Goal: Task Accomplishment & Management: Manage account settings

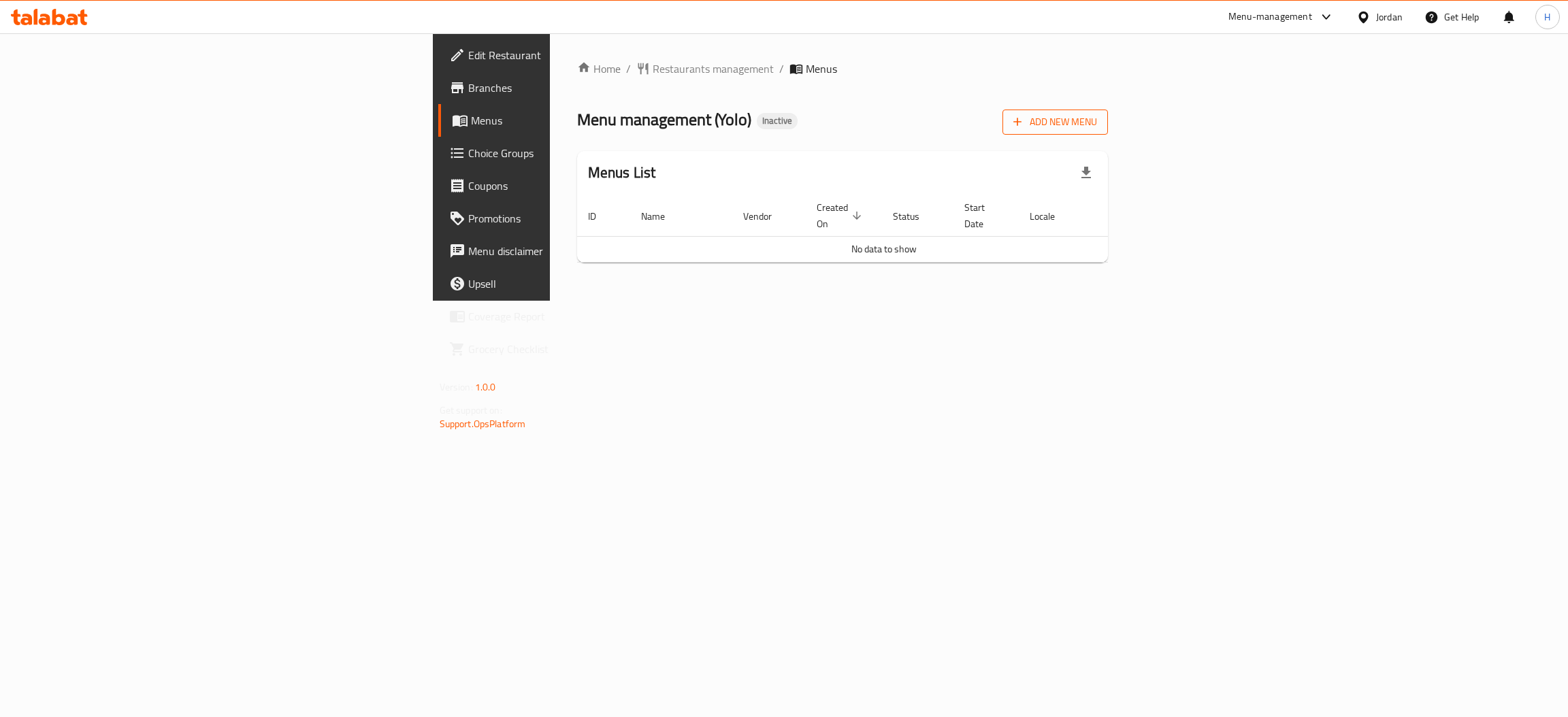
click at [1024, 128] on icon "button" at bounding box center [1017, 121] width 14 height 14
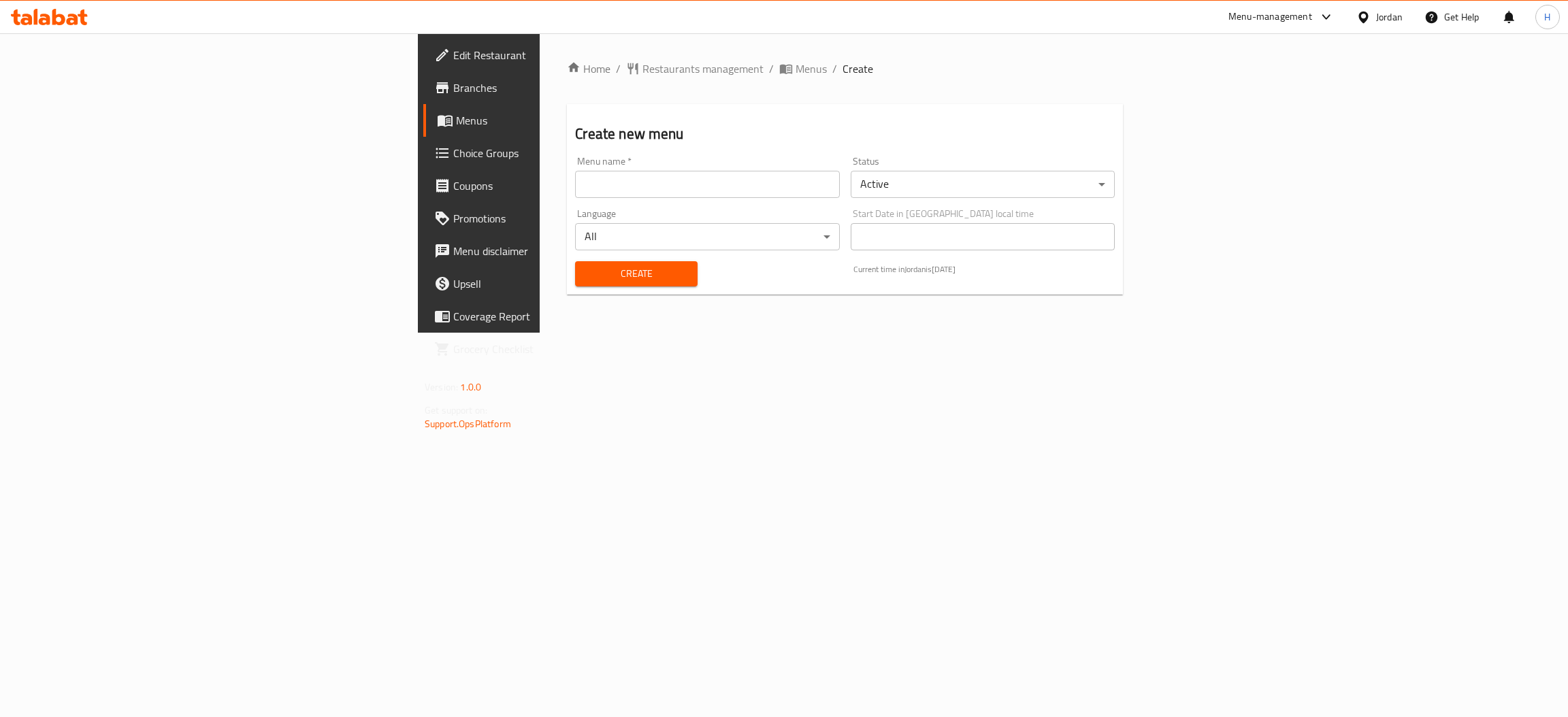
drag, startPoint x: 346, startPoint y: 178, endPoint x: 357, endPoint y: 185, distance: 13.0
click at [575, 178] on input "text" at bounding box center [707, 185] width 264 height 27
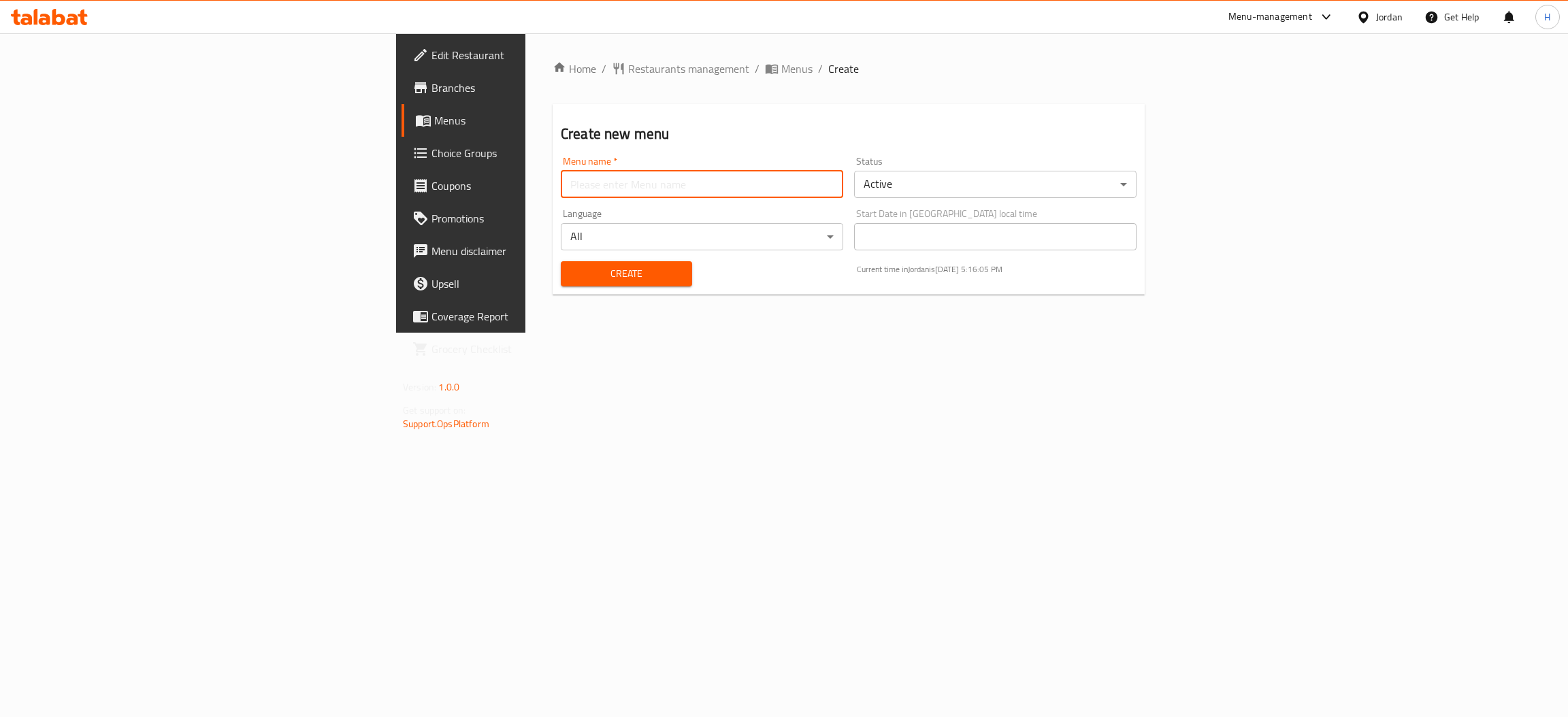
type input "Menu"
click at [572, 268] on span "Create" at bounding box center [626, 274] width 109 height 17
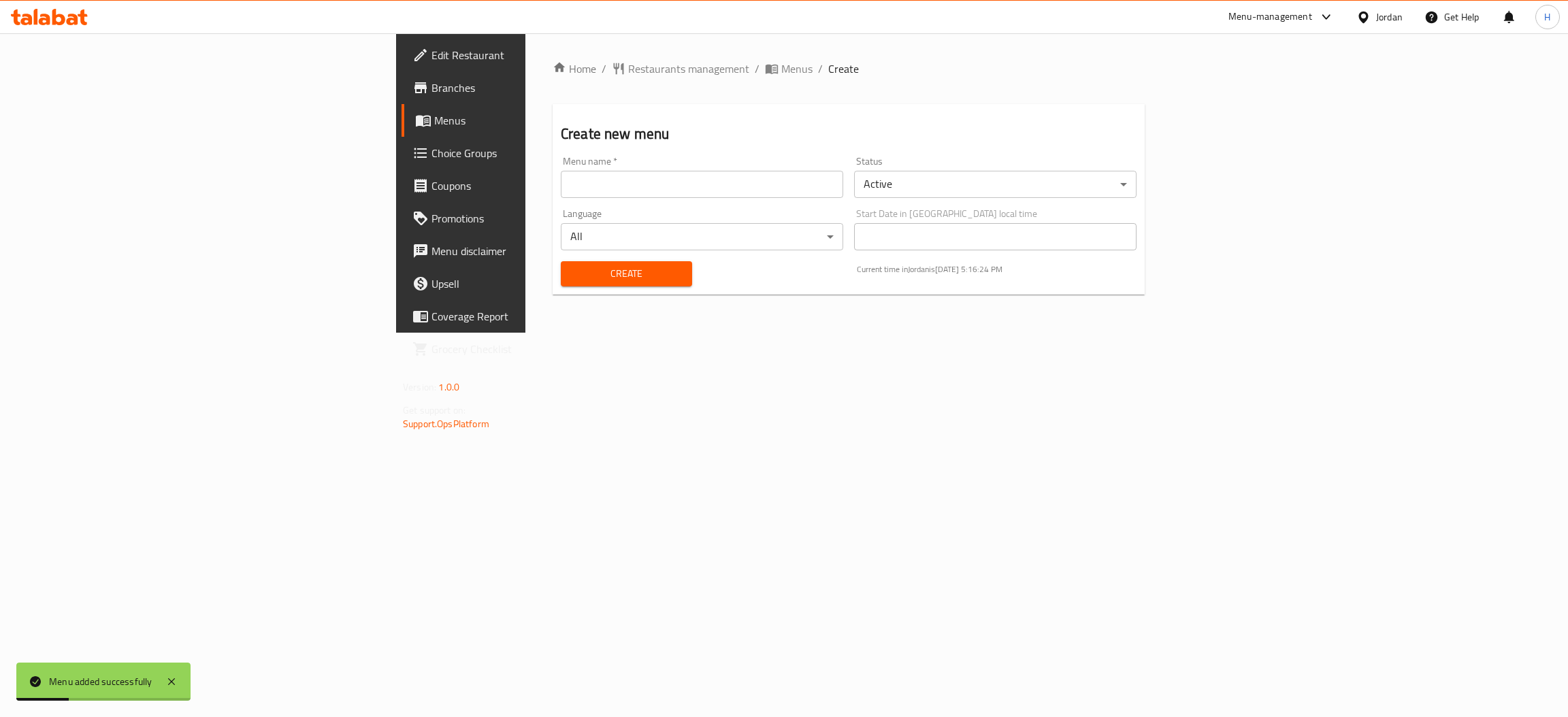
click at [434, 120] on span "Menus" at bounding box center [540, 120] width 213 height 16
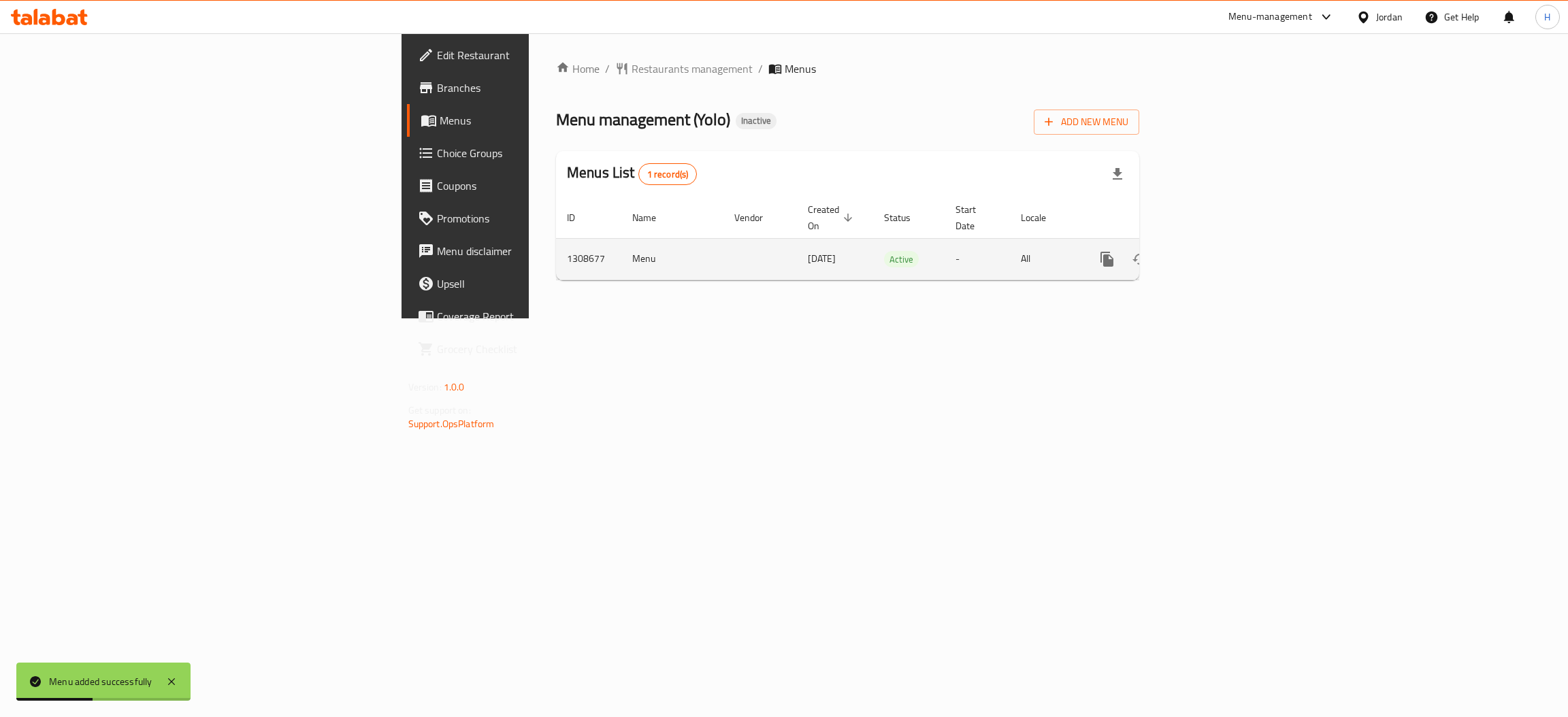
click at [1222, 252] on link "enhanced table" at bounding box center [1205, 259] width 33 height 33
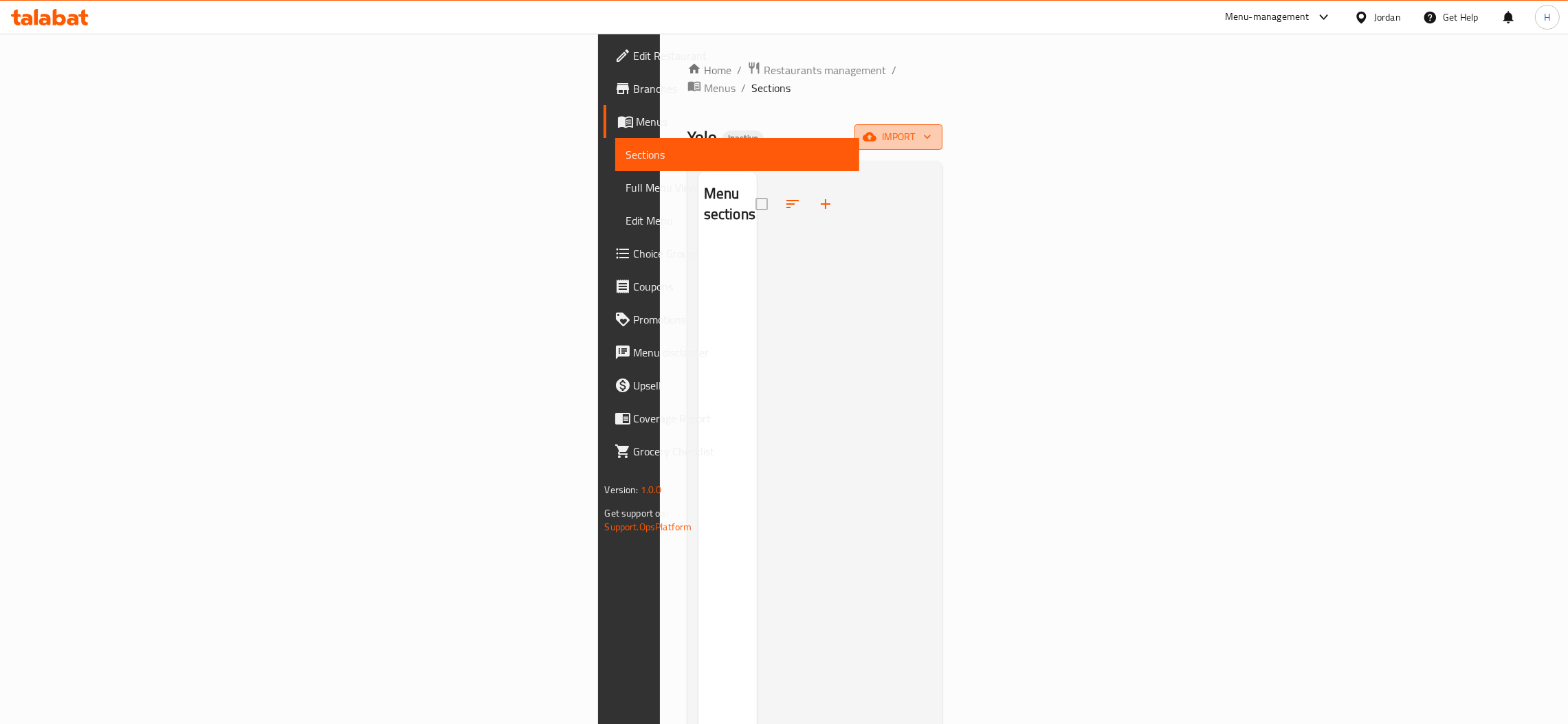
click at [932, 129] on span "import" at bounding box center [898, 137] width 66 height 17
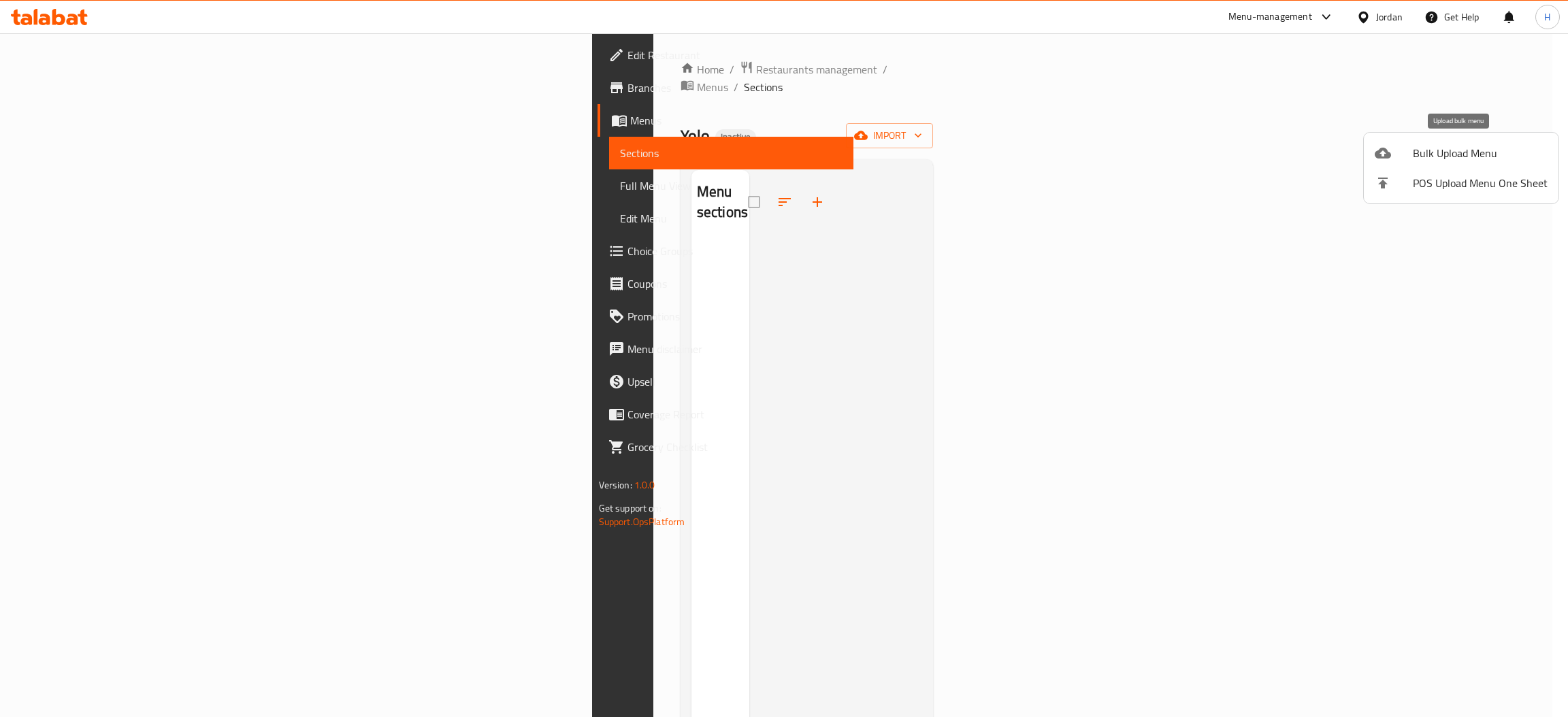
click at [1424, 147] on span "Bulk Upload Menu" at bounding box center [1480, 153] width 135 height 16
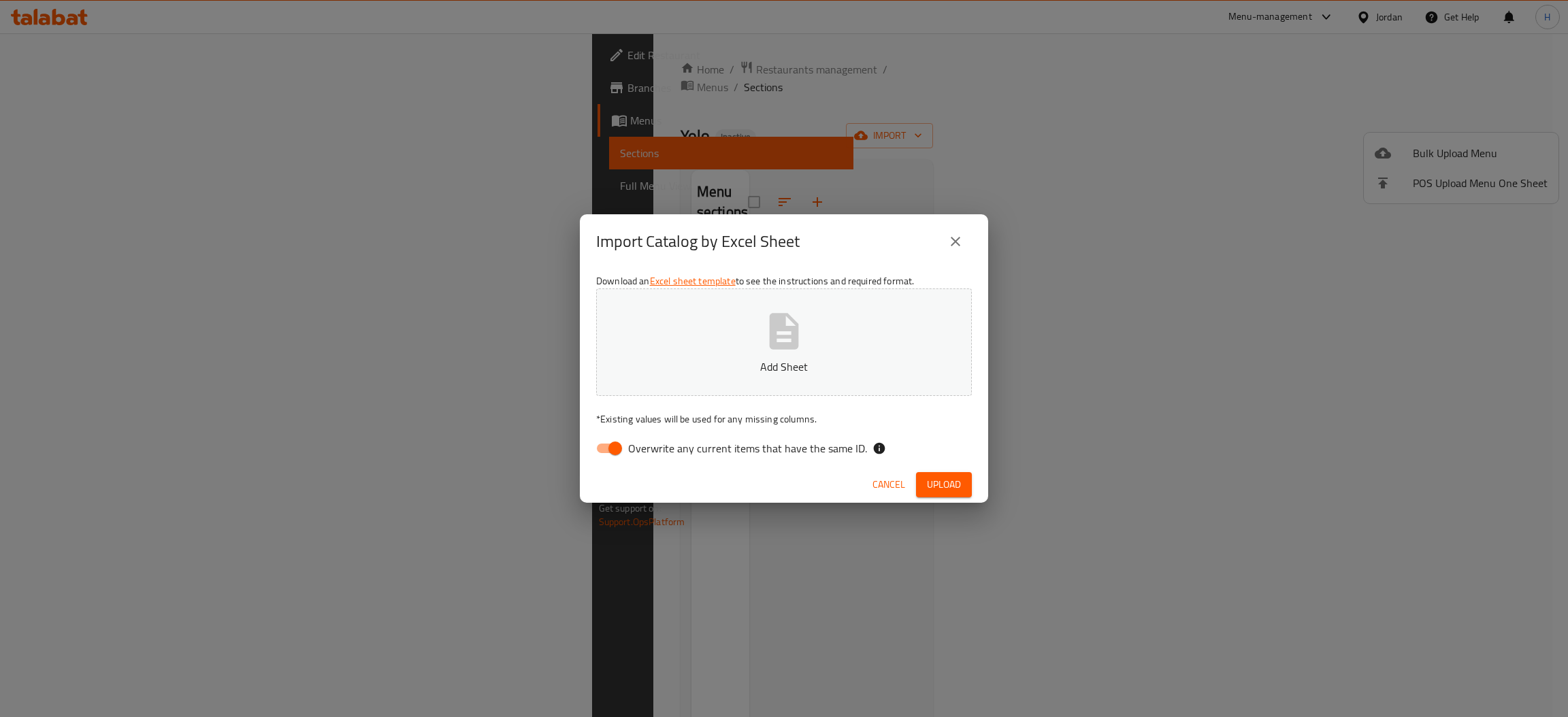
click at [604, 450] on input "Overwrite any current items that have the same ID." at bounding box center [615, 449] width 78 height 26
checkbox input "false"
click at [932, 488] on span "Upload" at bounding box center [944, 484] width 34 height 17
click at [937, 480] on span "Upload" at bounding box center [944, 484] width 34 height 17
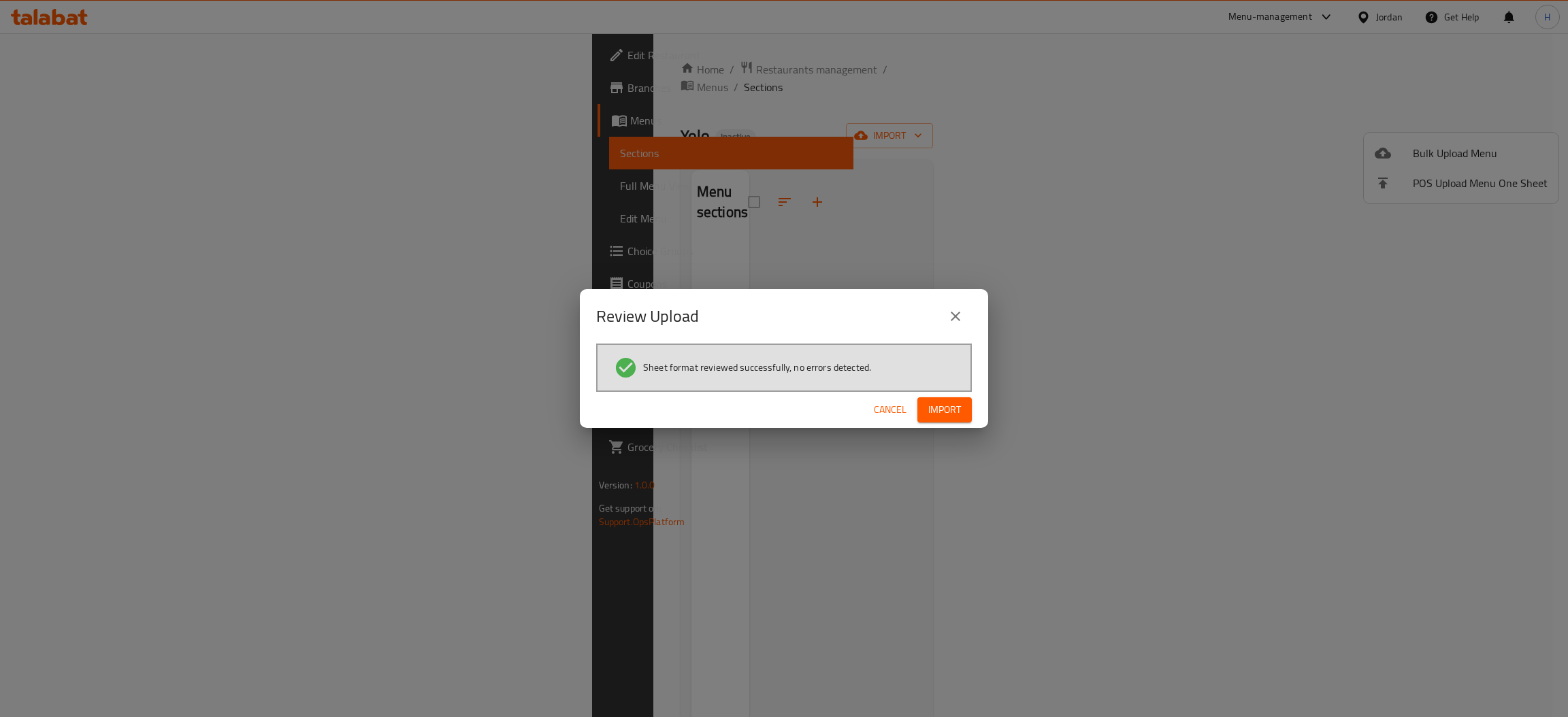
click at [928, 410] on span "Import" at bounding box center [944, 409] width 33 height 17
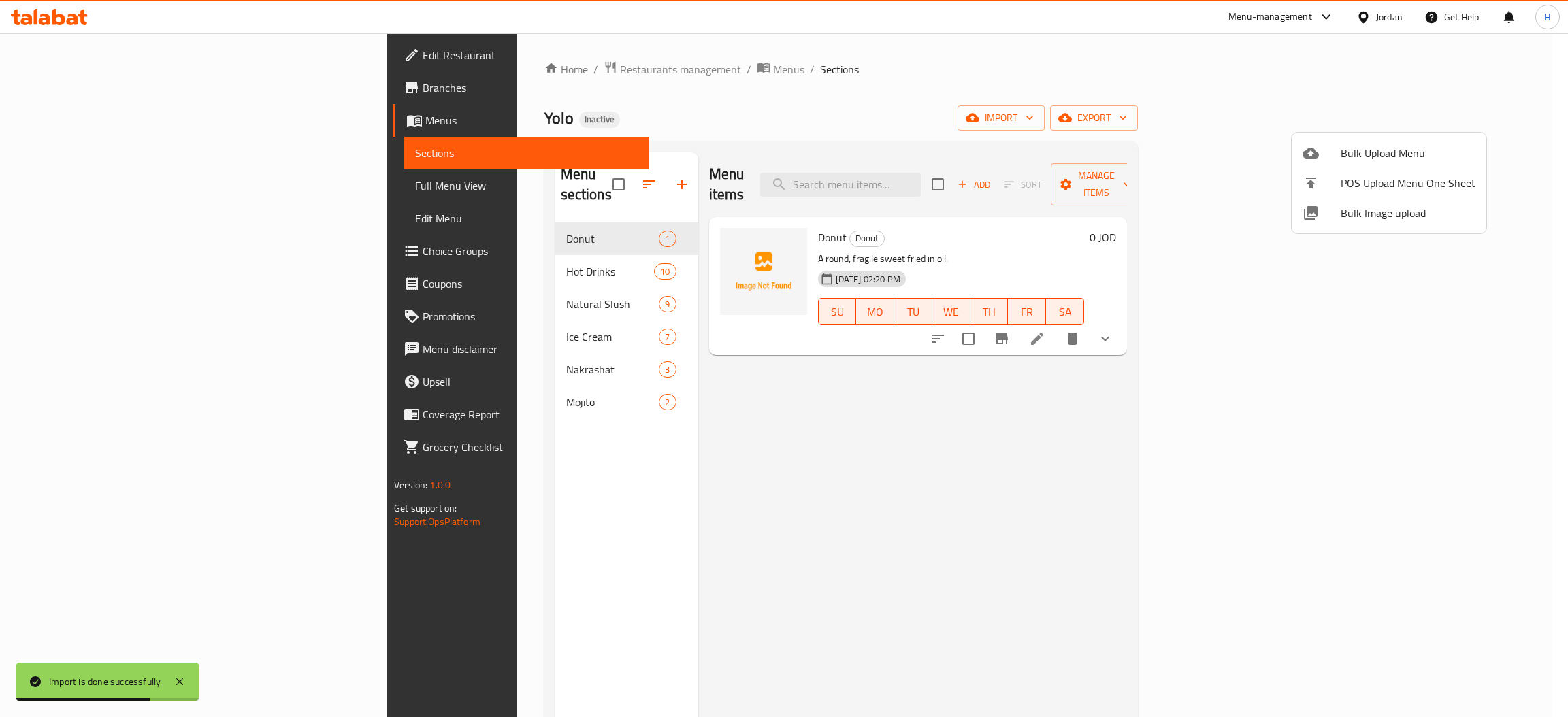
click at [78, 182] on div at bounding box center [784, 358] width 1568 height 717
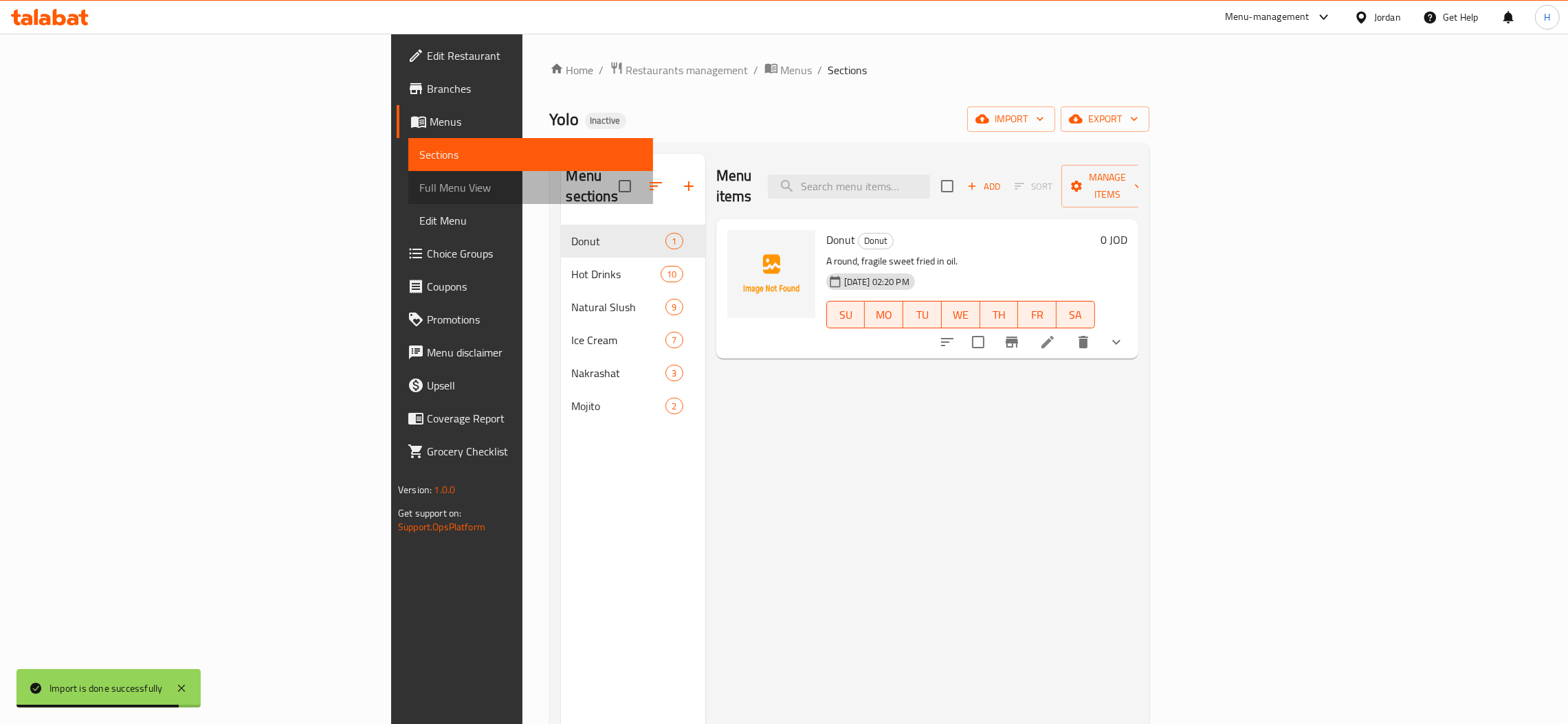
click at [419, 184] on span "Full Menu View" at bounding box center [530, 187] width 223 height 16
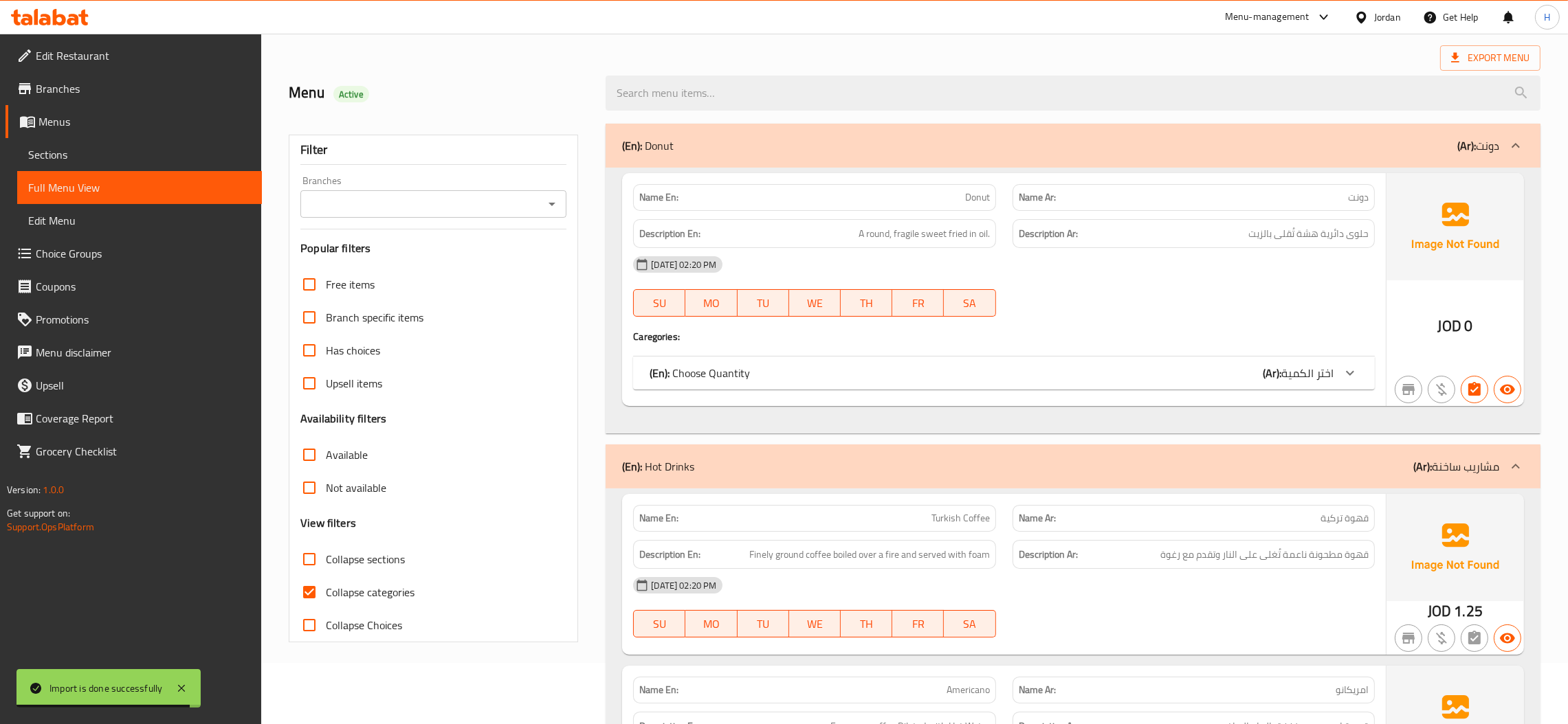
scroll to position [206, 0]
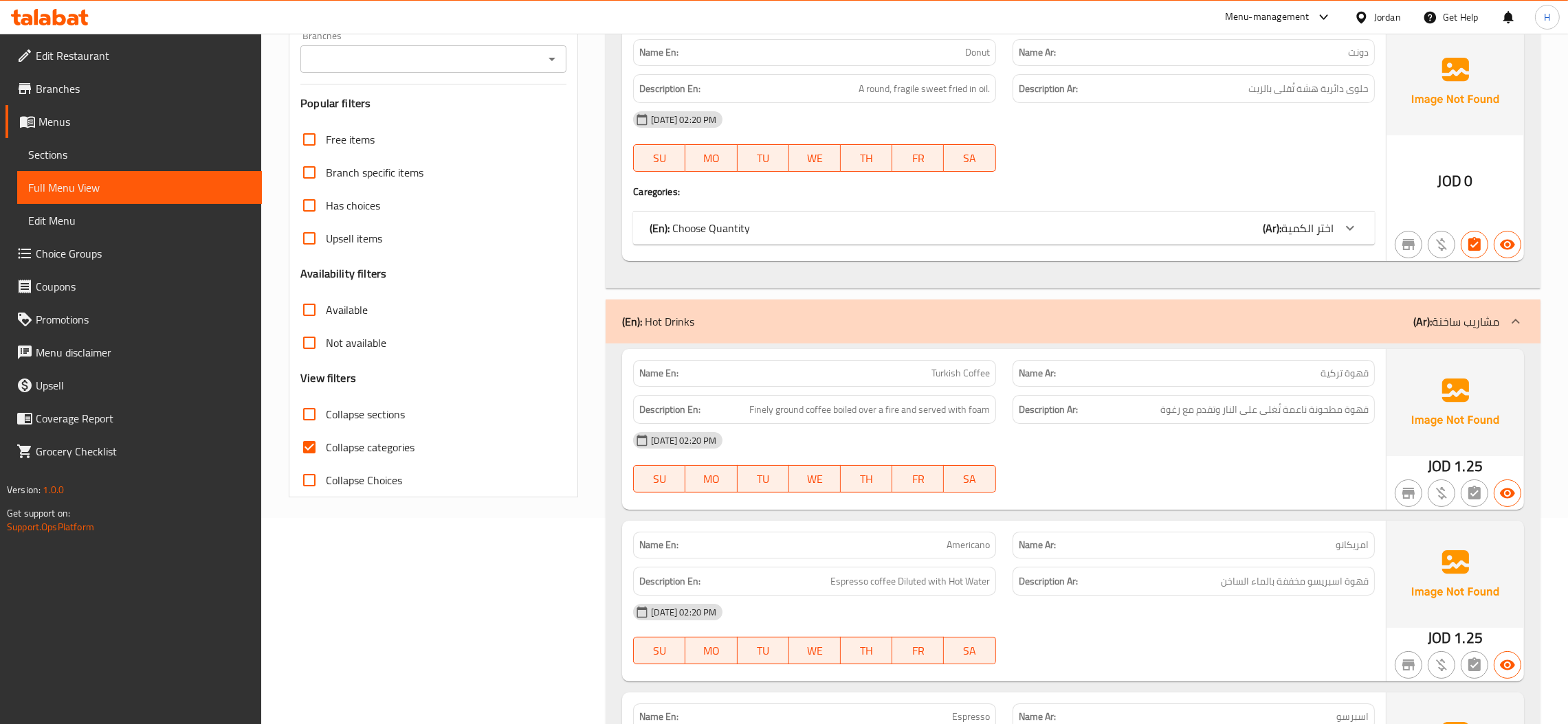
click at [307, 448] on input "Collapse categories" at bounding box center [309, 447] width 33 height 33
checkbox input "false"
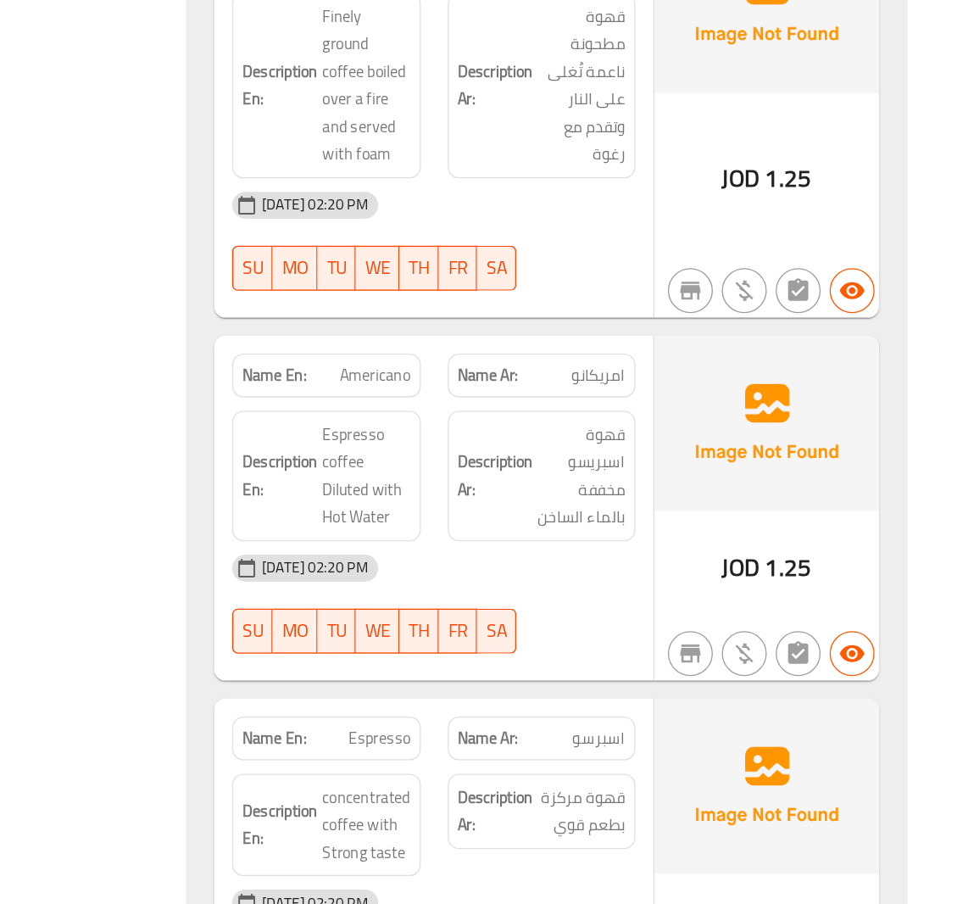
scroll to position [890, 0]
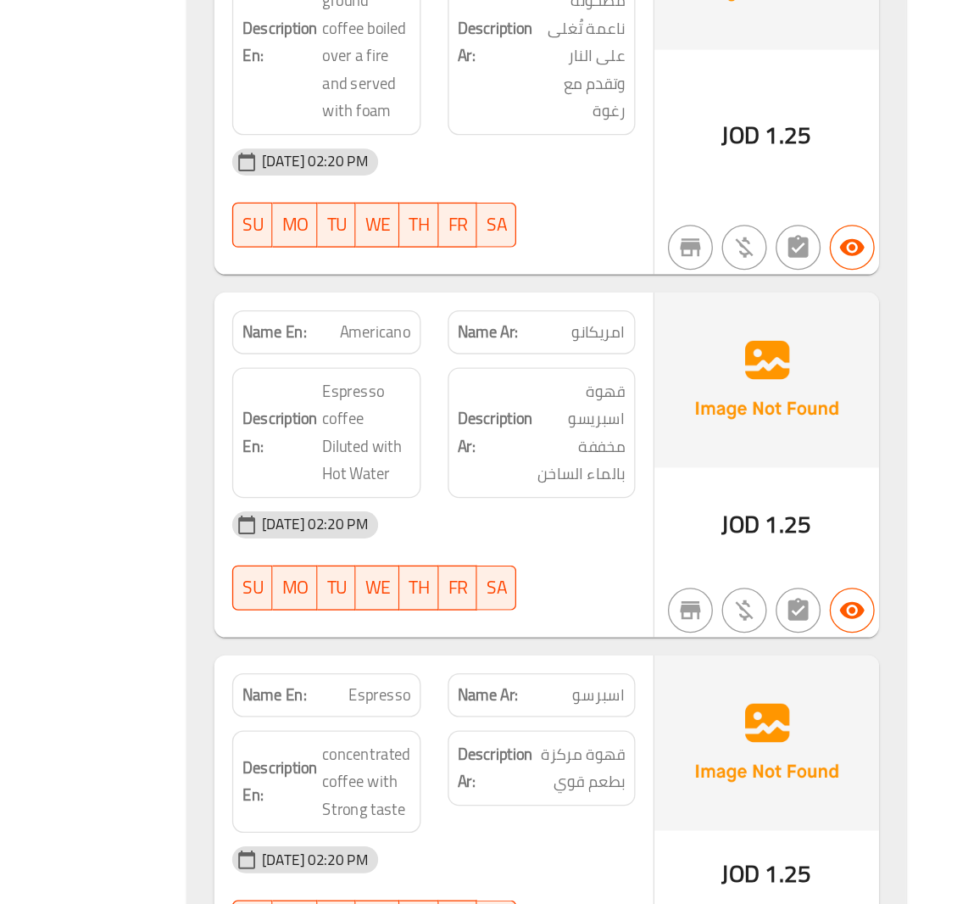
click at [507, 476] on span "Americano" at bounding box center [522, 473] width 53 height 18
drag, startPoint x: 507, startPoint y: 476, endPoint x: 514, endPoint y: 482, distance: 9.0
copy span "Americano"
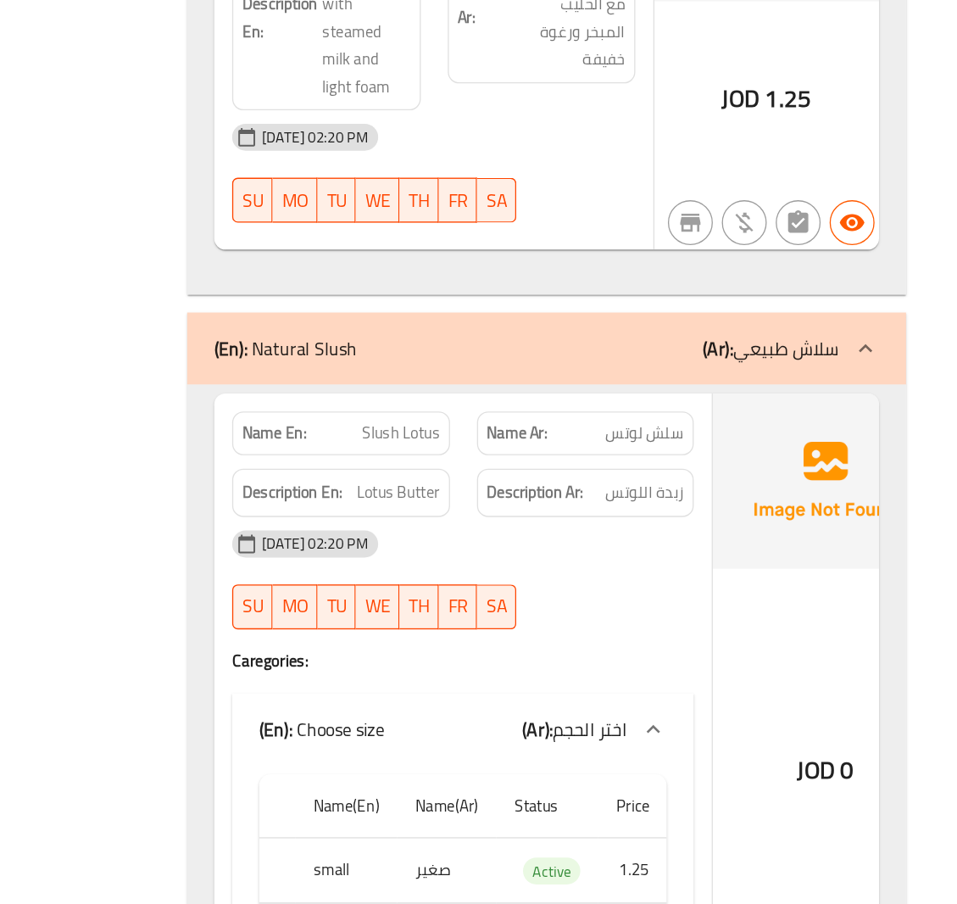
scroll to position [3481, 0]
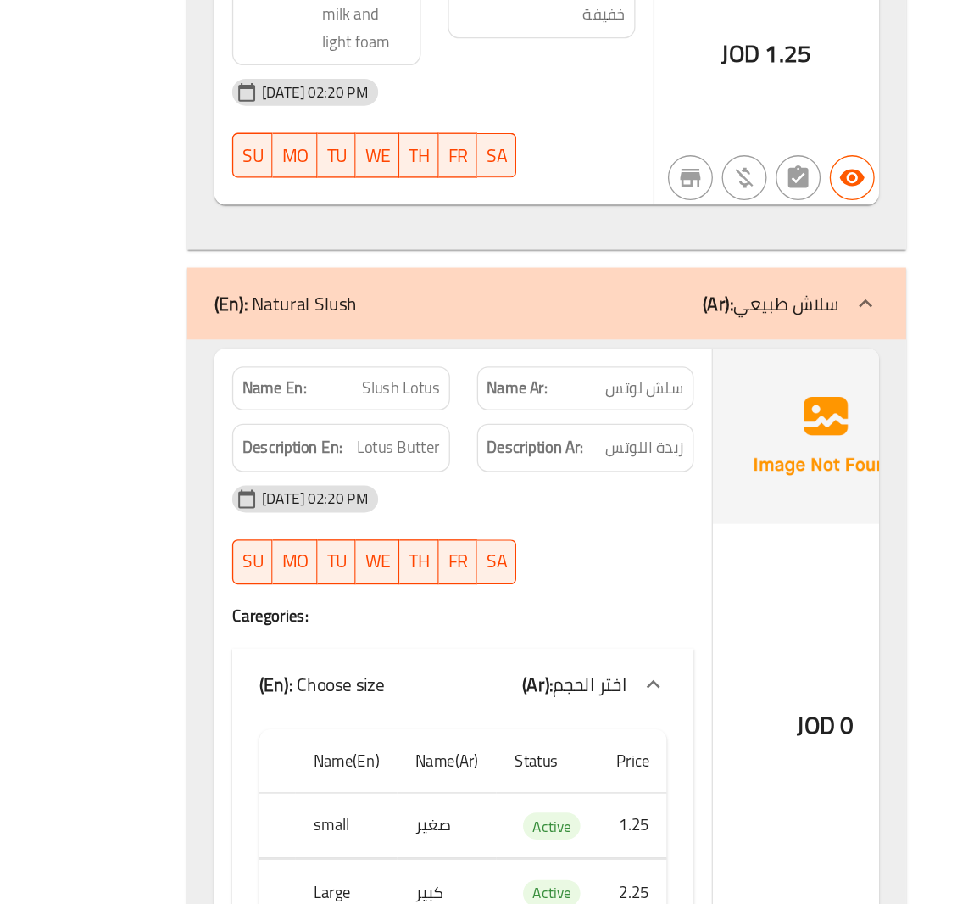
click at [548, 524] on span "Slush Lotus" at bounding box center [542, 515] width 58 height 18
copy span "Slush Lotus"
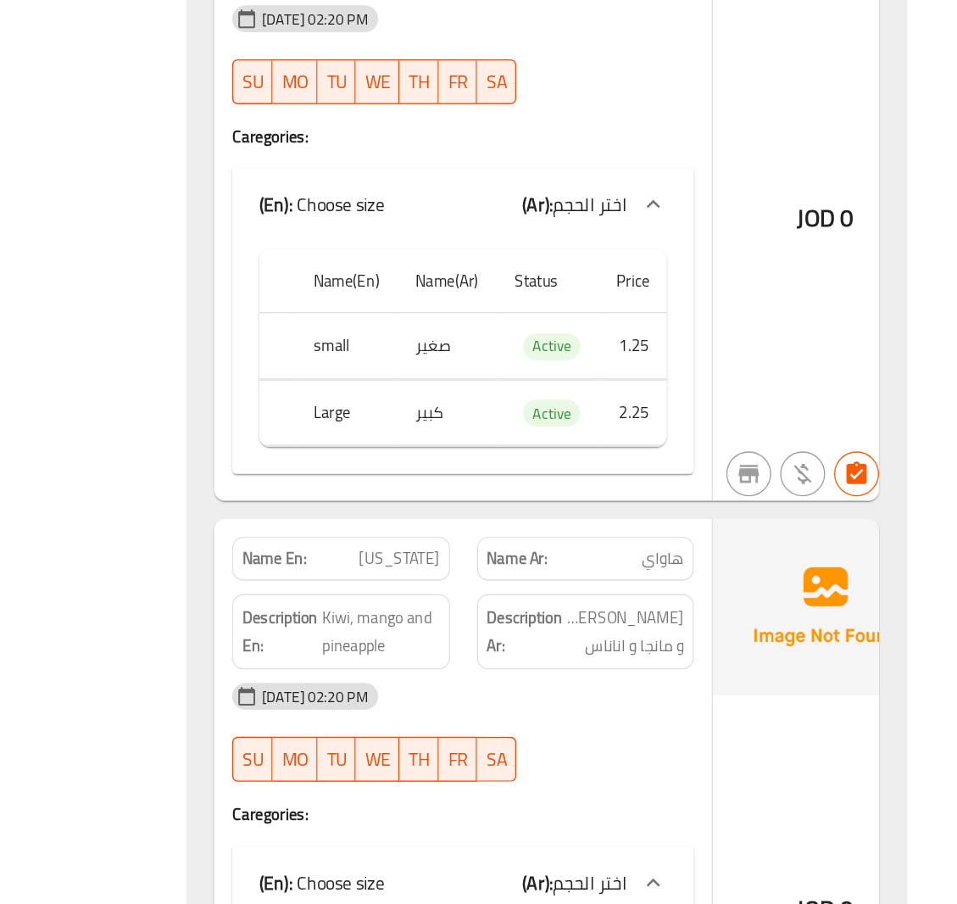
scroll to position [6455, 0]
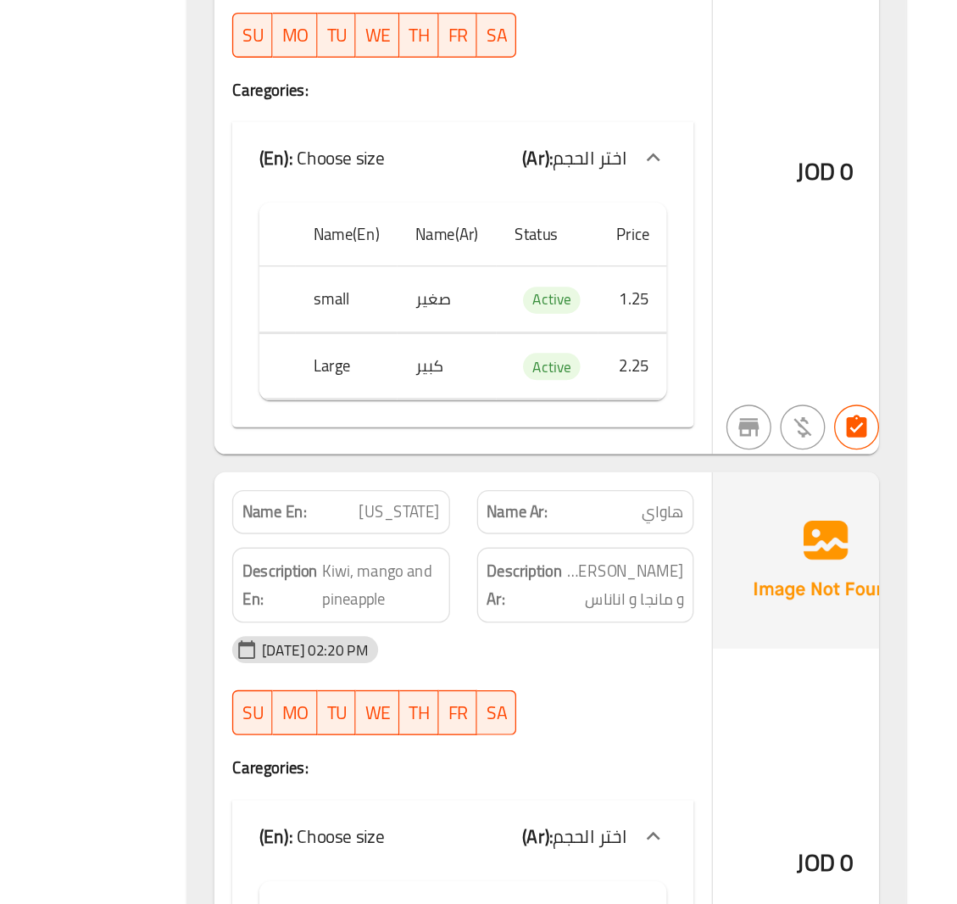
click at [730, 617] on span "هاواي" at bounding box center [739, 608] width 32 height 18
click at [557, 617] on span "Hawaii" at bounding box center [540, 608] width 61 height 18
copy span "Hawaii"
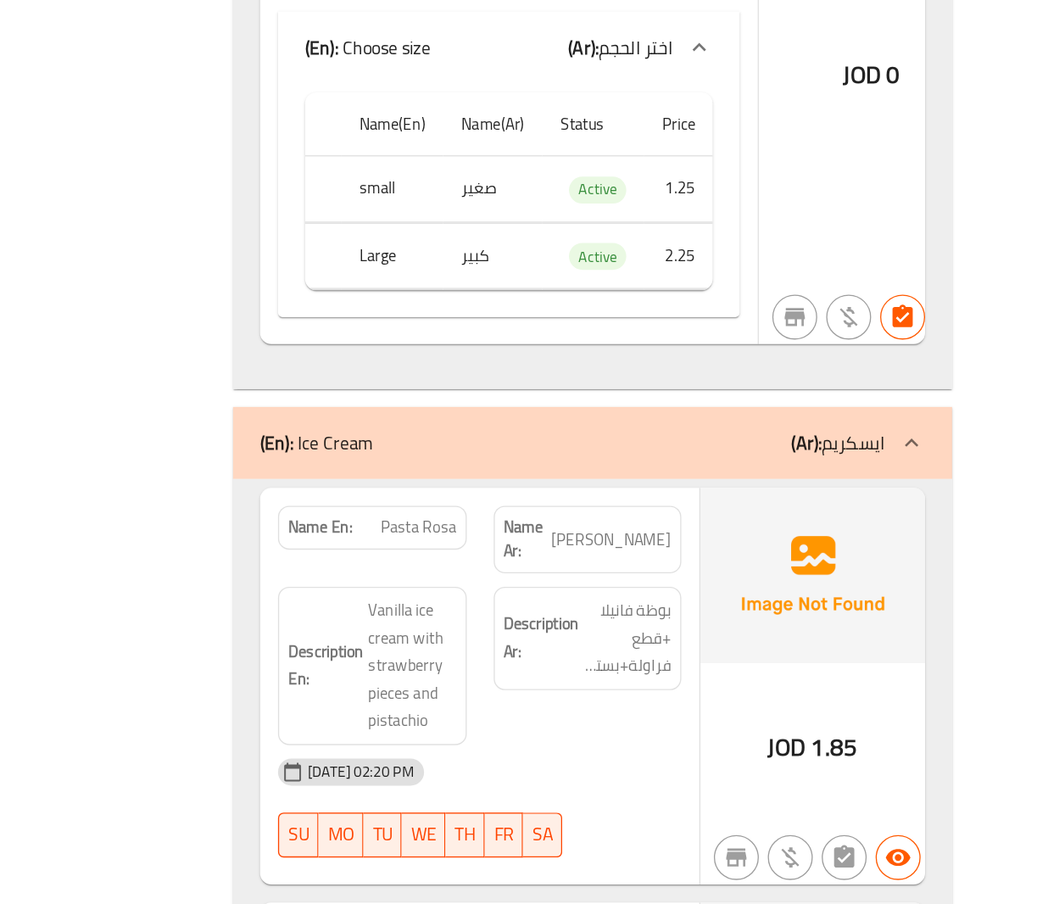
scroll to position [8212, 0]
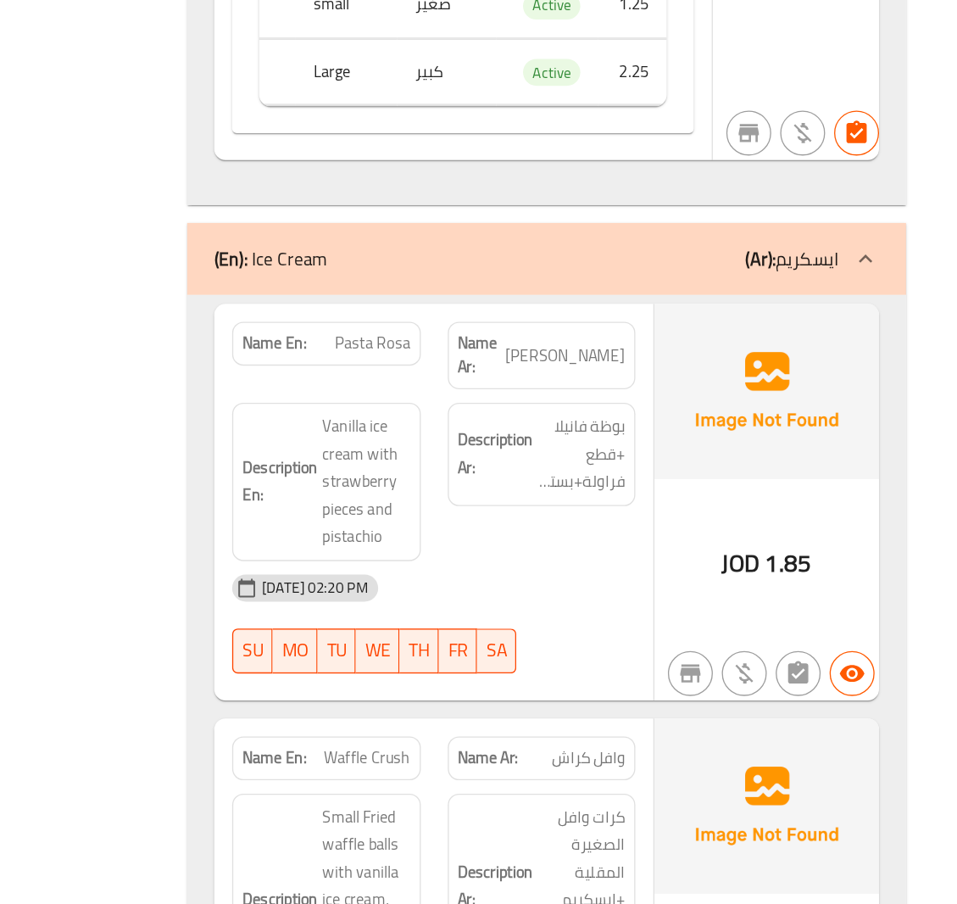
click at [517, 490] on span "Pasta Rosa" at bounding box center [521, 481] width 57 height 18
copy span "Pasta Rosa"
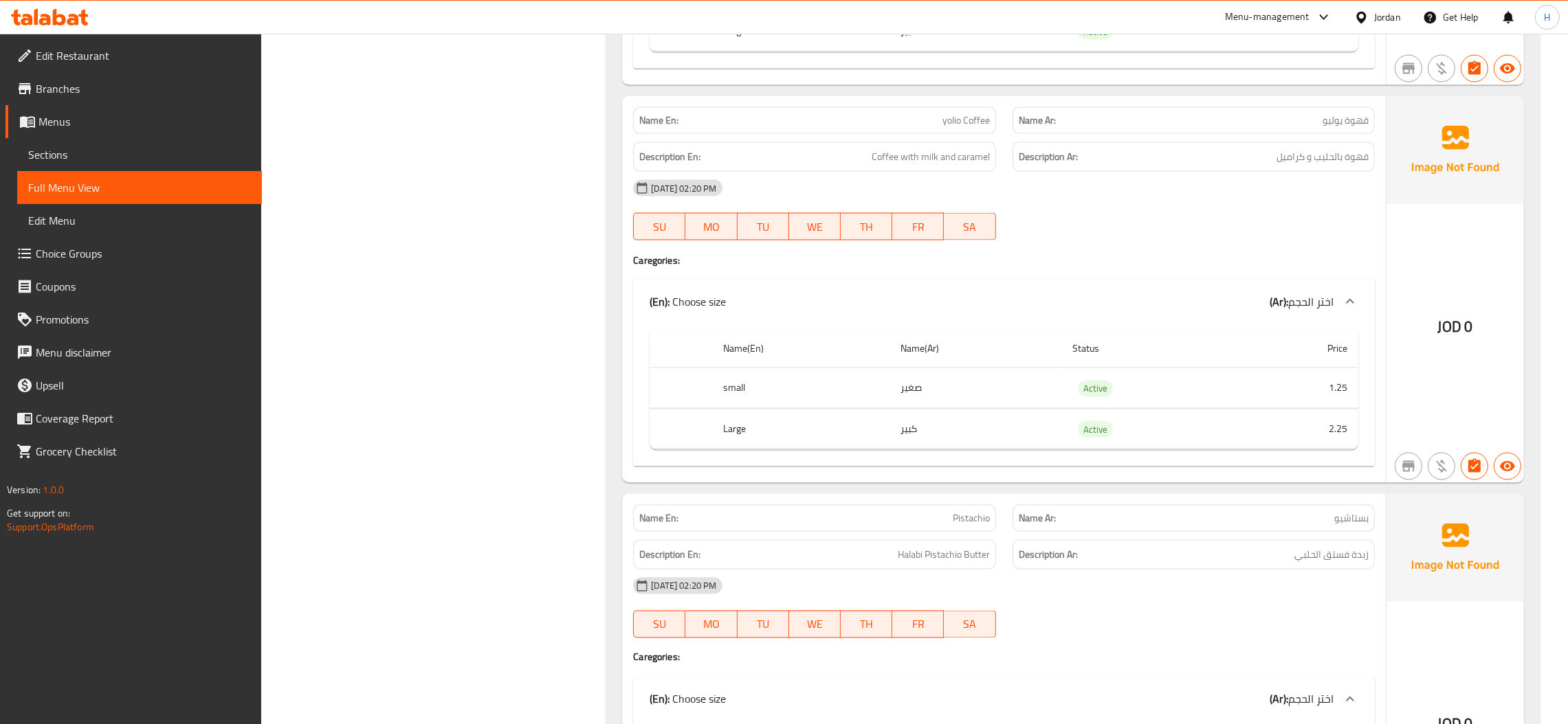
scroll to position [3299, 0]
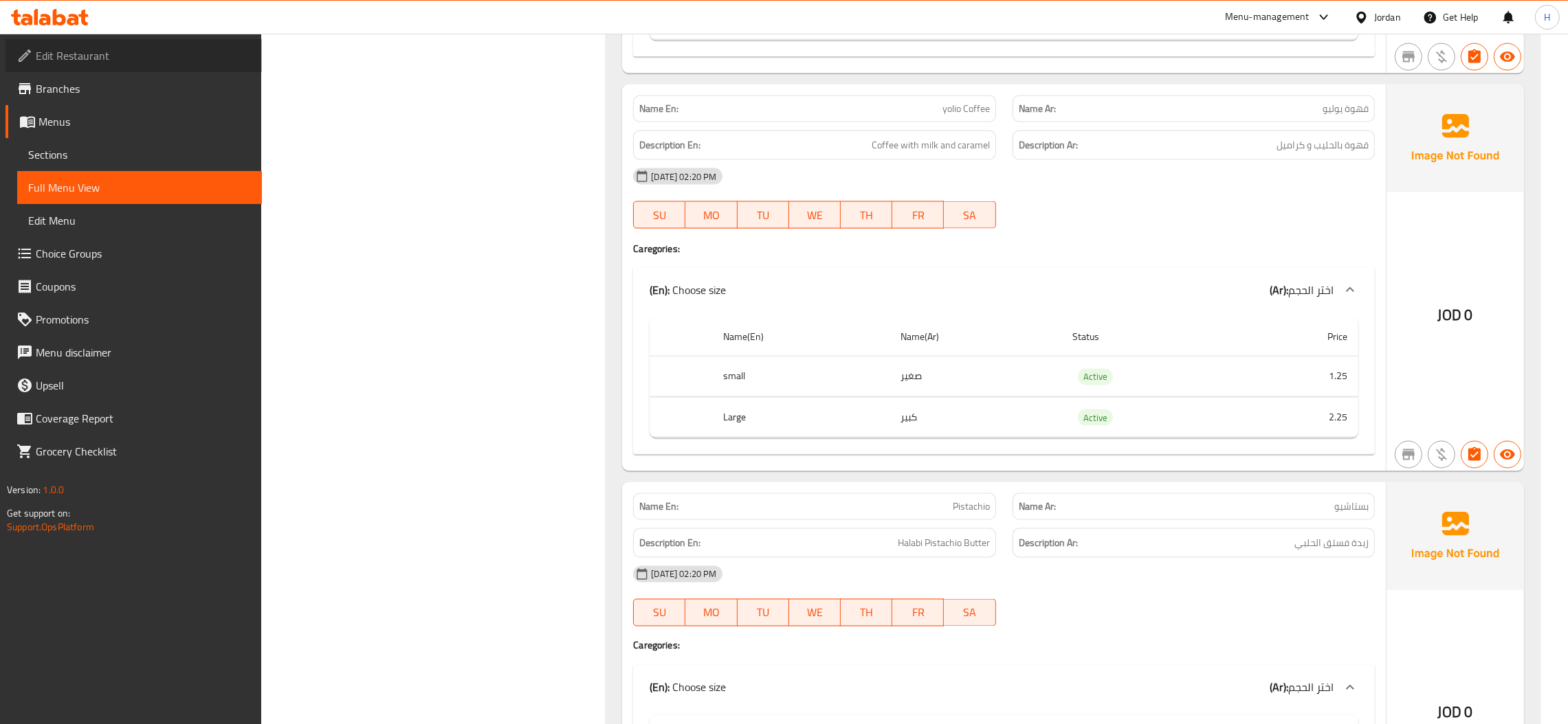
click at [88, 56] on span "Edit Restaurant" at bounding box center [143, 55] width 215 height 16
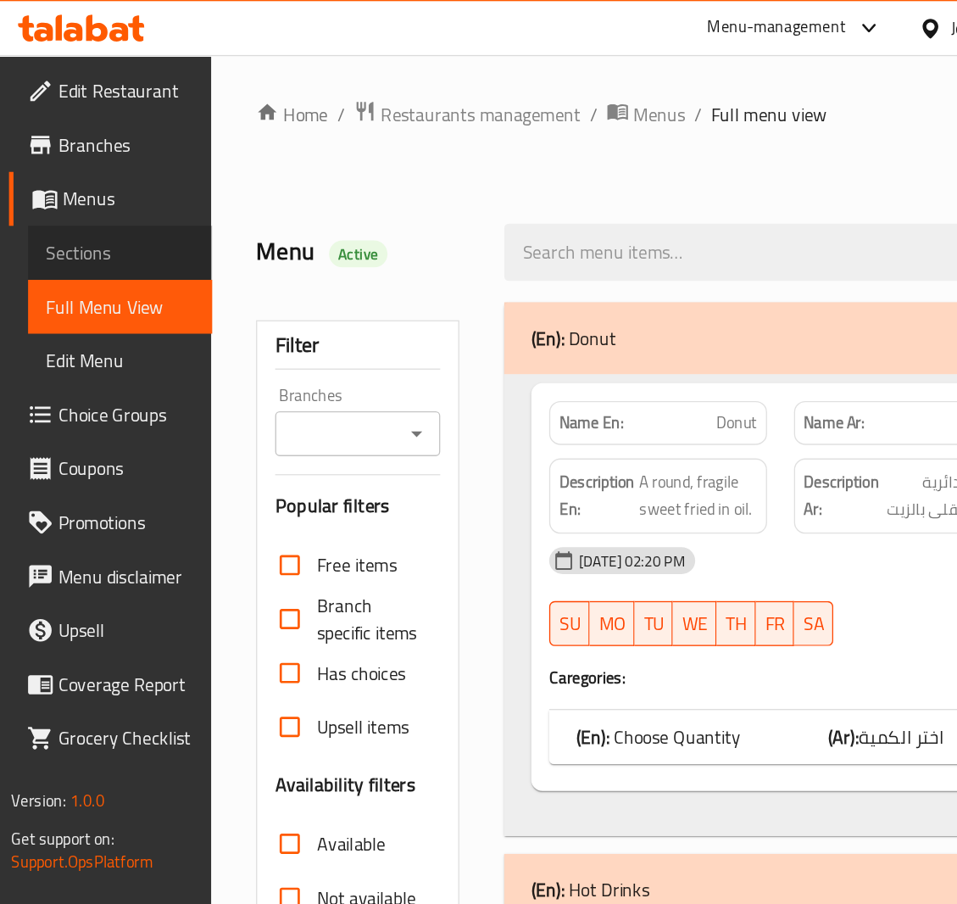
click at [70, 175] on link "Sections" at bounding box center [90, 190] width 139 height 41
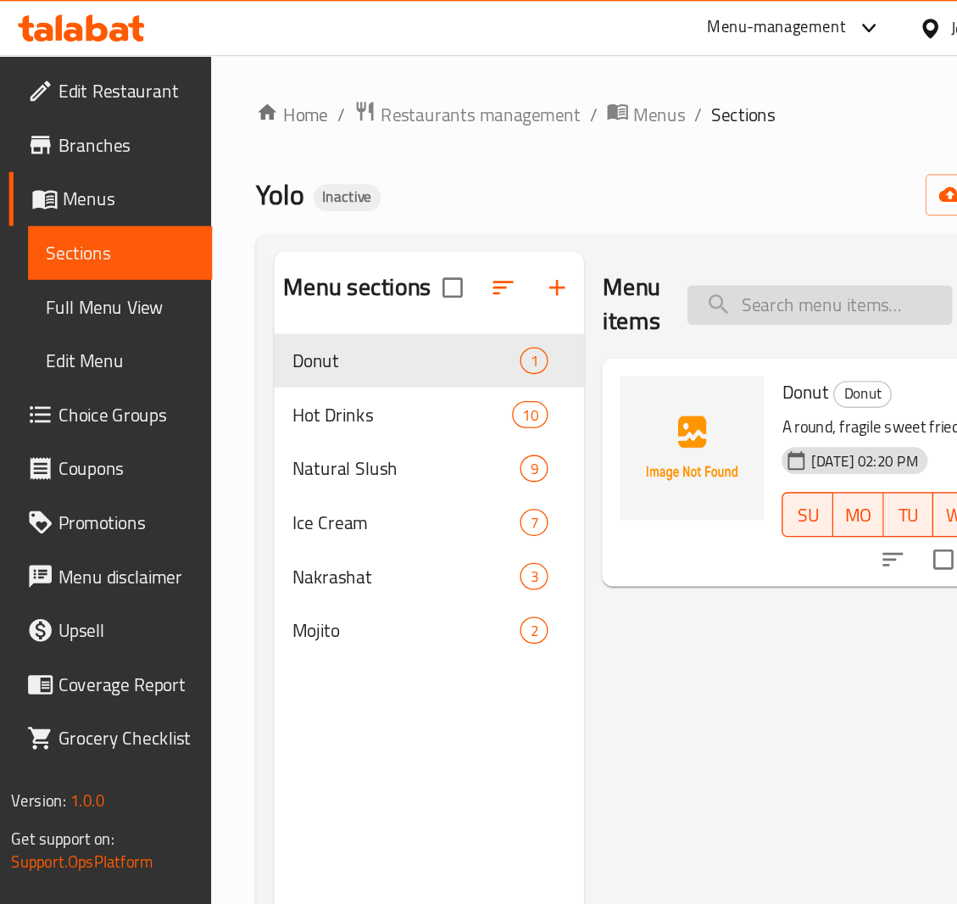
click at [566, 226] on input "search" at bounding box center [619, 230] width 200 height 30
paste input "Slush Lotus"
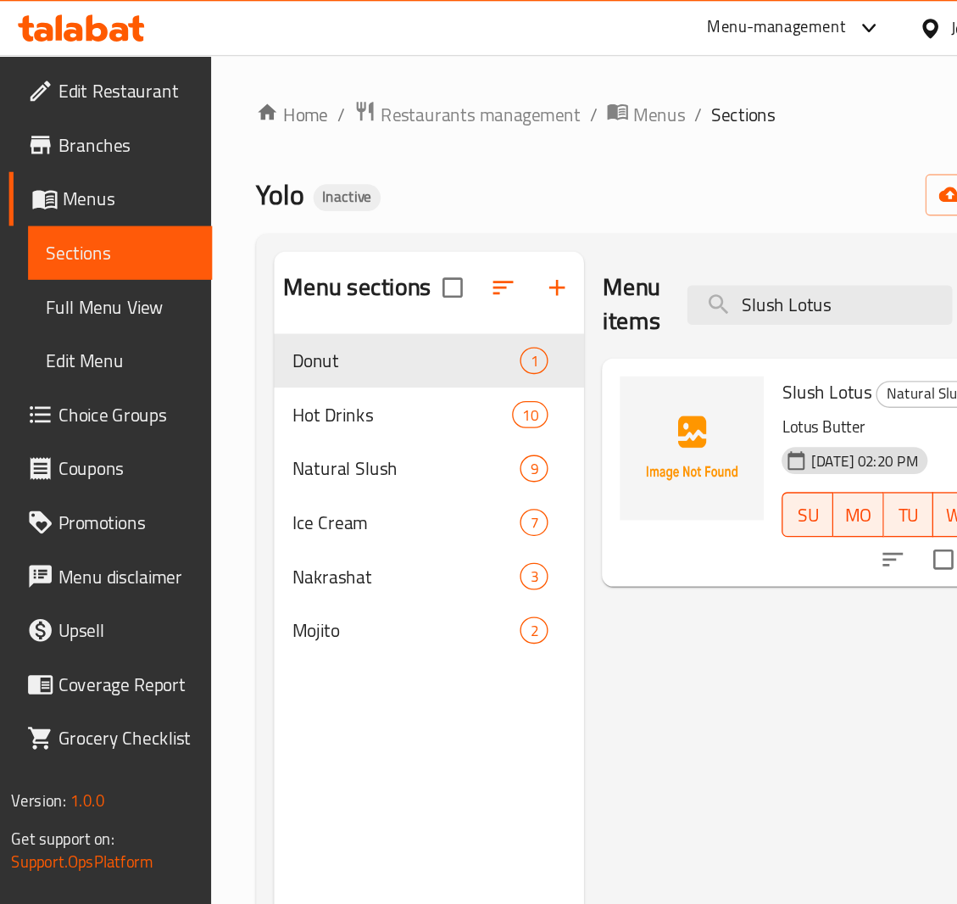
scroll to position [0, 83]
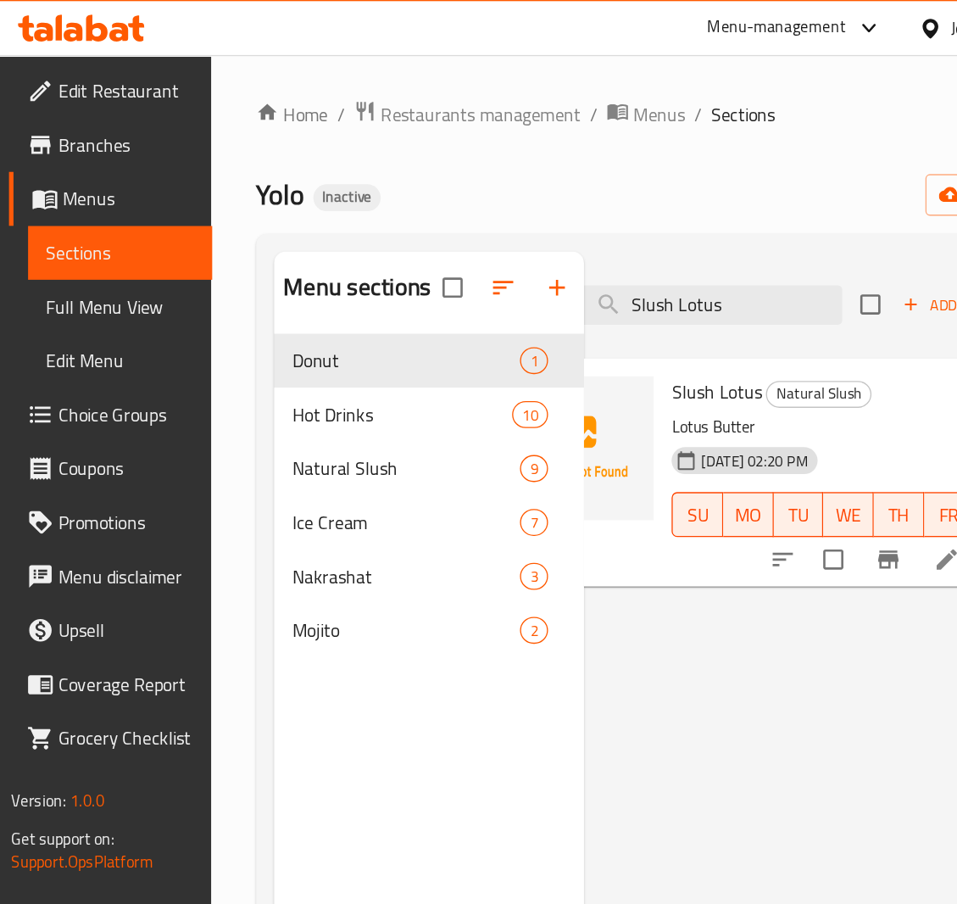
type input "Slush Lotus"
click at [703, 423] on li at bounding box center [714, 422] width 47 height 31
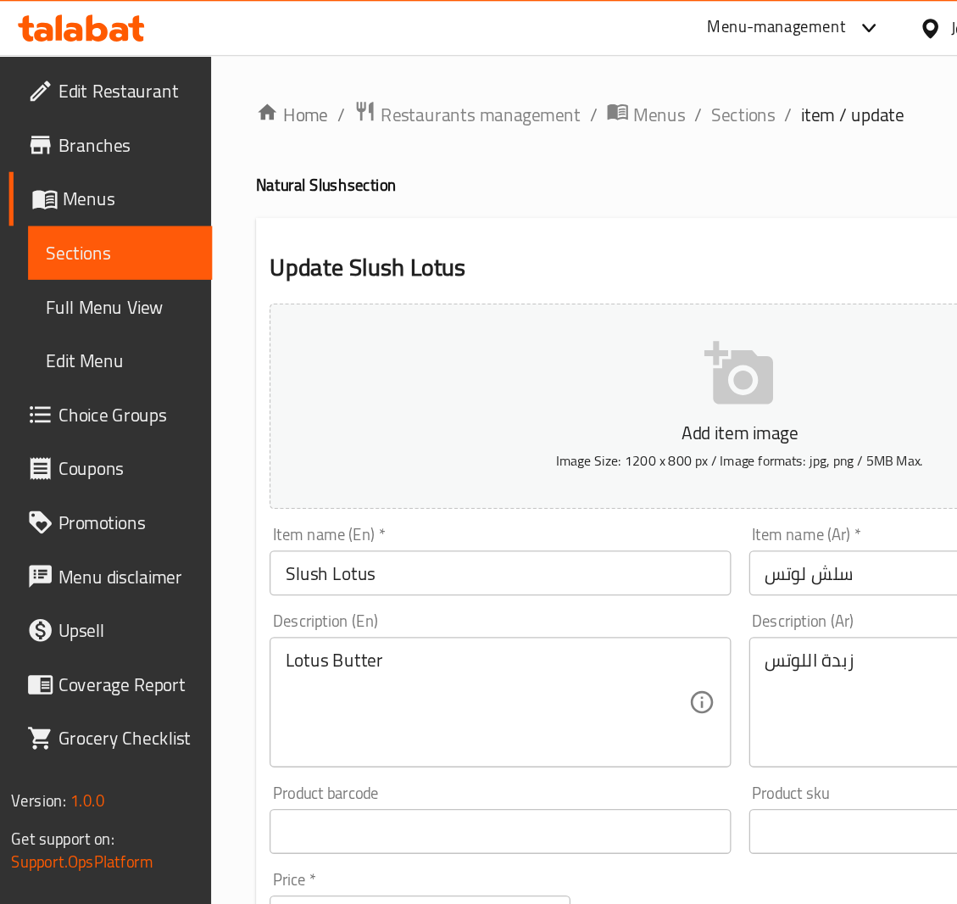
click at [624, 432] on div at bounding box center [478, 452] width 957 height 904
click at [624, 432] on div "Home / Restaurants management / Menus / Sections / item / update Natural Slush …" at bounding box center [558, 638] width 730 height 1127
click at [626, 433] on input "سلش لوتس" at bounding box center [739, 432] width 348 height 34
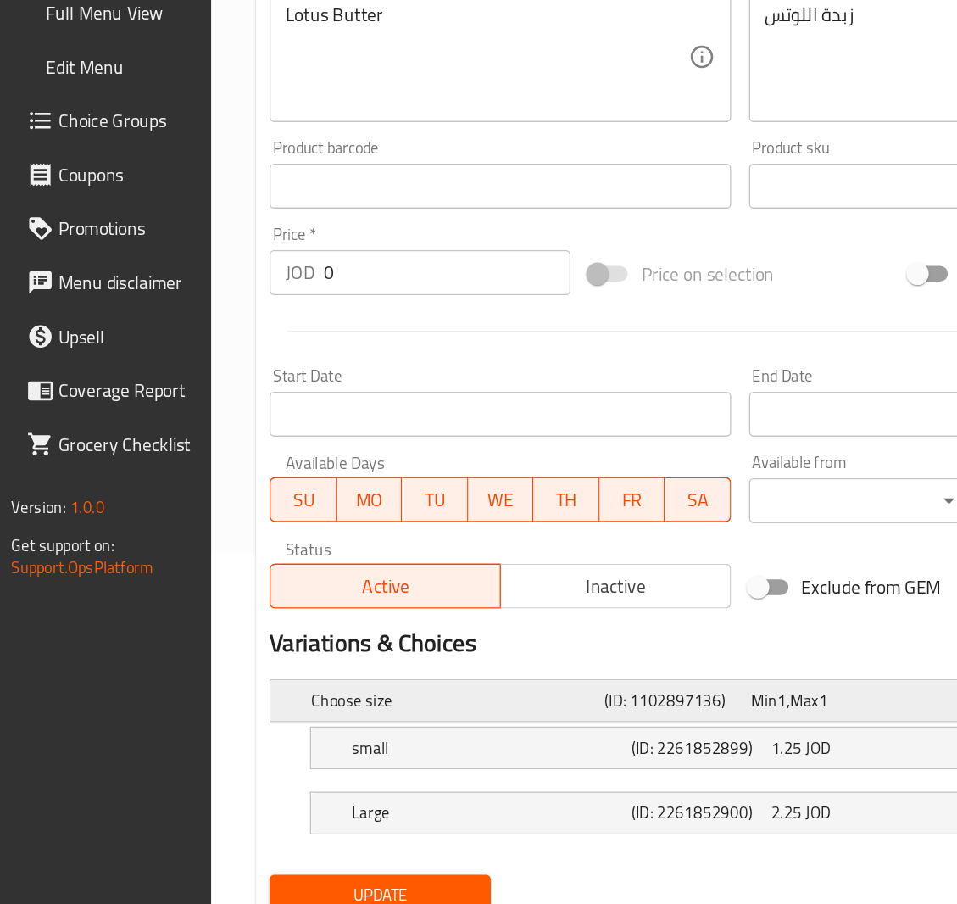
scroll to position [331, 0]
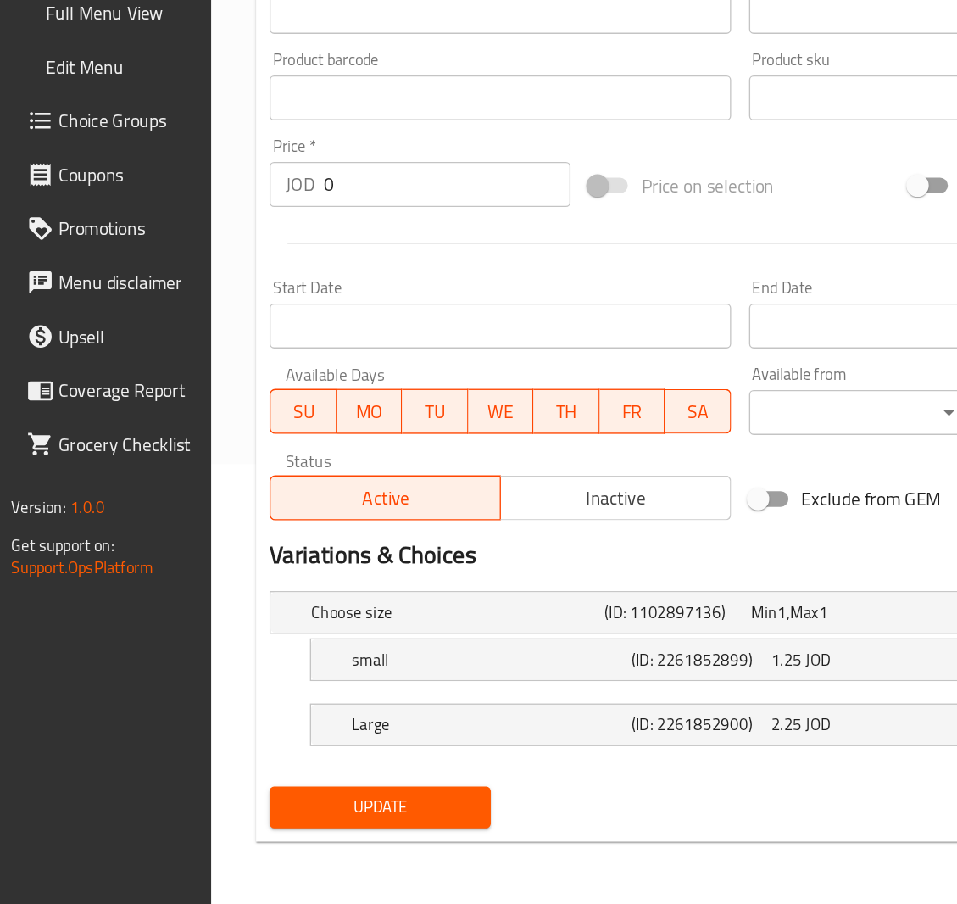
type input "سلاش لوتس"
click at [338, 834] on span "Update" at bounding box center [287, 831] width 140 height 21
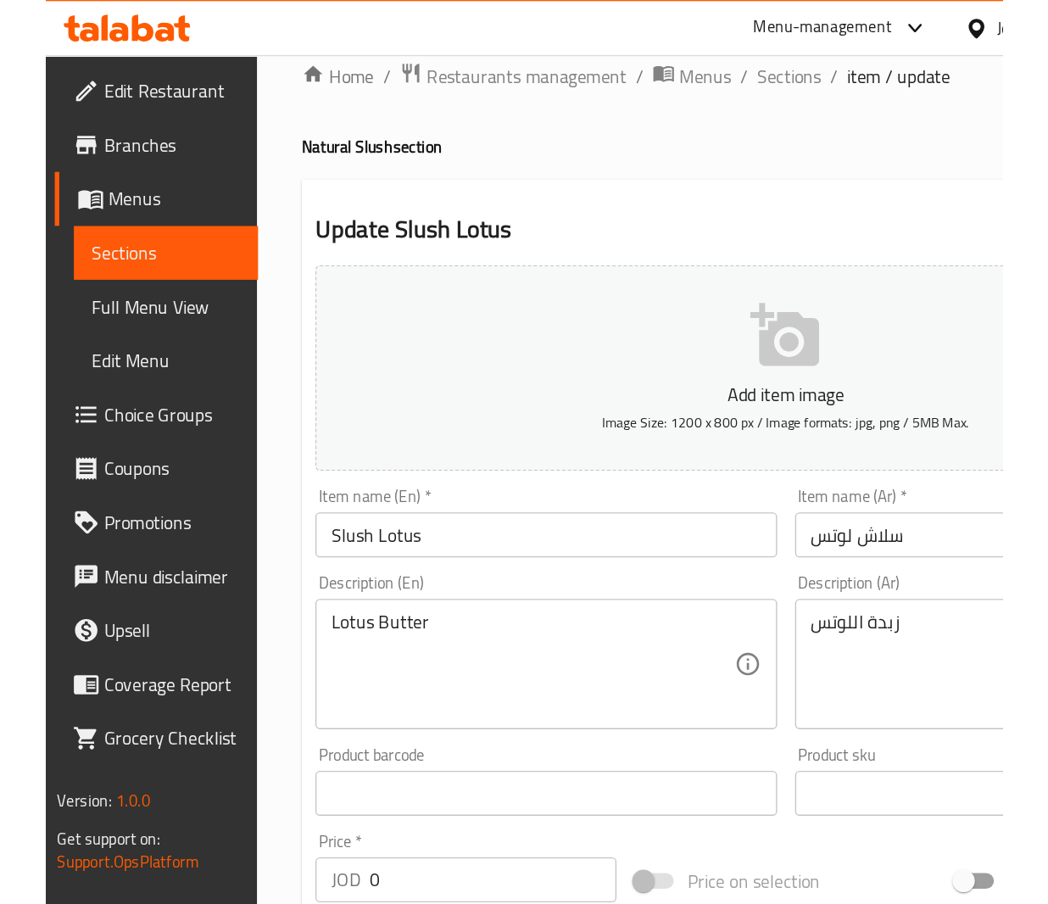
scroll to position [0, 0]
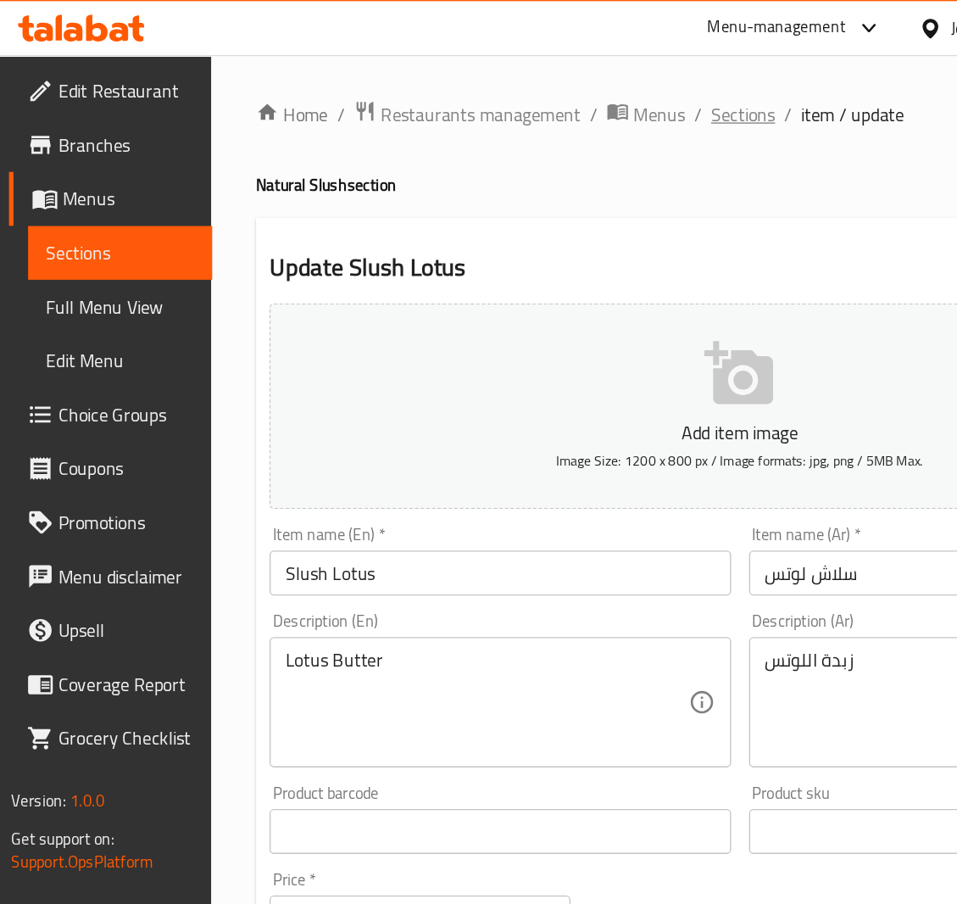
click at [546, 86] on span "Sections" at bounding box center [561, 86] width 48 height 20
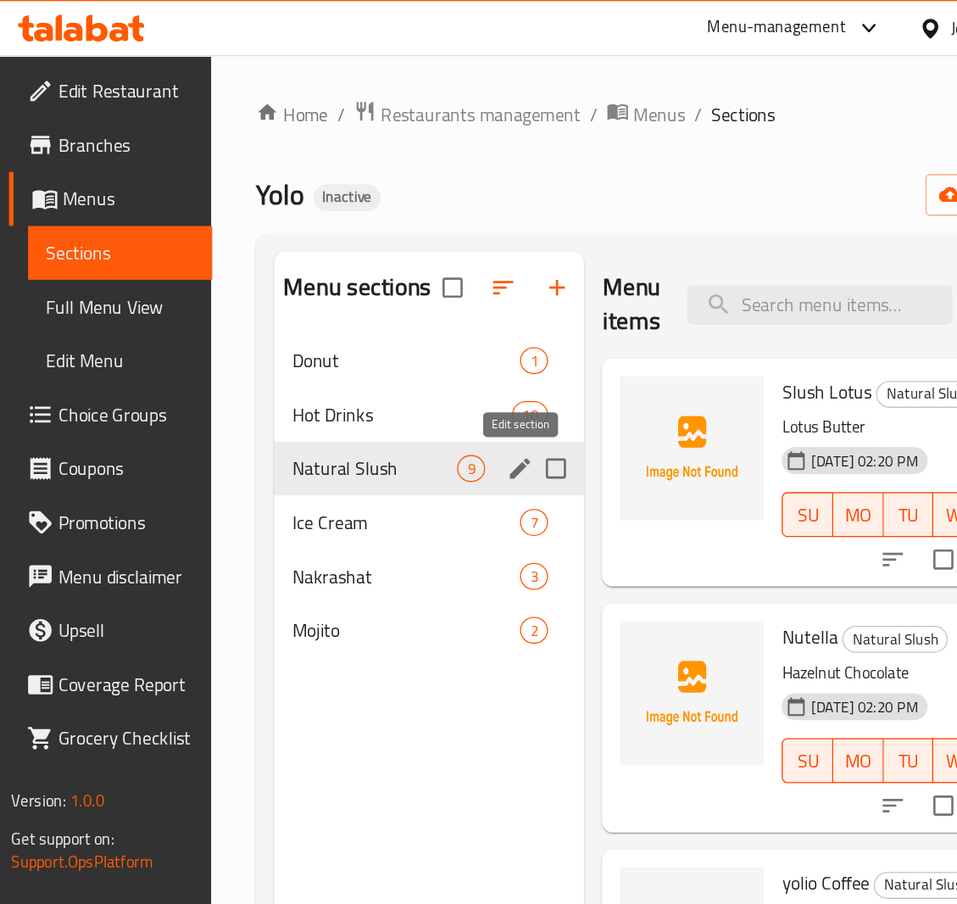
click at [388, 359] on icon "edit" at bounding box center [392, 353] width 15 height 15
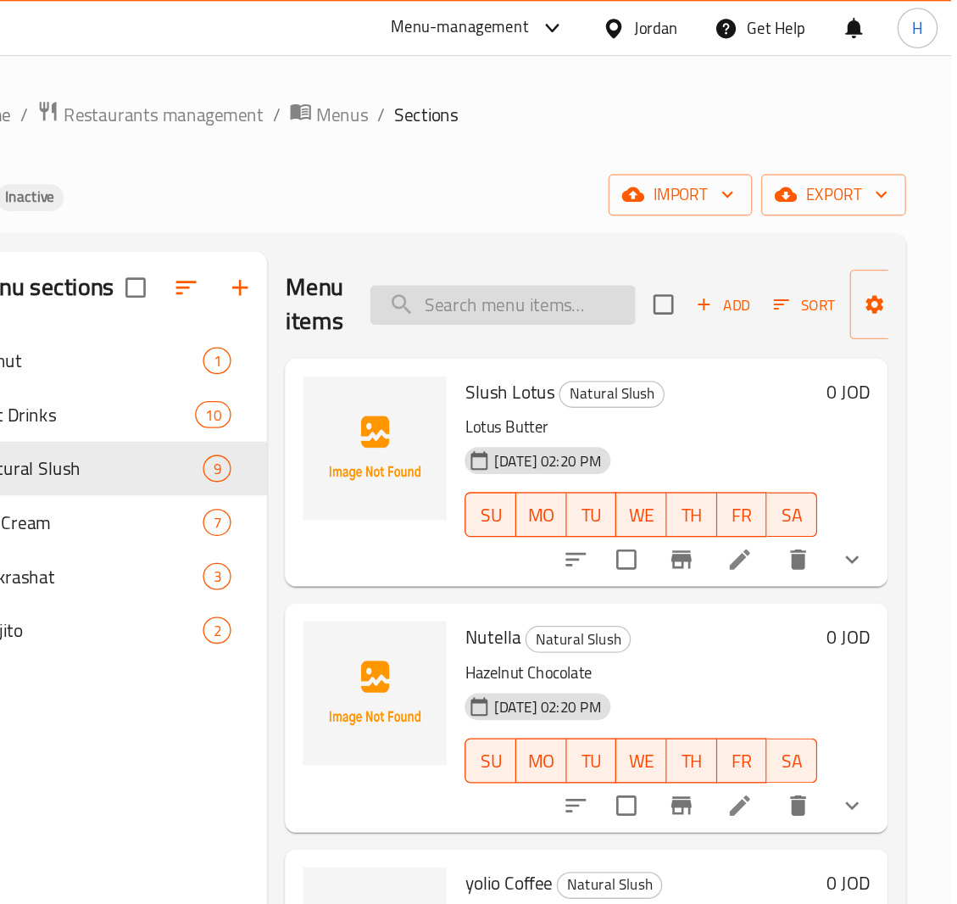
click at [610, 235] on input "search" at bounding box center [619, 230] width 200 height 30
paste input "Pasta Rosa"
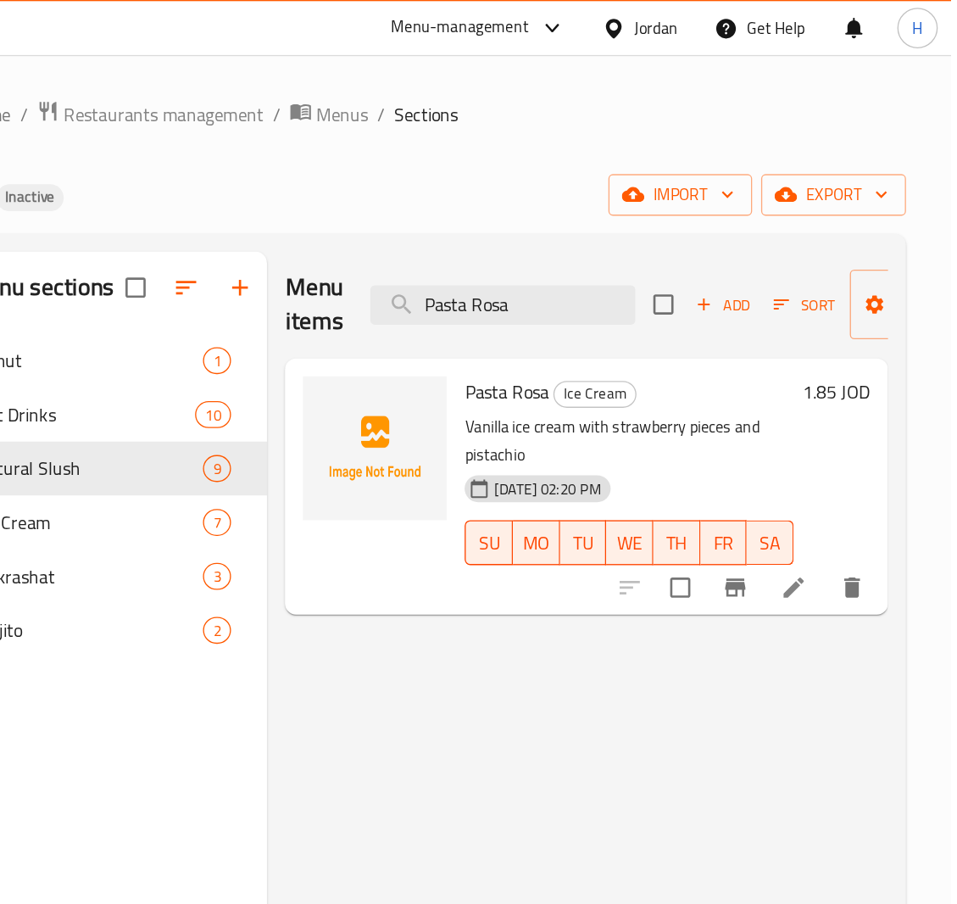
type input "Pasta Rosa"
click at [825, 443] on li at bounding box center [838, 443] width 47 height 31
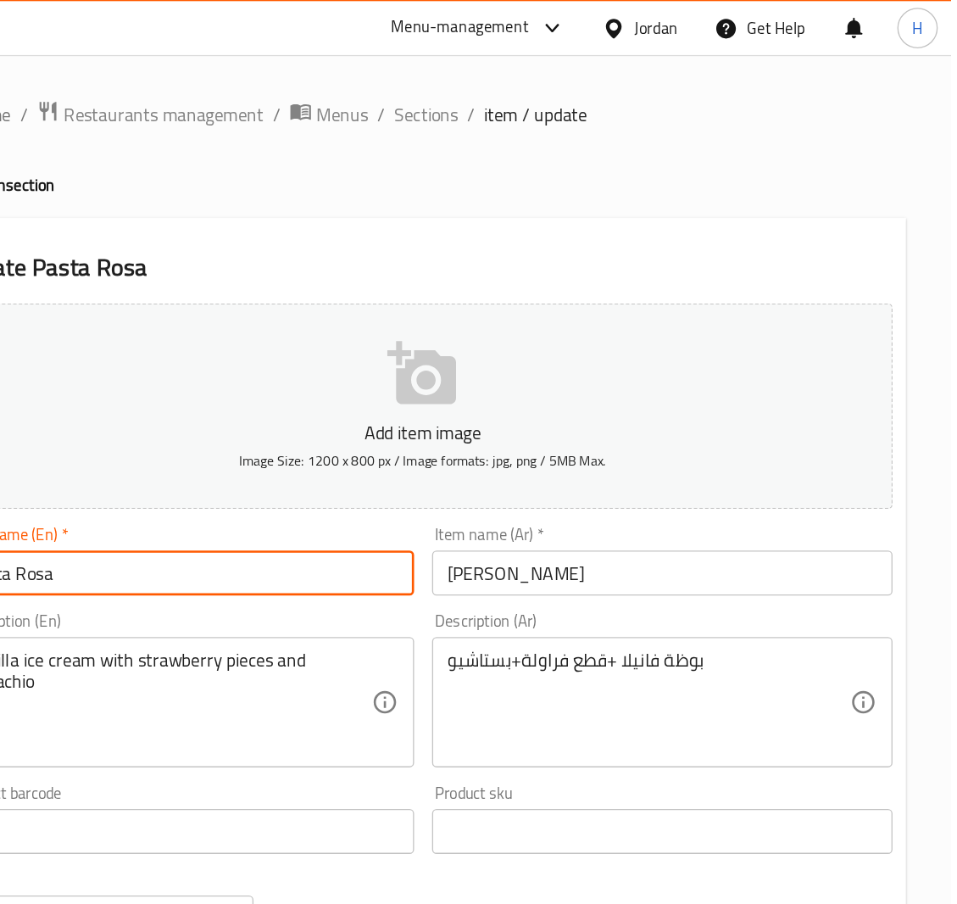
click at [278, 440] on input "Pasta Rosa" at bounding box center [377, 432] width 348 height 34
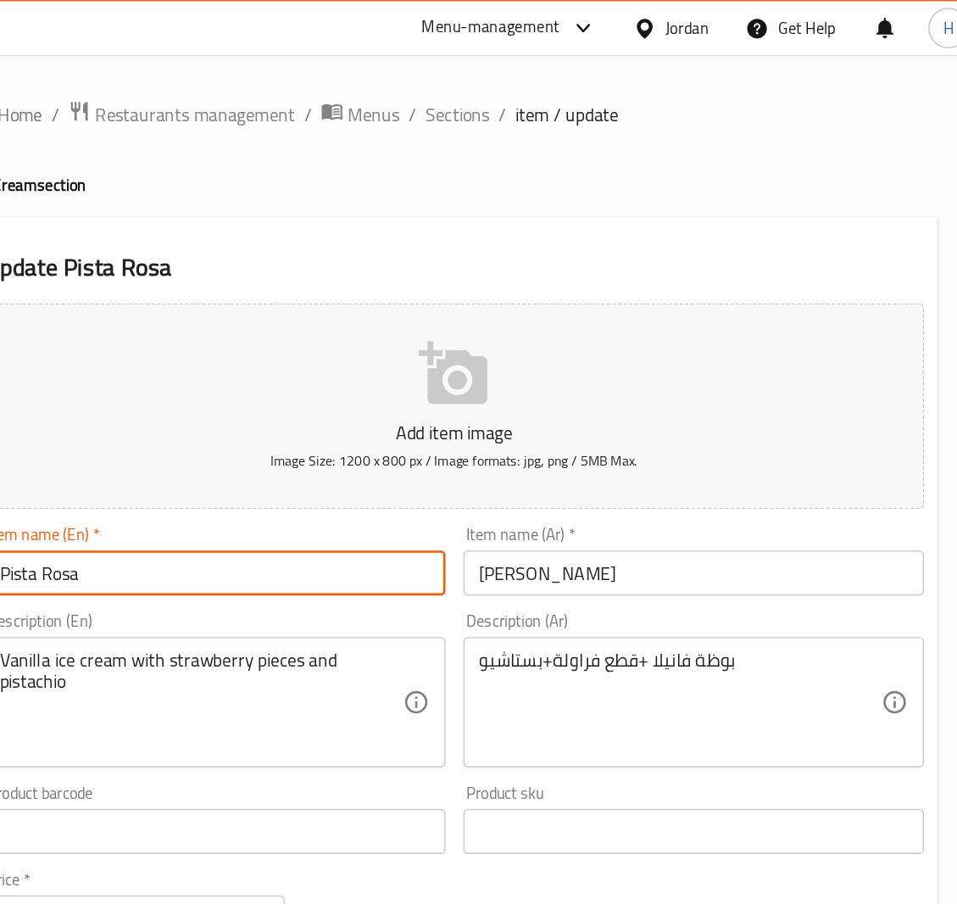
click at [220, 431] on input "Pista Rosa" at bounding box center [377, 432] width 348 height 34
type input "Pista Rosa"
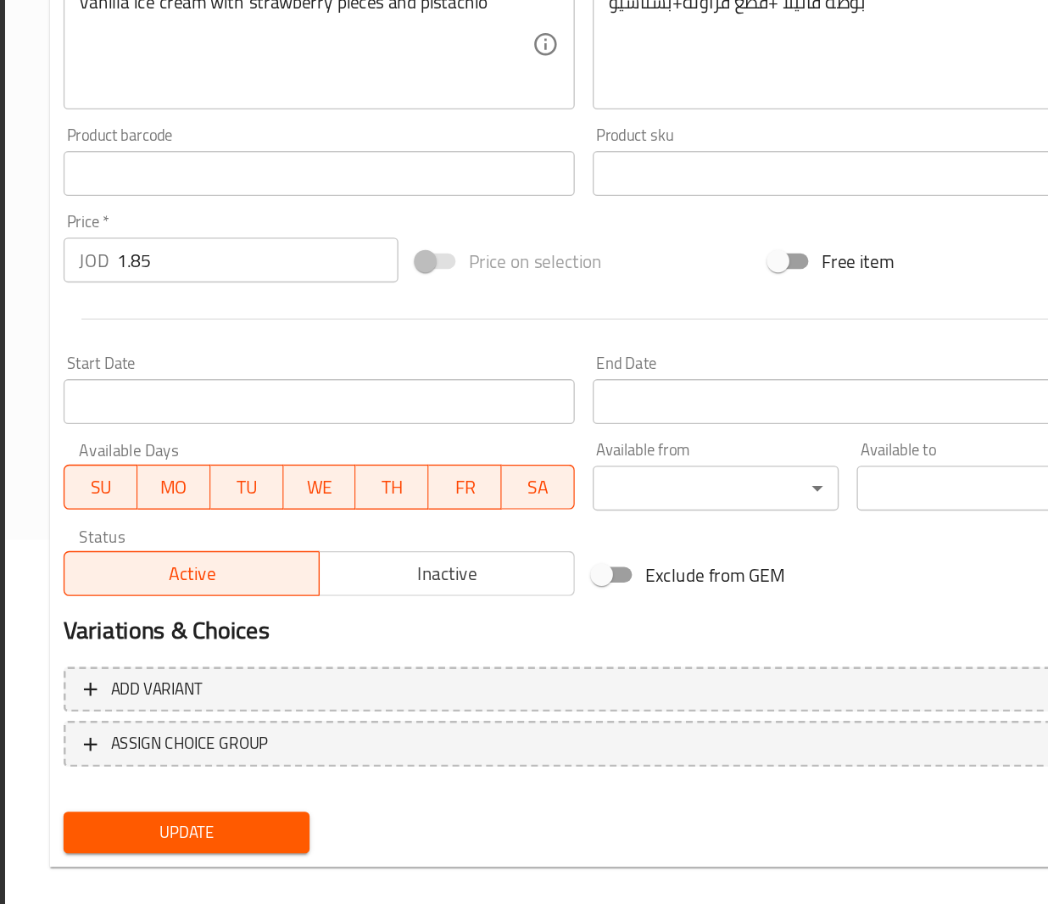
scroll to position [291, 0]
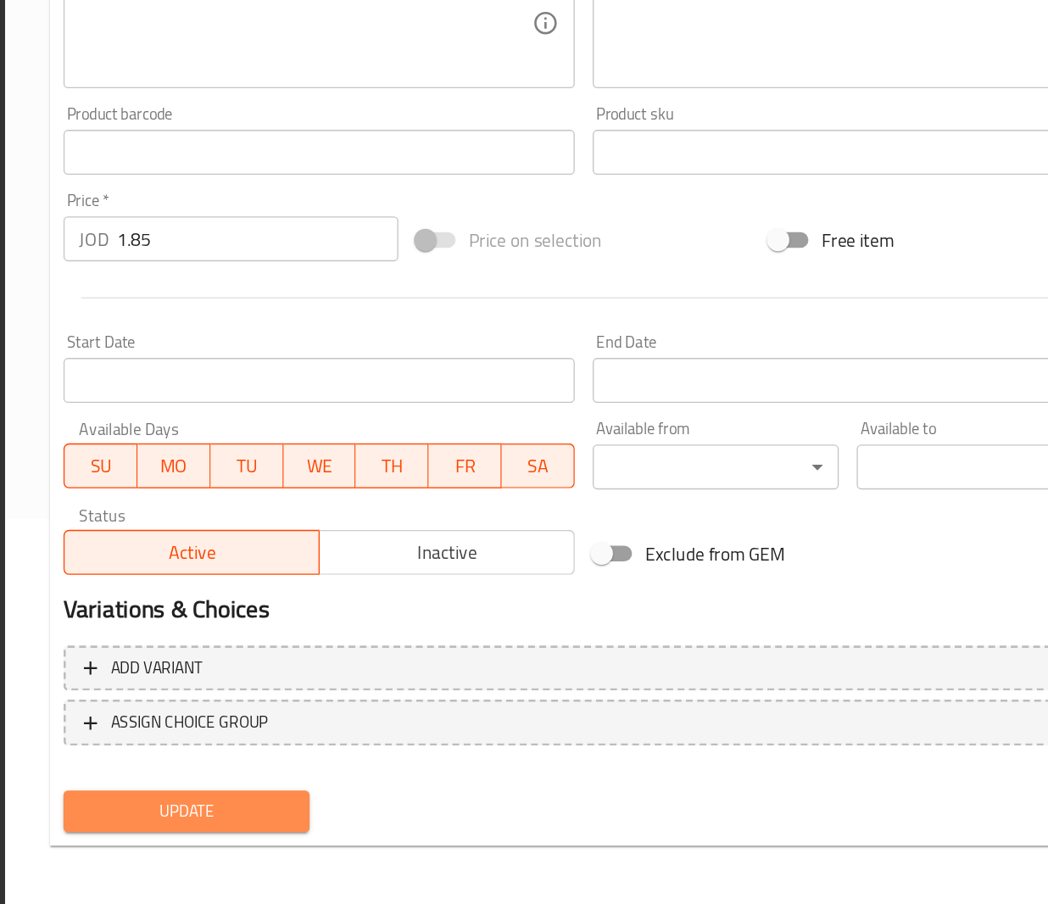
click at [331, 834] on span "Update" at bounding box center [311, 833] width 159 height 21
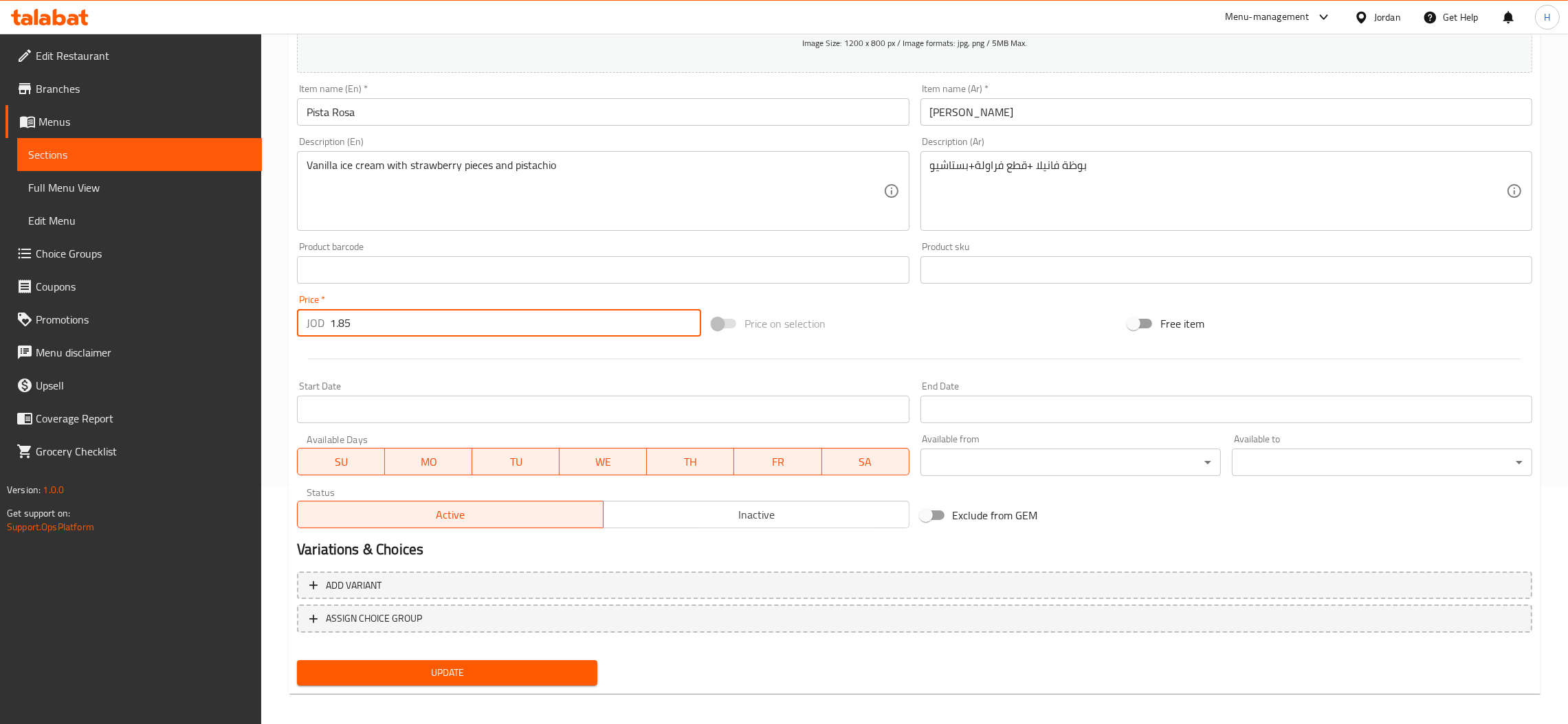
scroll to position [244, 0]
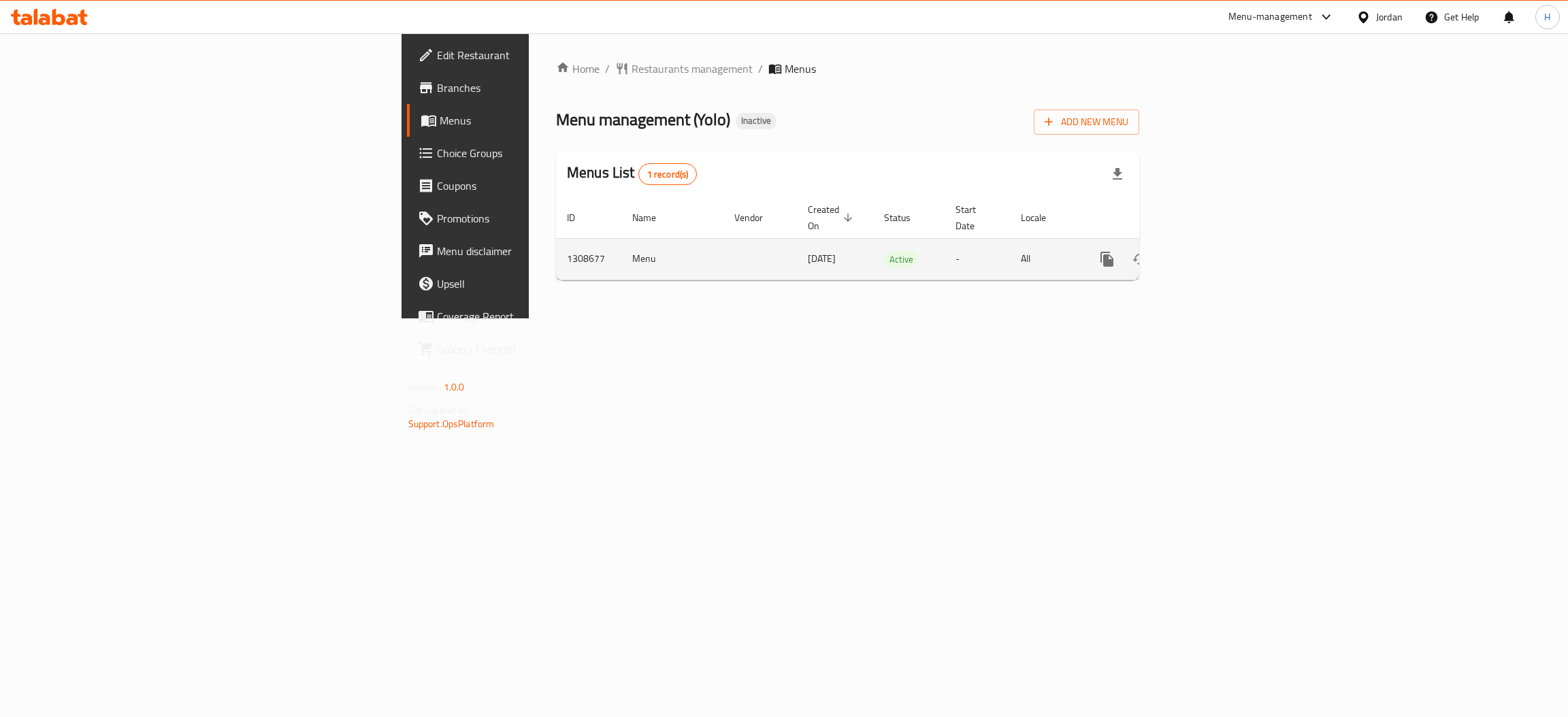
click at [1212, 253] on icon "enhanced table" at bounding box center [1205, 259] width 12 height 12
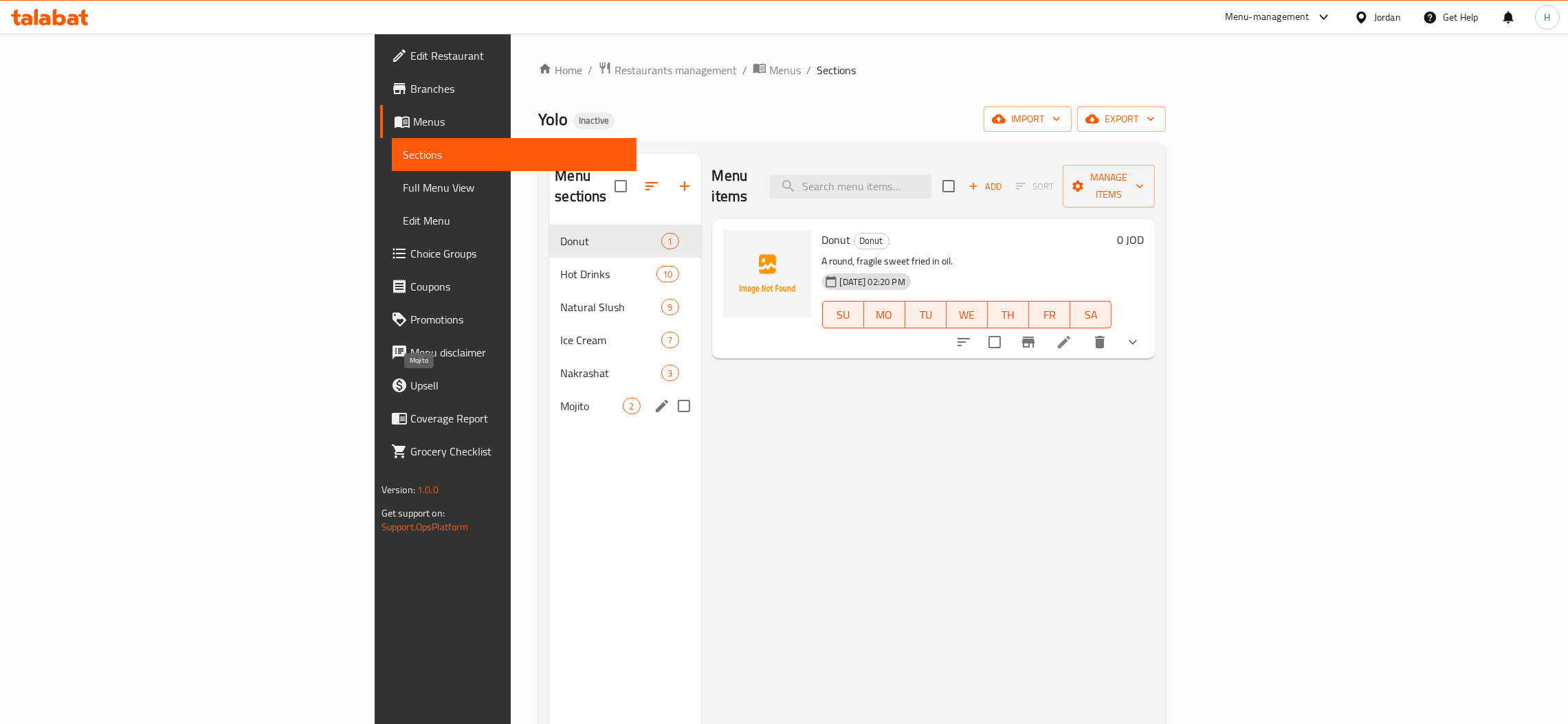
click at [560, 398] on span "Mojito" at bounding box center [591, 406] width 62 height 16
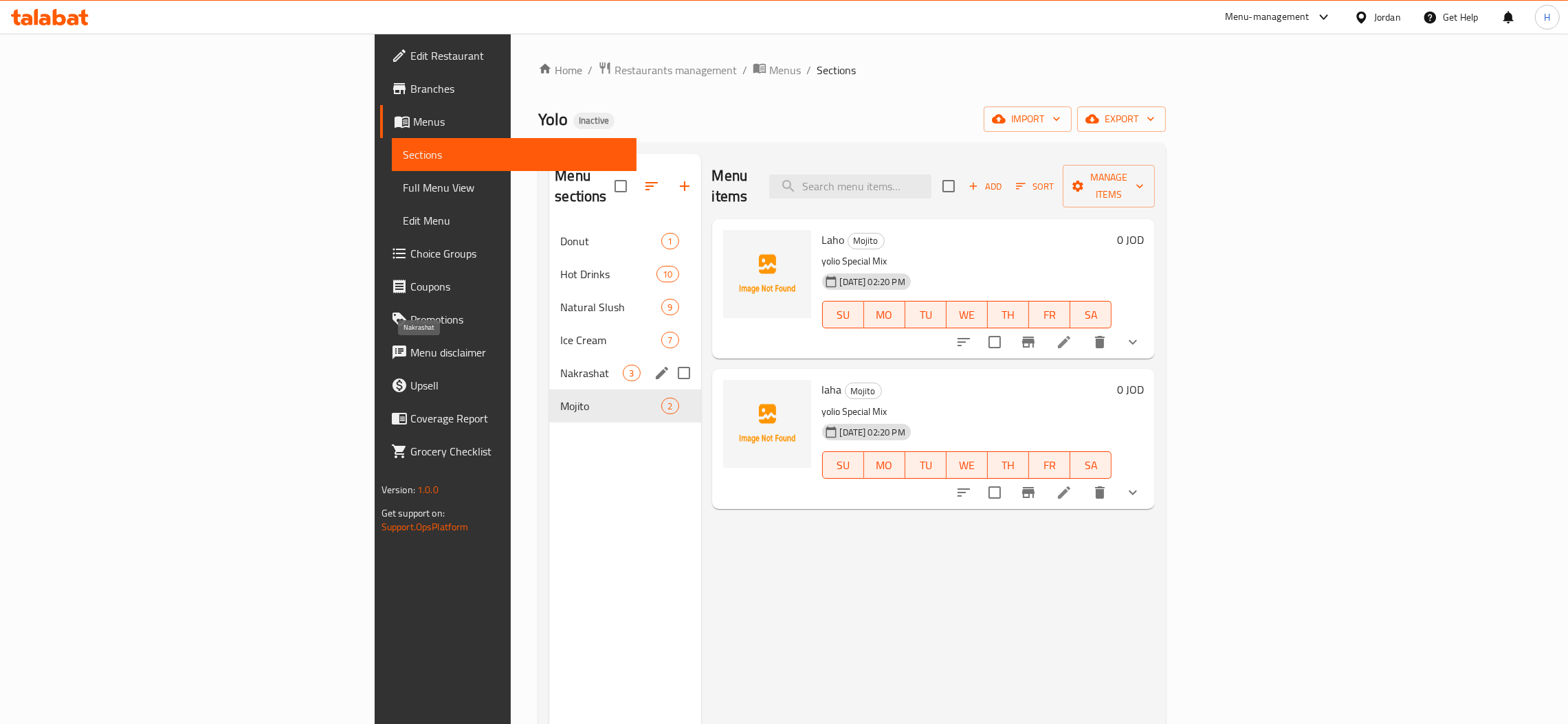
click at [560, 365] on span "Nakrashat" at bounding box center [591, 373] width 62 height 16
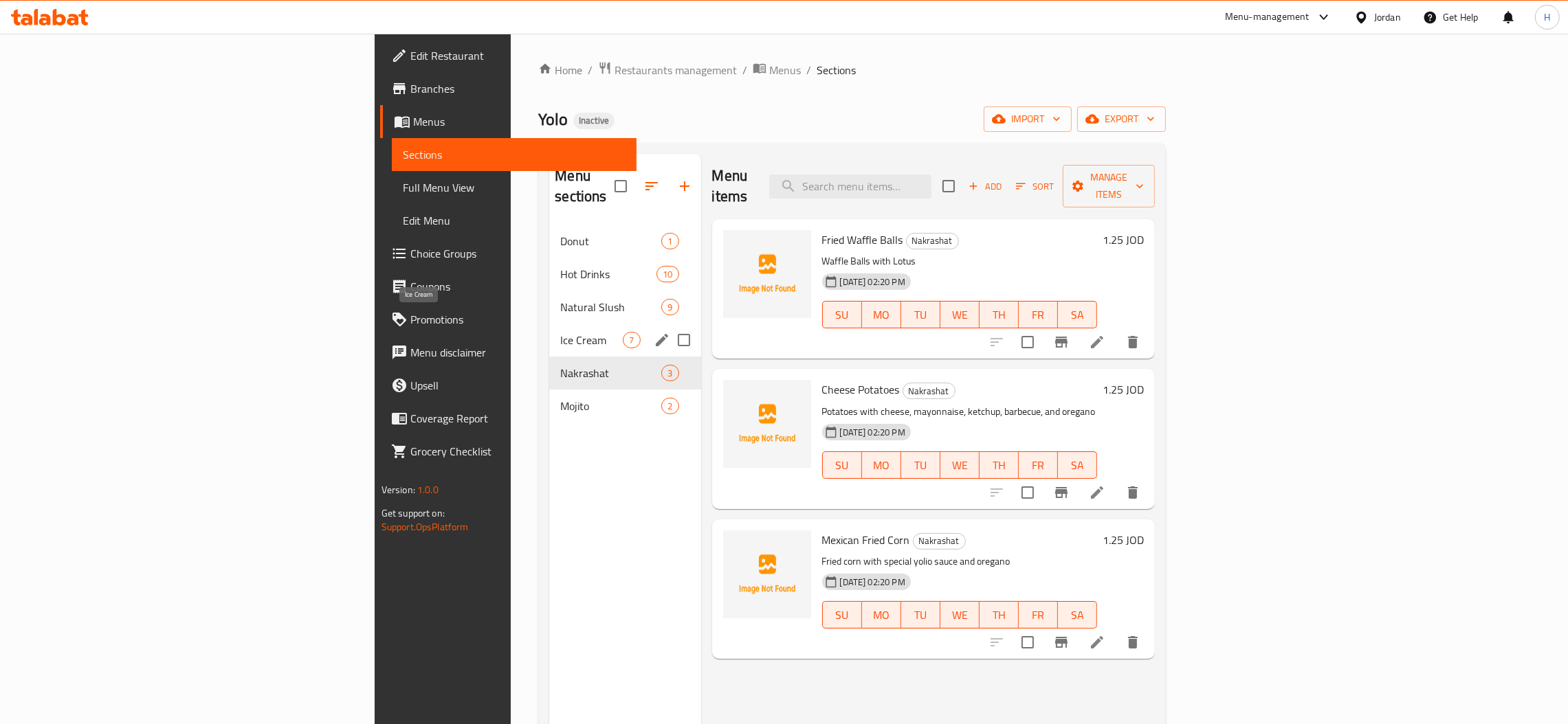
click at [560, 332] on span "Ice Cream" at bounding box center [591, 340] width 62 height 16
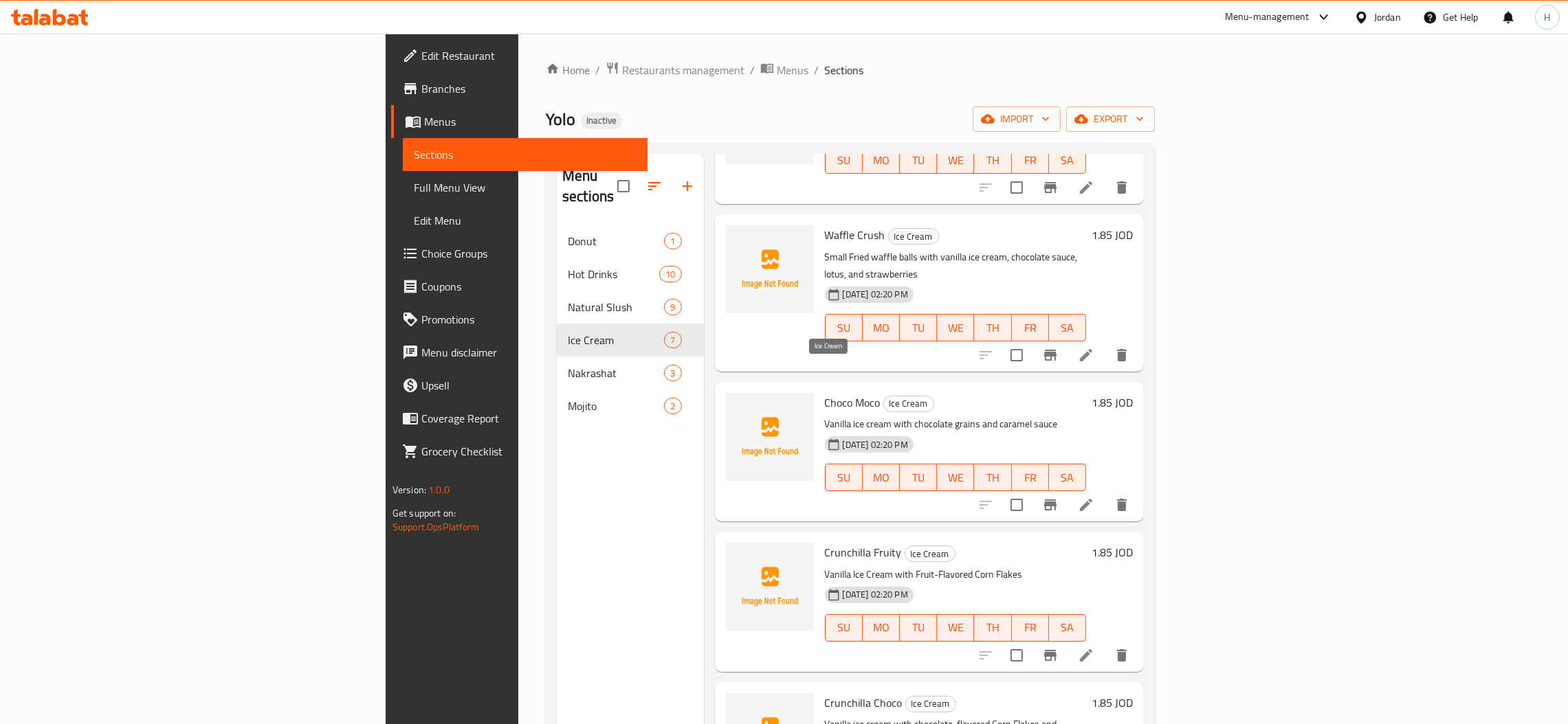
scroll to position [359, 0]
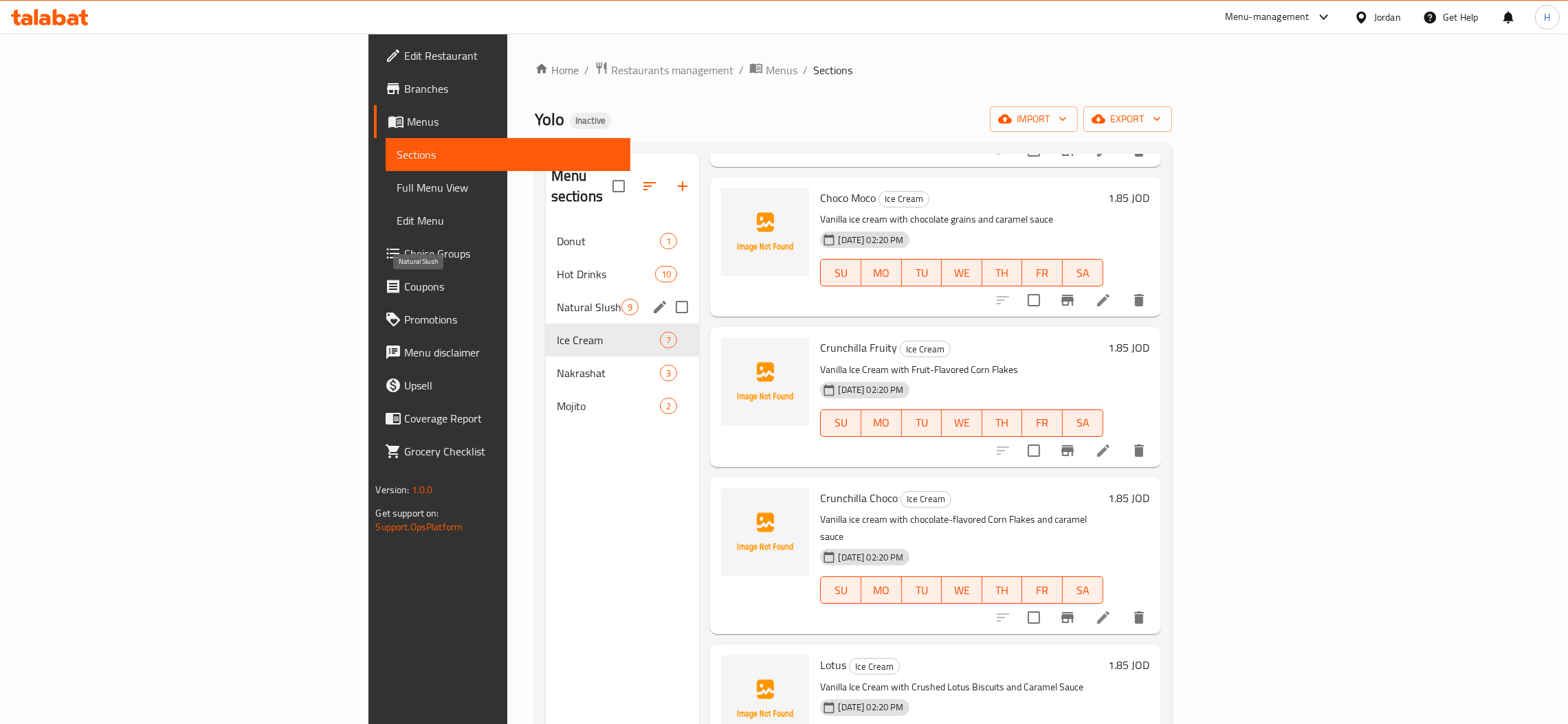
click at [557, 299] on span "Natural Slush" at bounding box center [589, 307] width 66 height 16
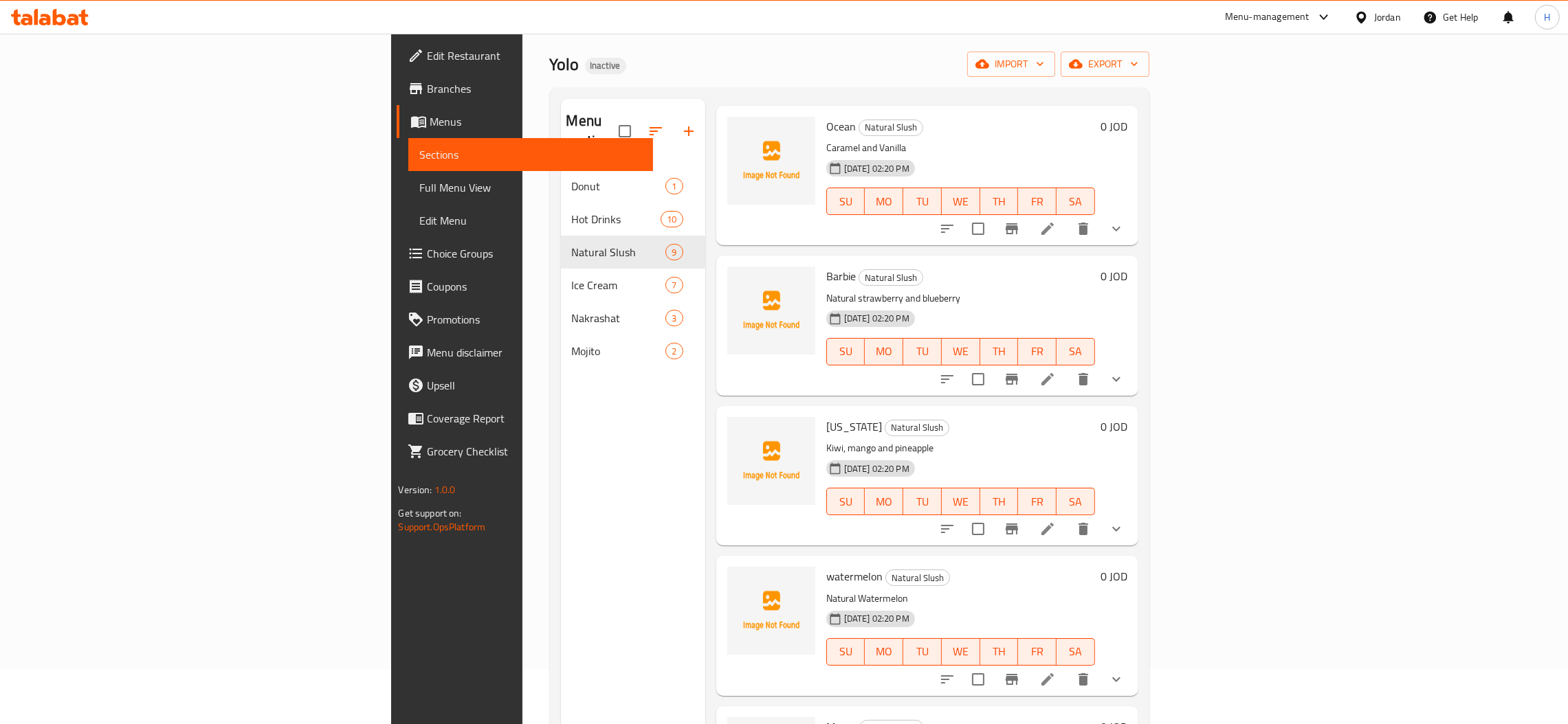
scroll to position [194, 0]
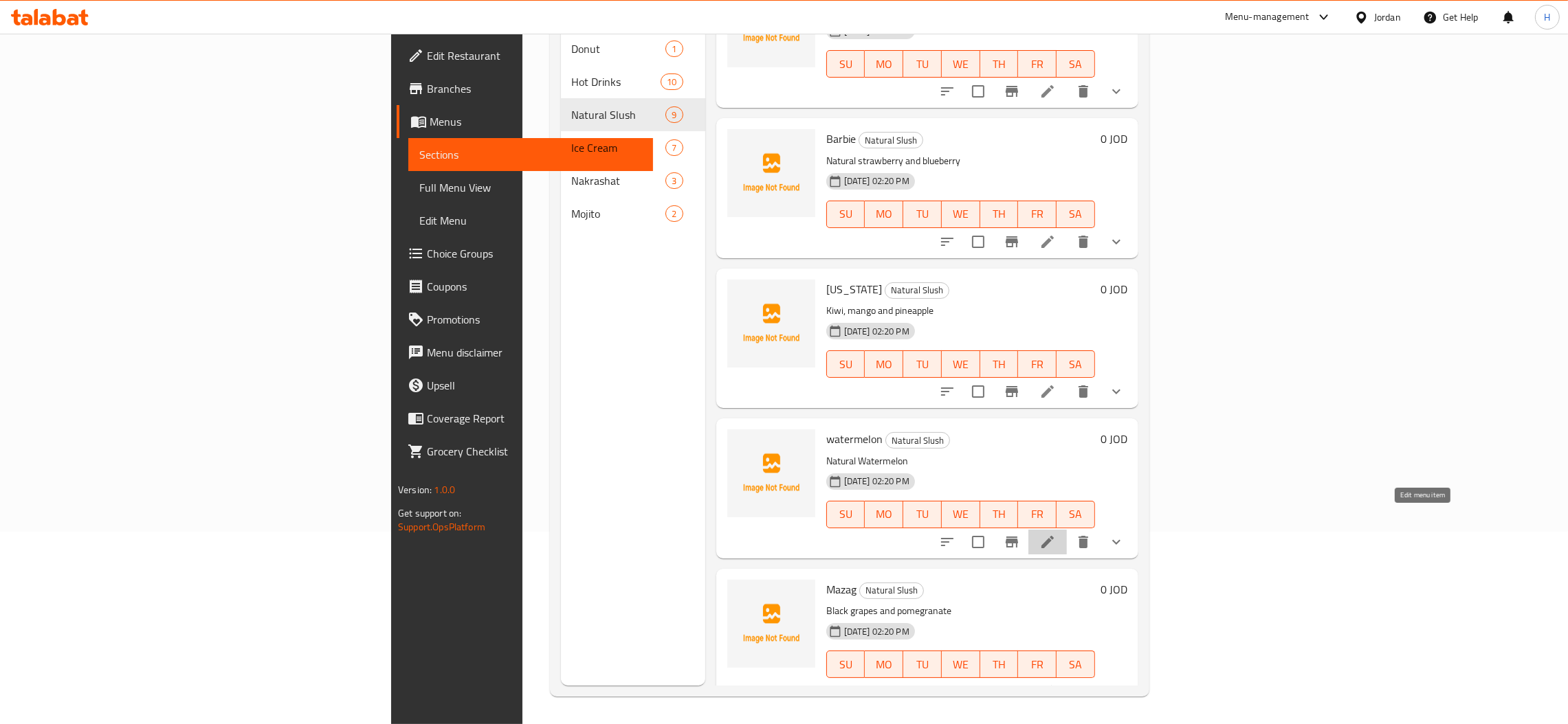
click at [1056, 534] on icon at bounding box center [1047, 542] width 16 height 16
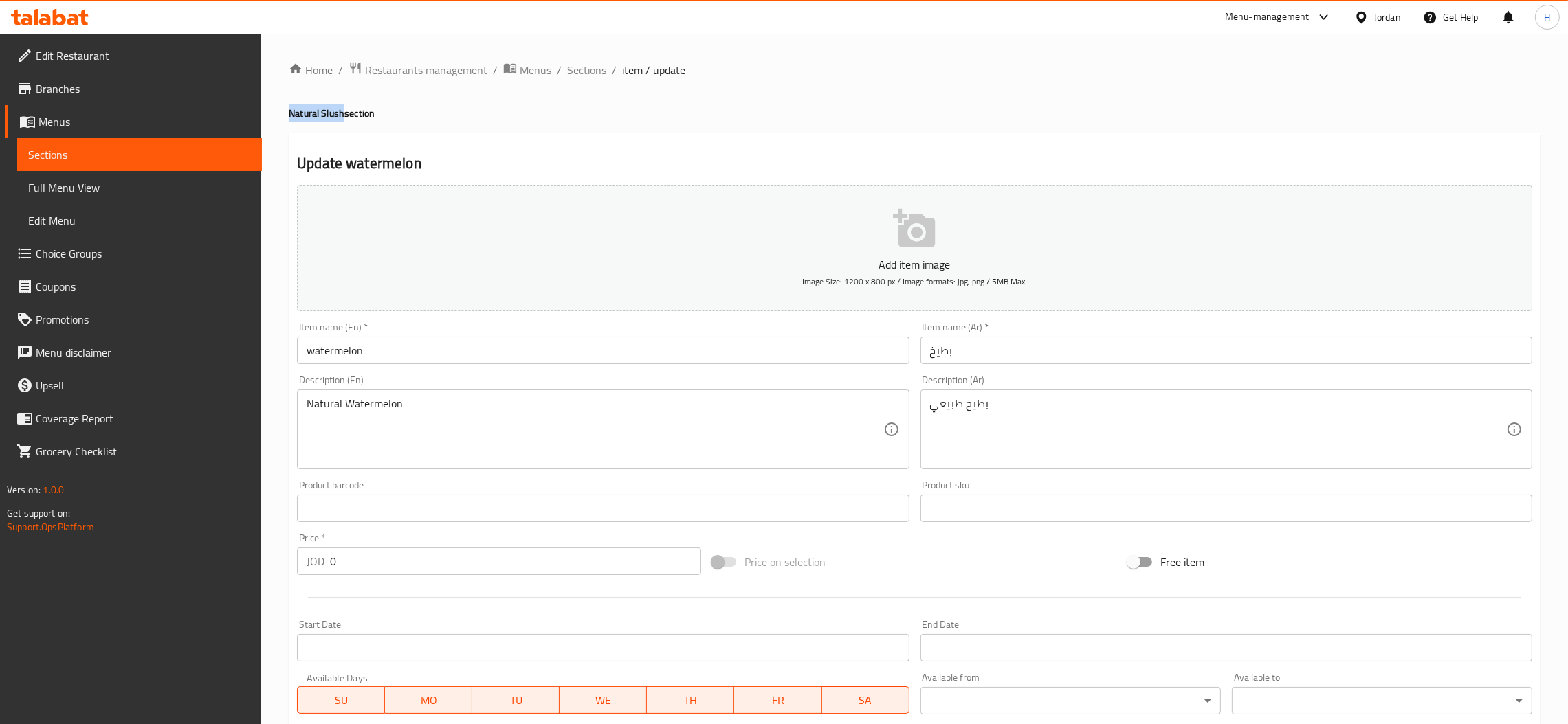
drag, startPoint x: 343, startPoint y: 115, endPoint x: 268, endPoint y: 118, distance: 75.1
click at [268, 118] on div "Home / Restaurants management / Menus / Sections / item / update Natural Slush …" at bounding box center [914, 518] width 1306 height 968
copy h4 "Natural Slush"
click at [446, 345] on input "watermelon" at bounding box center [602, 350] width 611 height 28
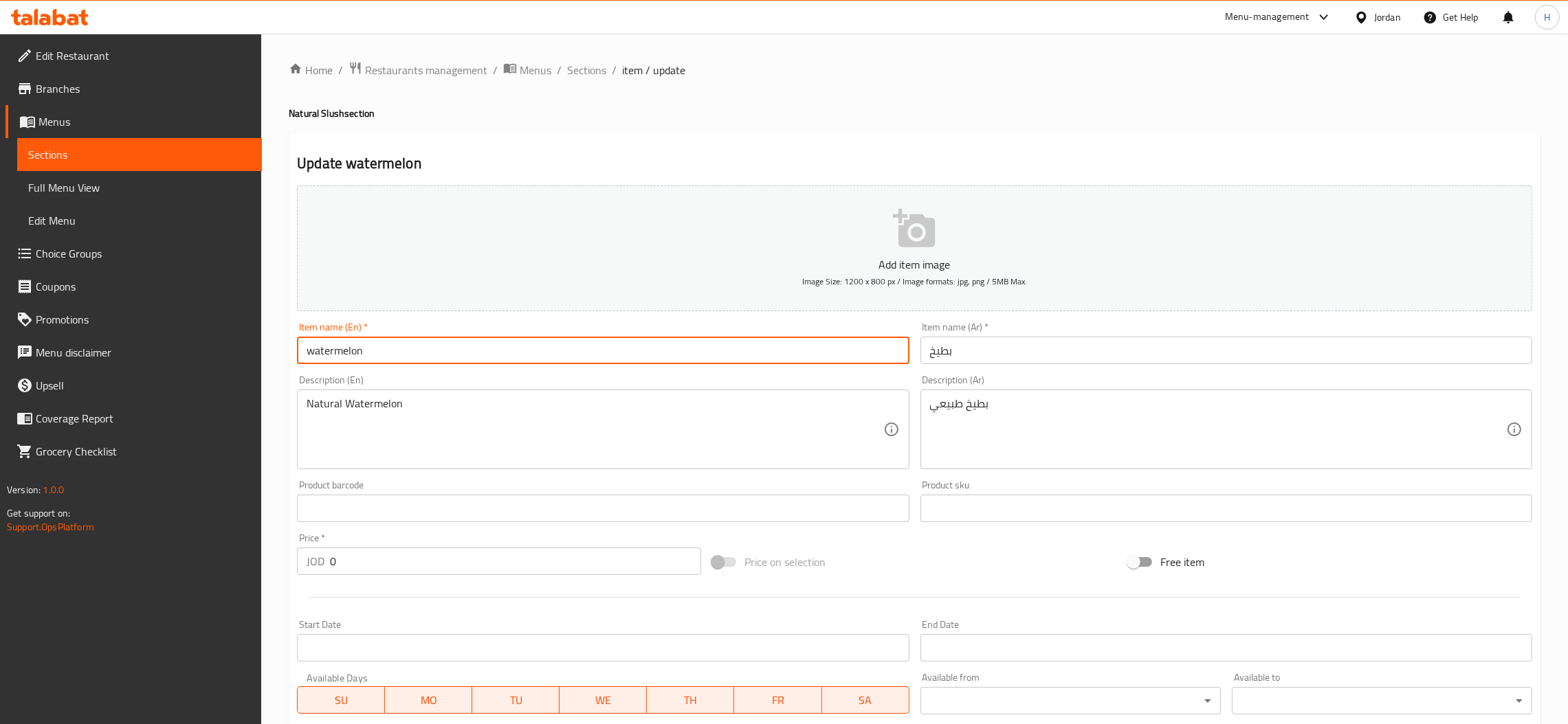
paste input "Natural Slush"
type input "watermelon Natural Slush"
click at [993, 349] on input "بطيخ" at bounding box center [1226, 350] width 611 height 28
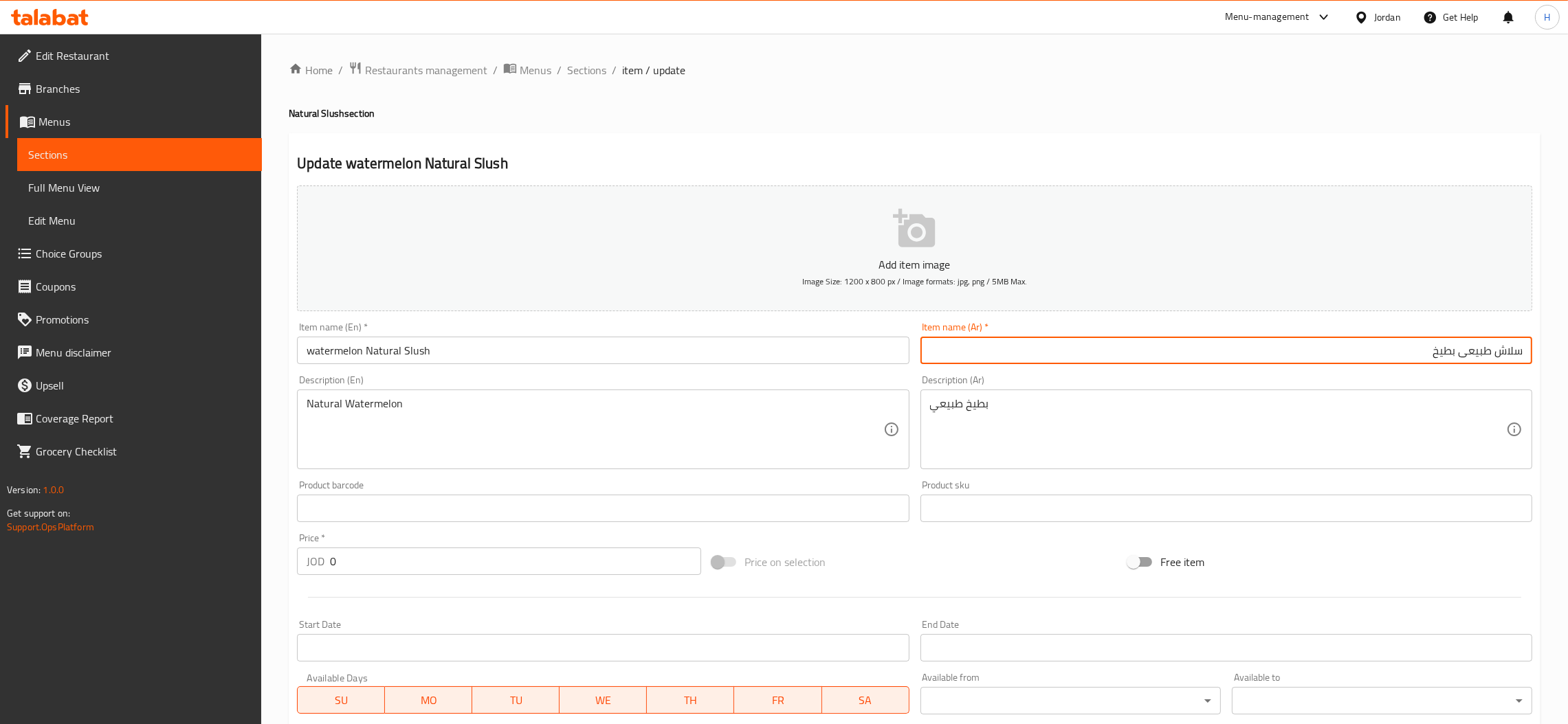
type input "سلاش طبيعى بطيخ"
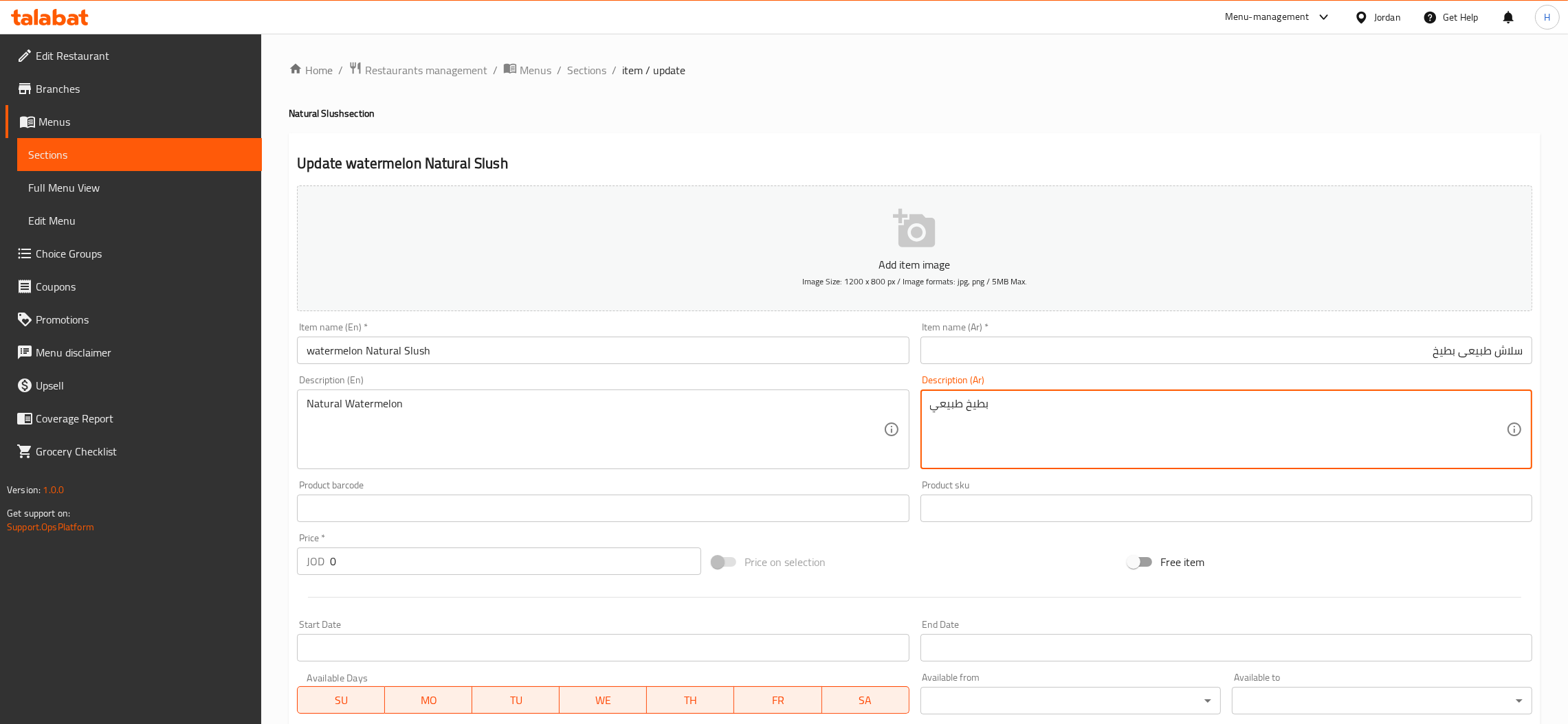
click at [966, 411] on textarea "بطيخ طبيعي" at bounding box center [1218, 430] width 576 height 66
click at [964, 411] on textarea "بطيخ طبيعي" at bounding box center [1218, 430] width 576 height 66
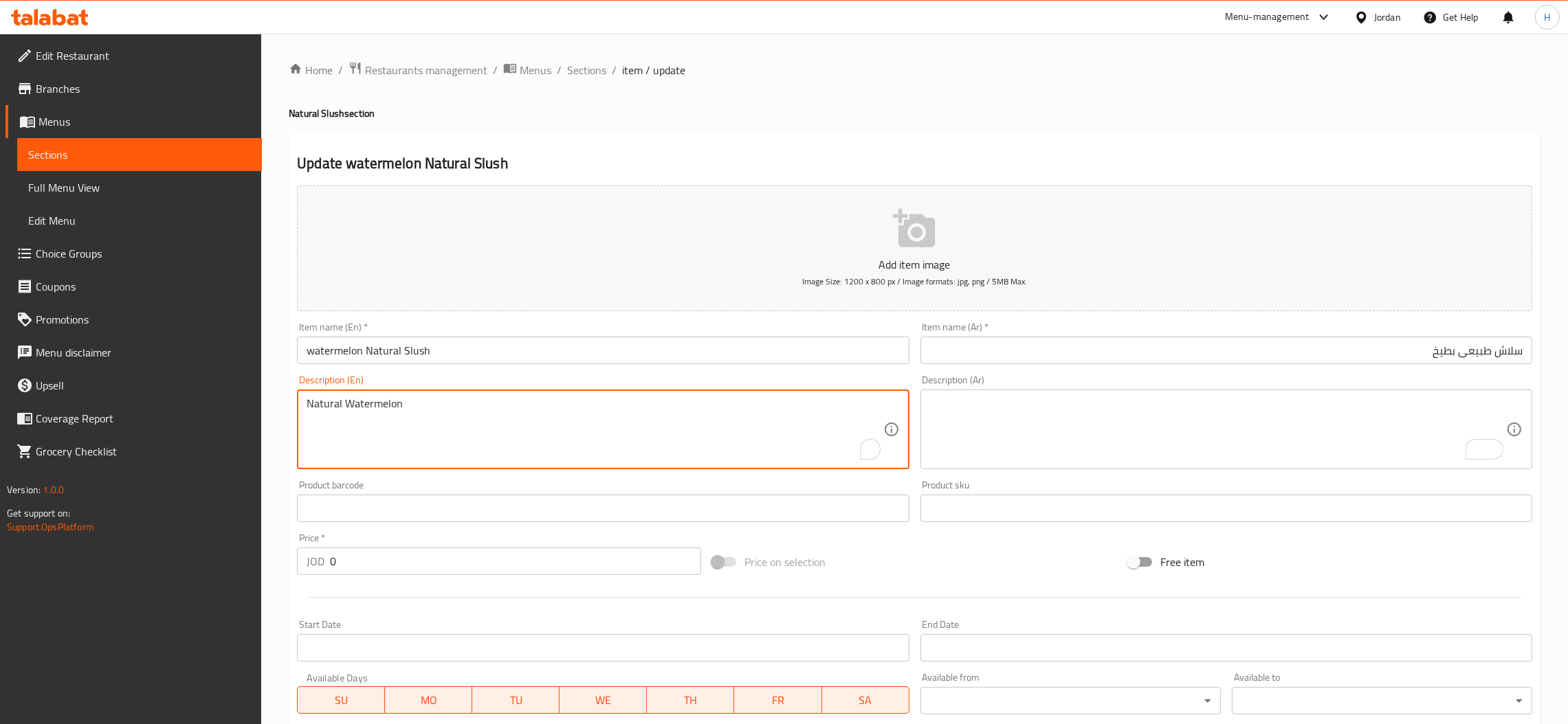
click at [439, 413] on textarea "Natural Watermelon" at bounding box center [594, 430] width 576 height 66
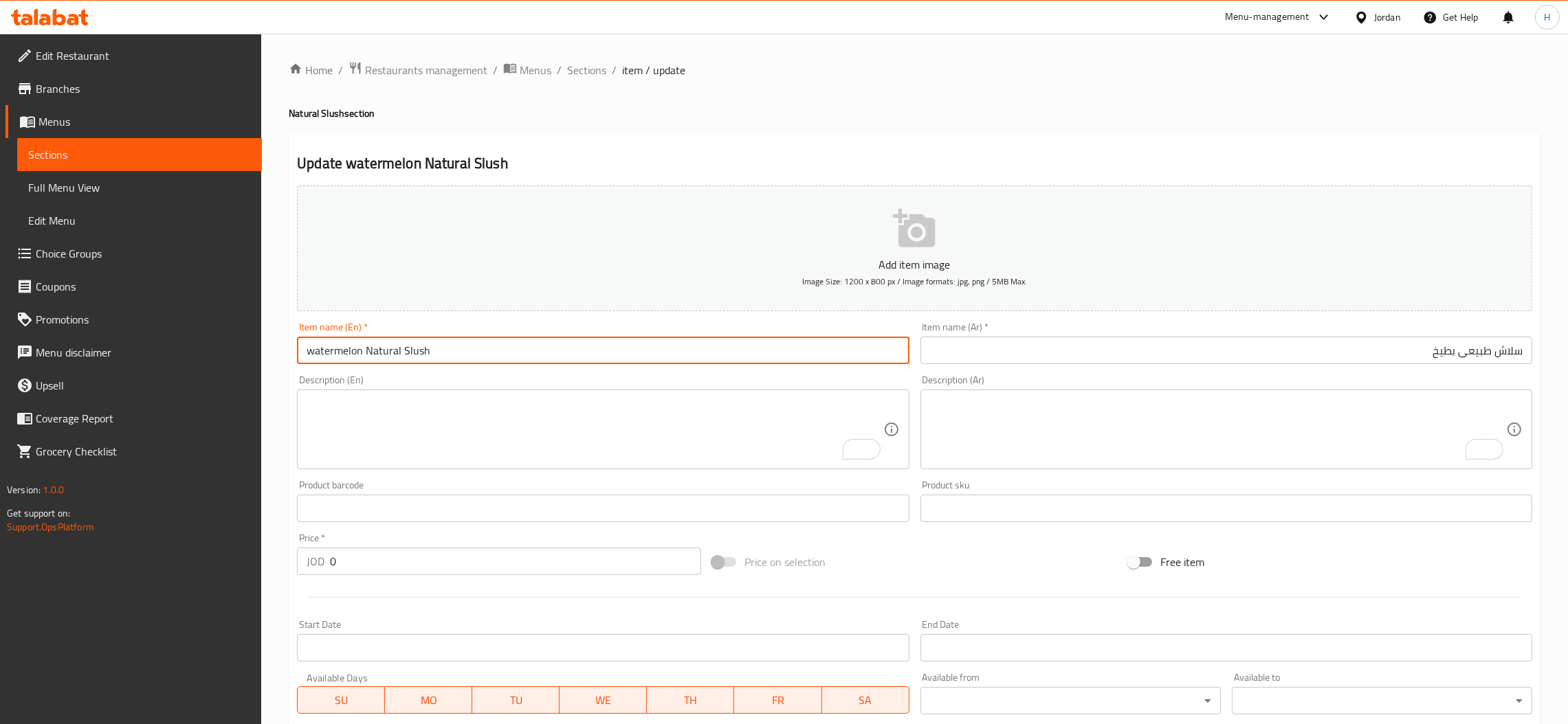
click at [336, 348] on input "watermelon Natural Slush" at bounding box center [602, 350] width 611 height 28
click at [415, 349] on input "watermelon Natural Slush" at bounding box center [602, 350] width 611 height 28
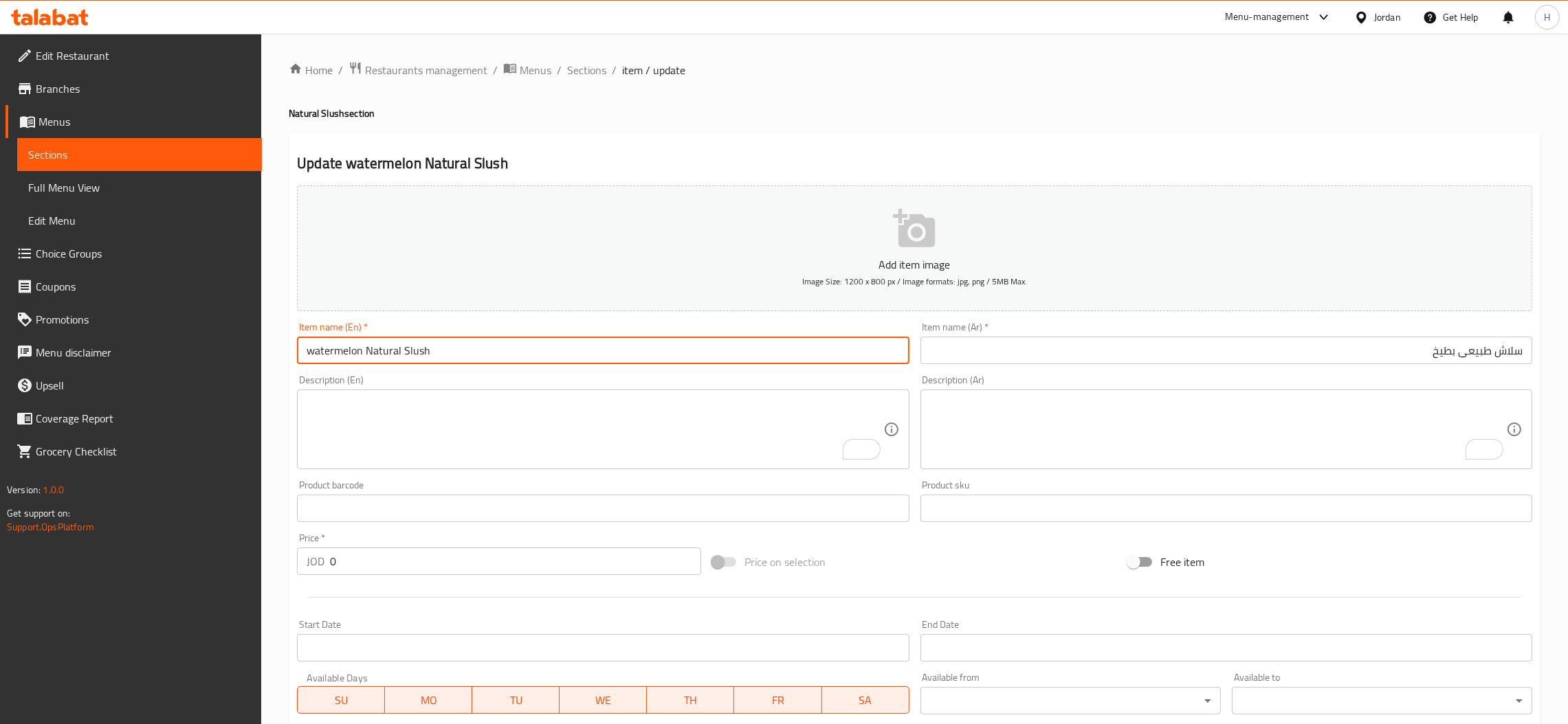
click at [489, 412] on textarea "To enrich screen reader interactions, please activate Accessibility in Grammarl…" at bounding box center [594, 430] width 576 height 66
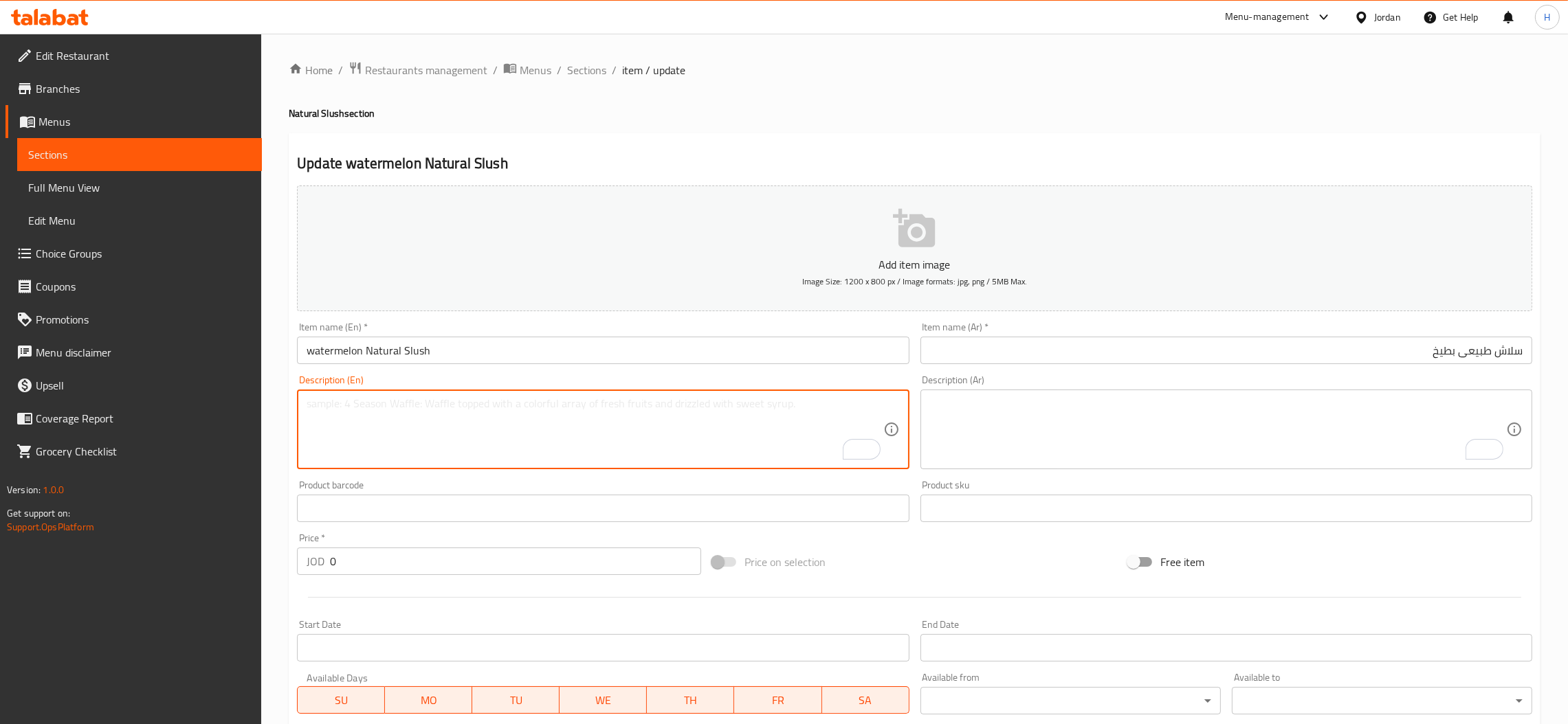
paste textarea "Blended watermelon and ice مزيج بطيخ وثلج"
drag, startPoint x: 442, startPoint y: 402, endPoint x: 593, endPoint y: 407, distance: 151.1
click at [593, 407] on textarea "Blended watermelon and ice مزيج بطيخ وثلج" at bounding box center [594, 430] width 576 height 66
type textarea "Blended watermelon and ice"
click at [951, 404] on textarea "To enrich screen reader interactions, please activate Accessibility in Grammarl…" at bounding box center [1218, 430] width 576 height 66
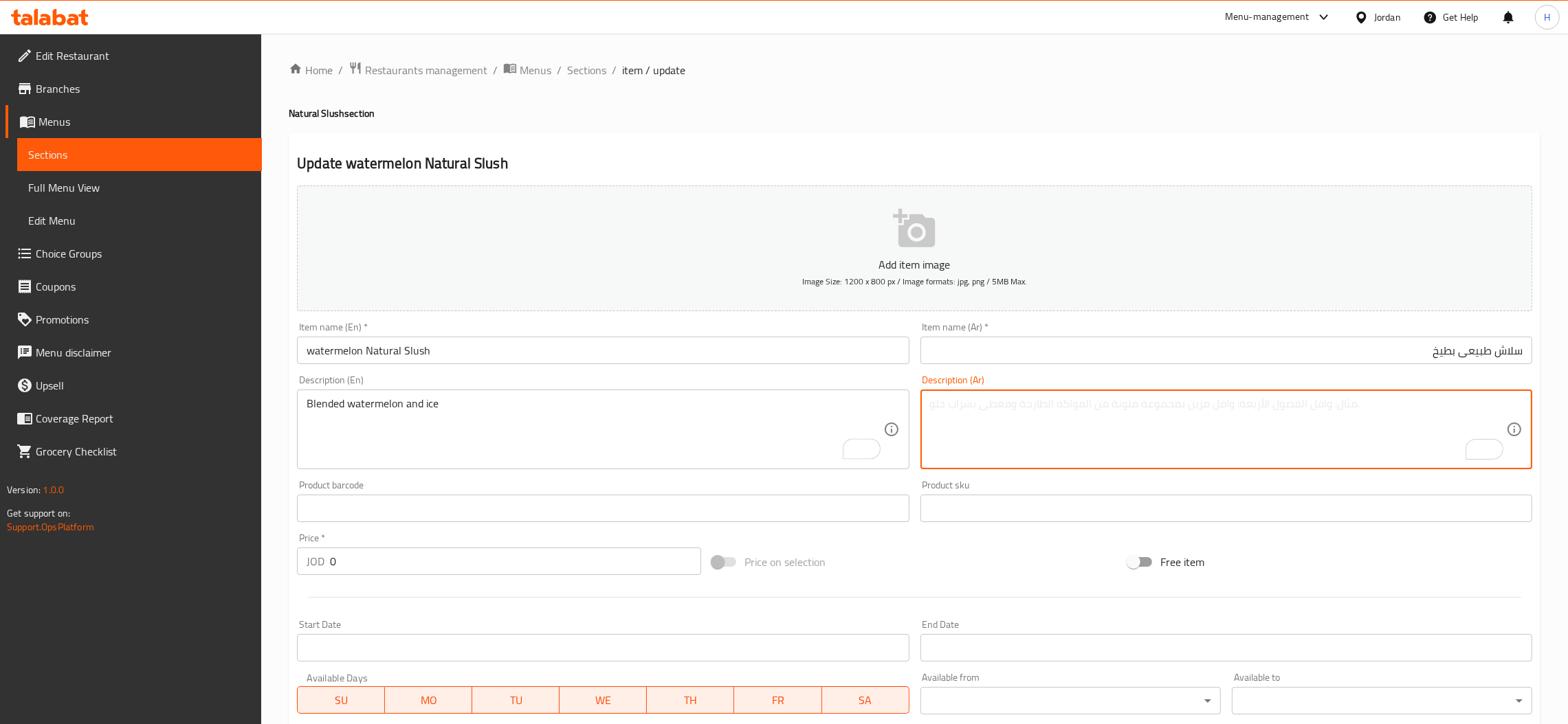
paste textarea "مزيج بطيخ وثلج"
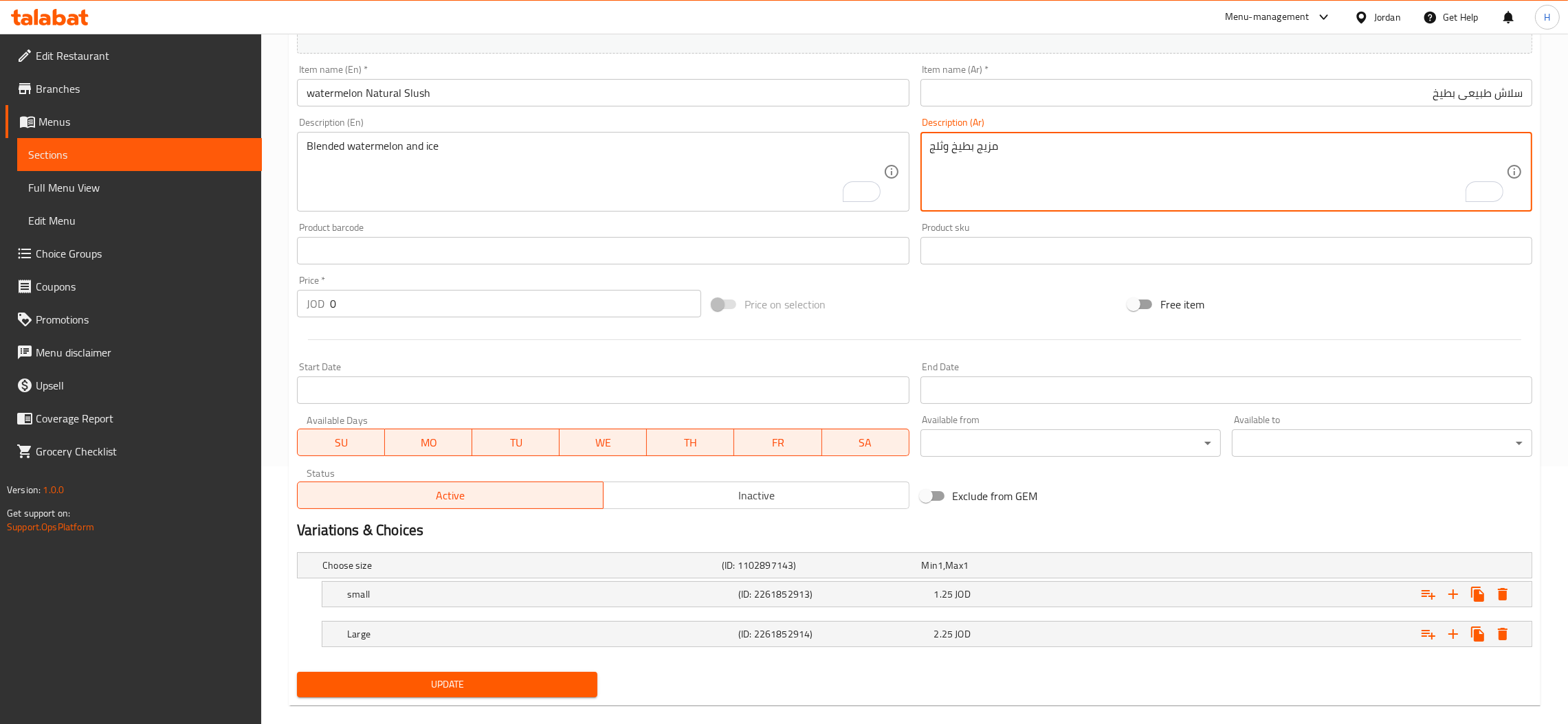
scroll to position [277, 0]
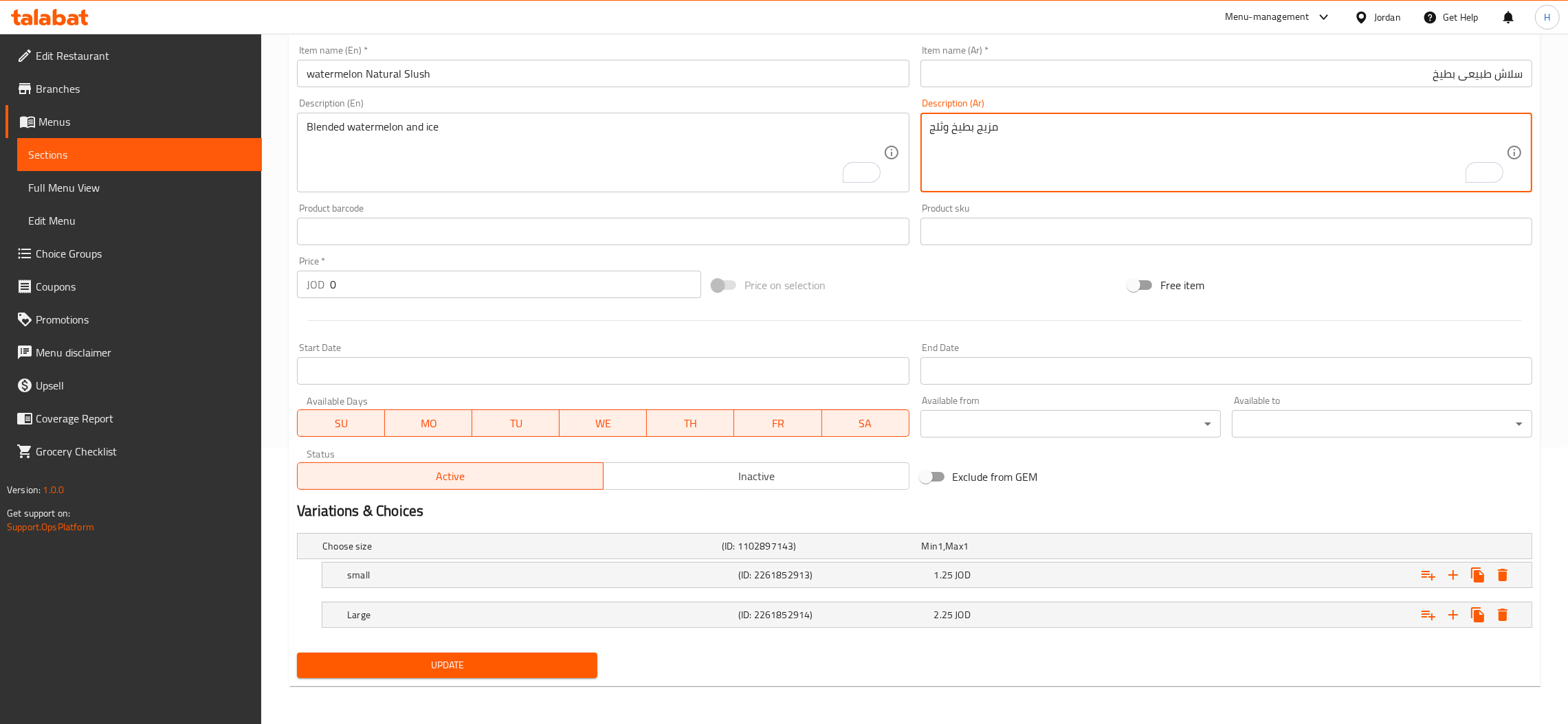
type textarea "مزيج بطيخ وثلج"
click at [512, 662] on span "Update" at bounding box center [447, 665] width 278 height 17
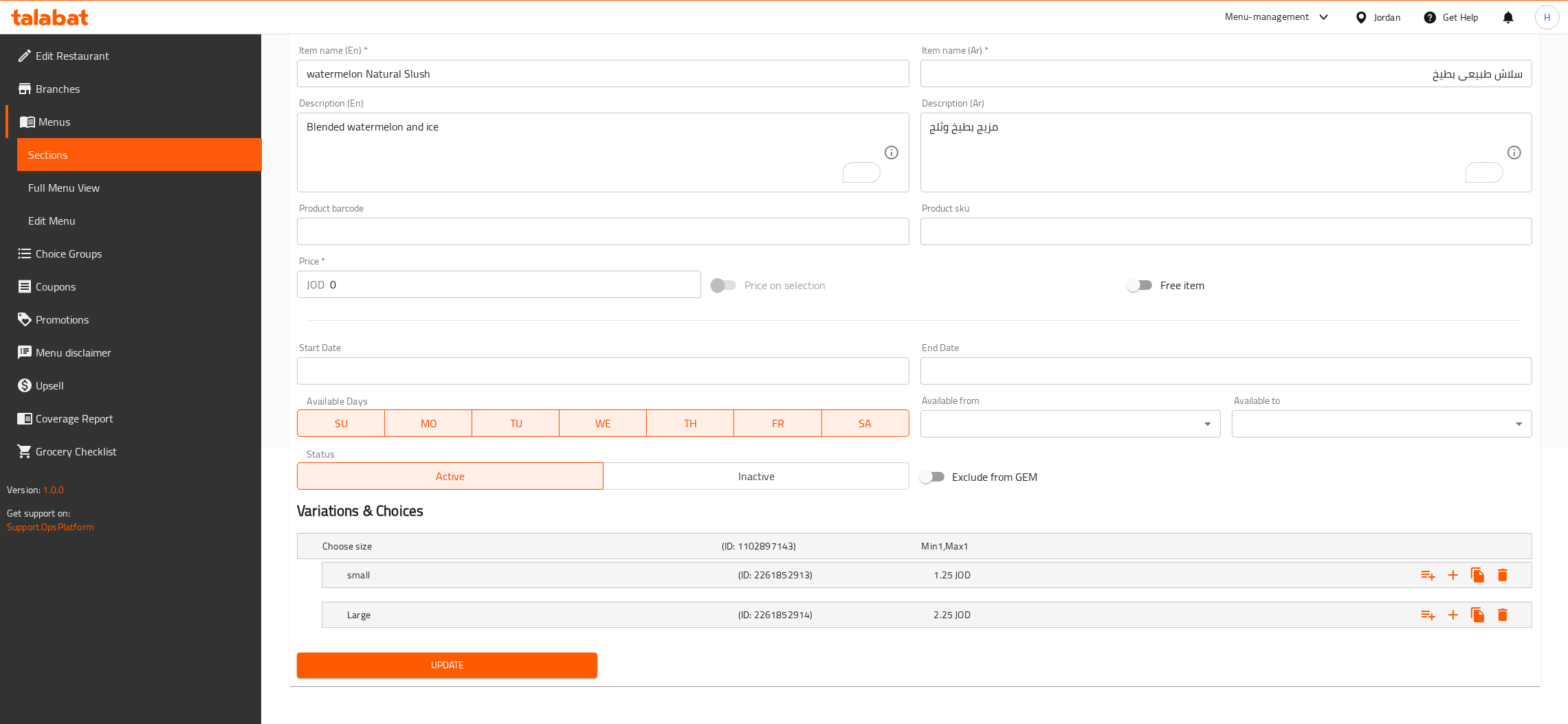
click at [950, 284] on div "Price on selection" at bounding box center [914, 285] width 415 height 37
click at [490, 666] on span "Update" at bounding box center [447, 665] width 278 height 17
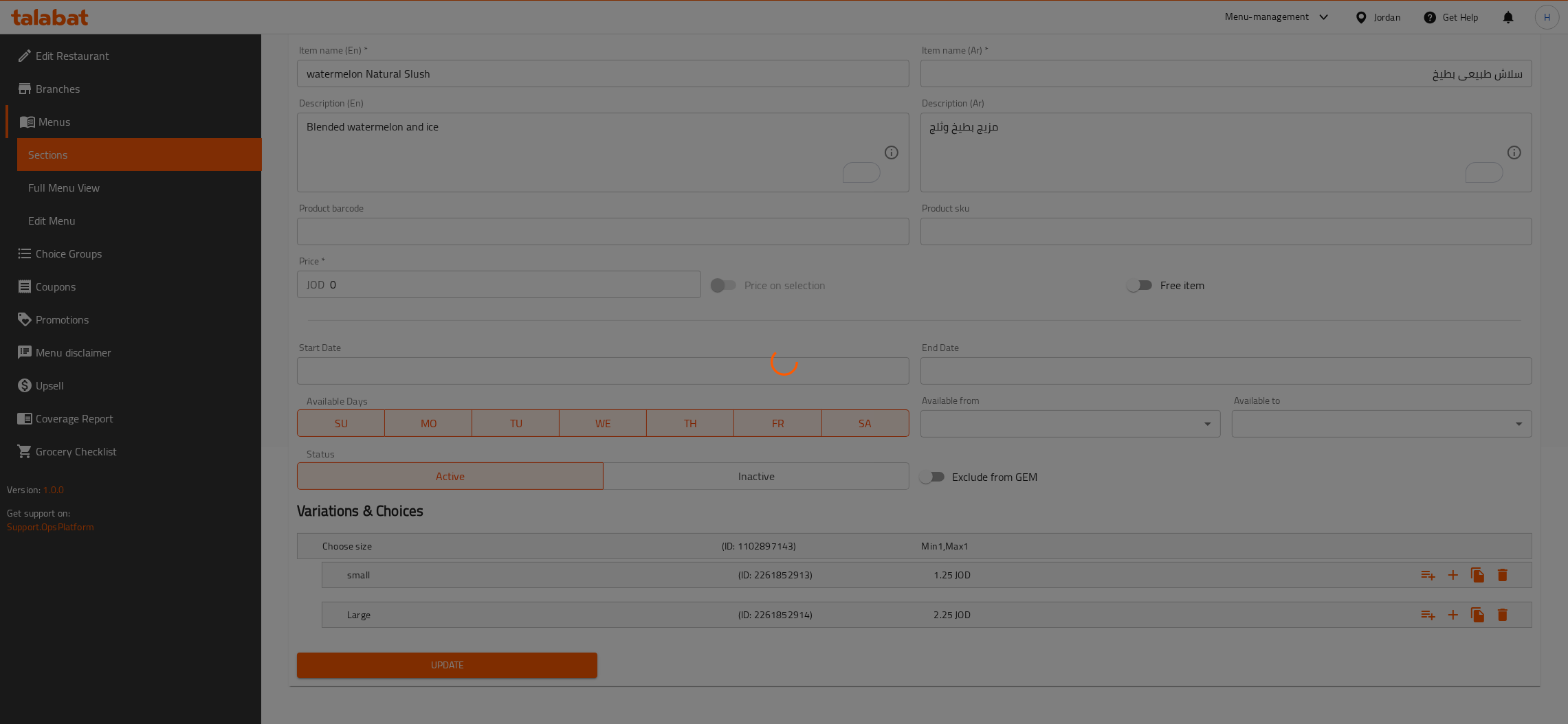
click at [66, 192] on div at bounding box center [784, 362] width 1568 height 724
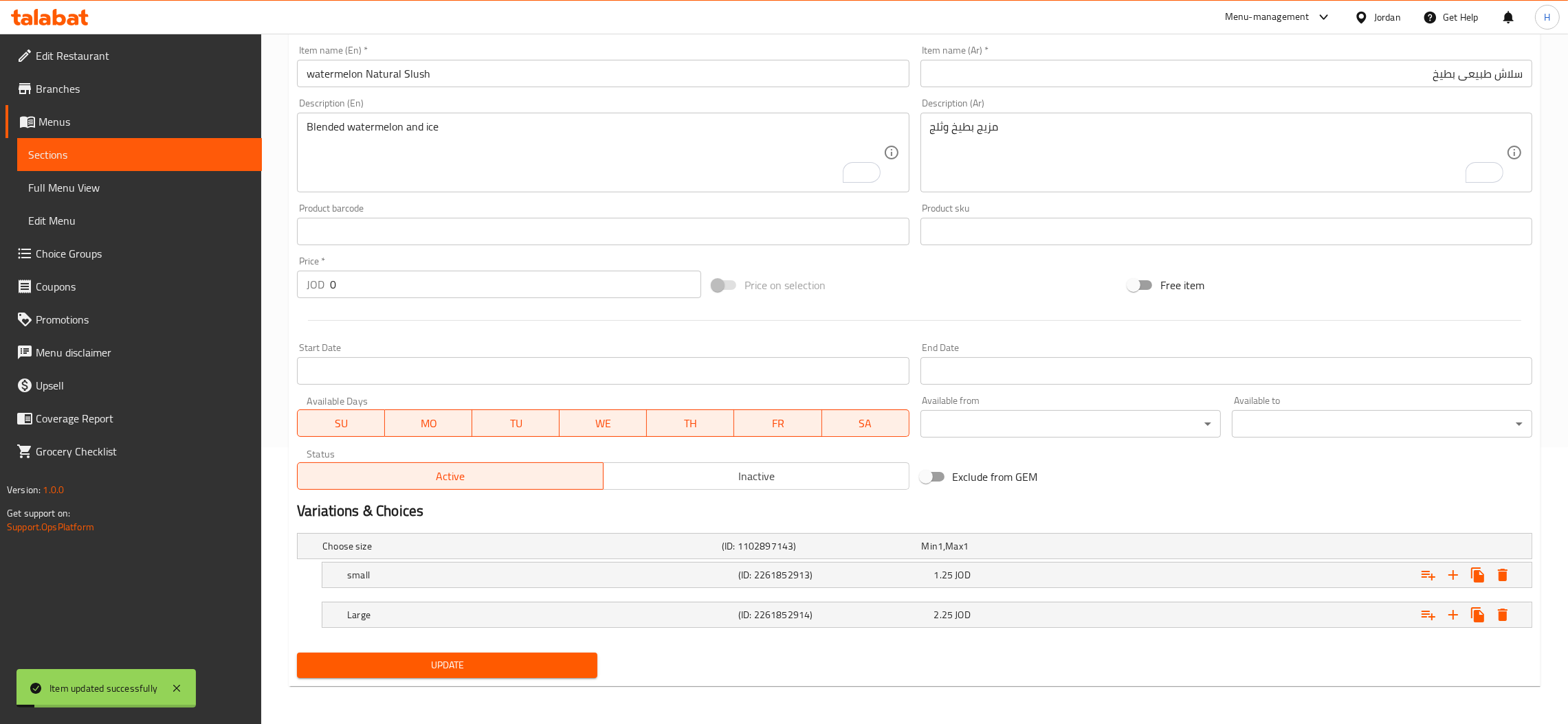
click at [66, 191] on span "Full Menu View" at bounding box center [139, 187] width 223 height 16
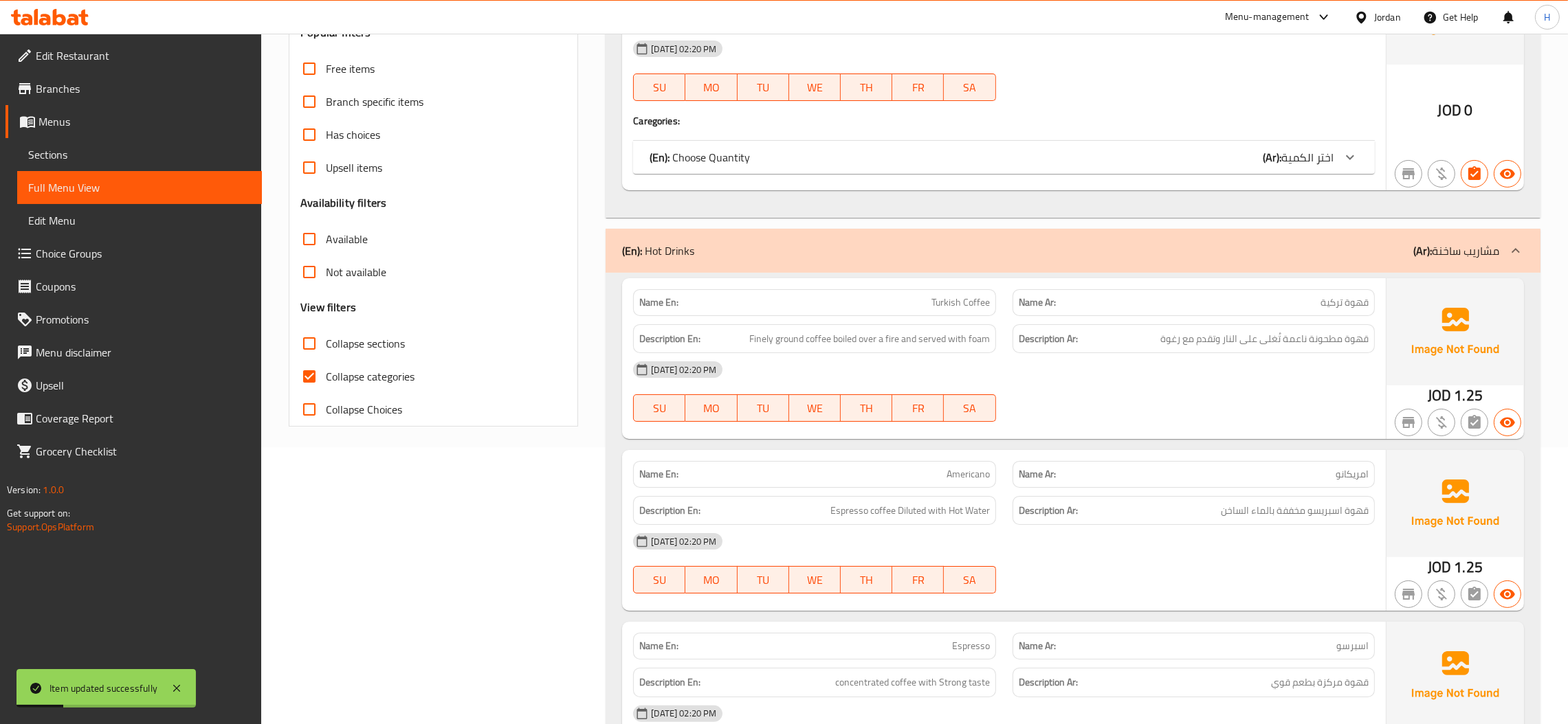
click at [310, 383] on input "Collapse categories" at bounding box center [309, 376] width 33 height 33
checkbox input "false"
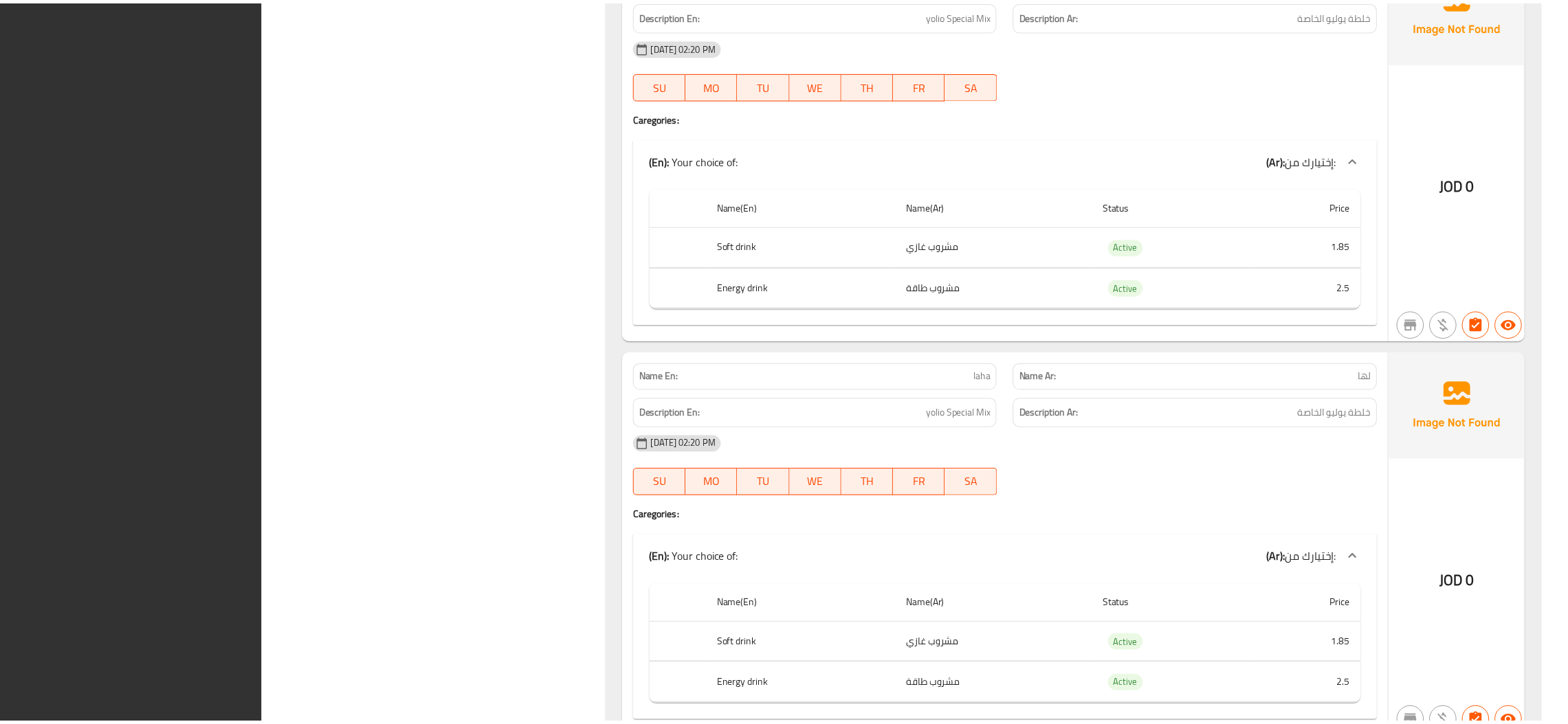
scroll to position [8262, 0]
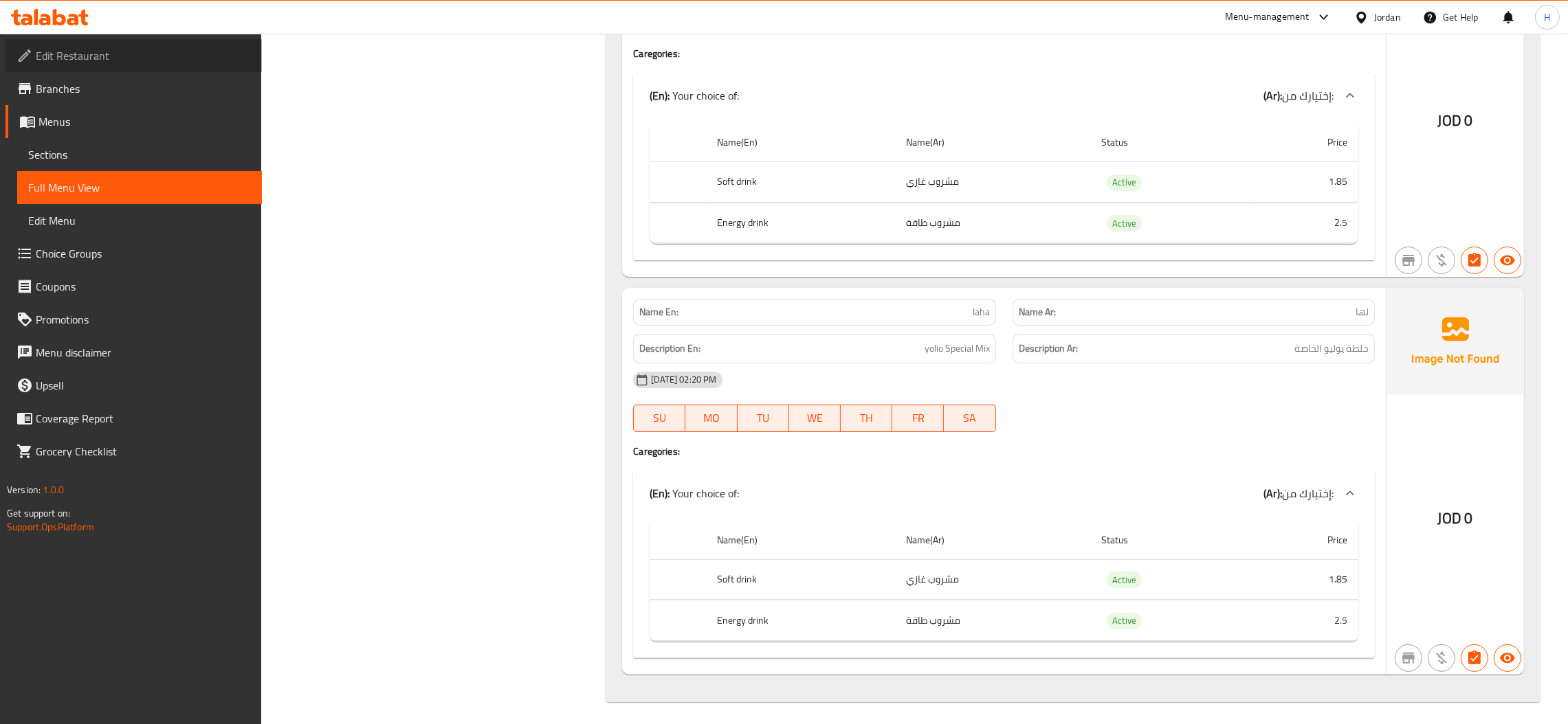
click at [73, 47] on span "Edit Restaurant" at bounding box center [143, 55] width 215 height 16
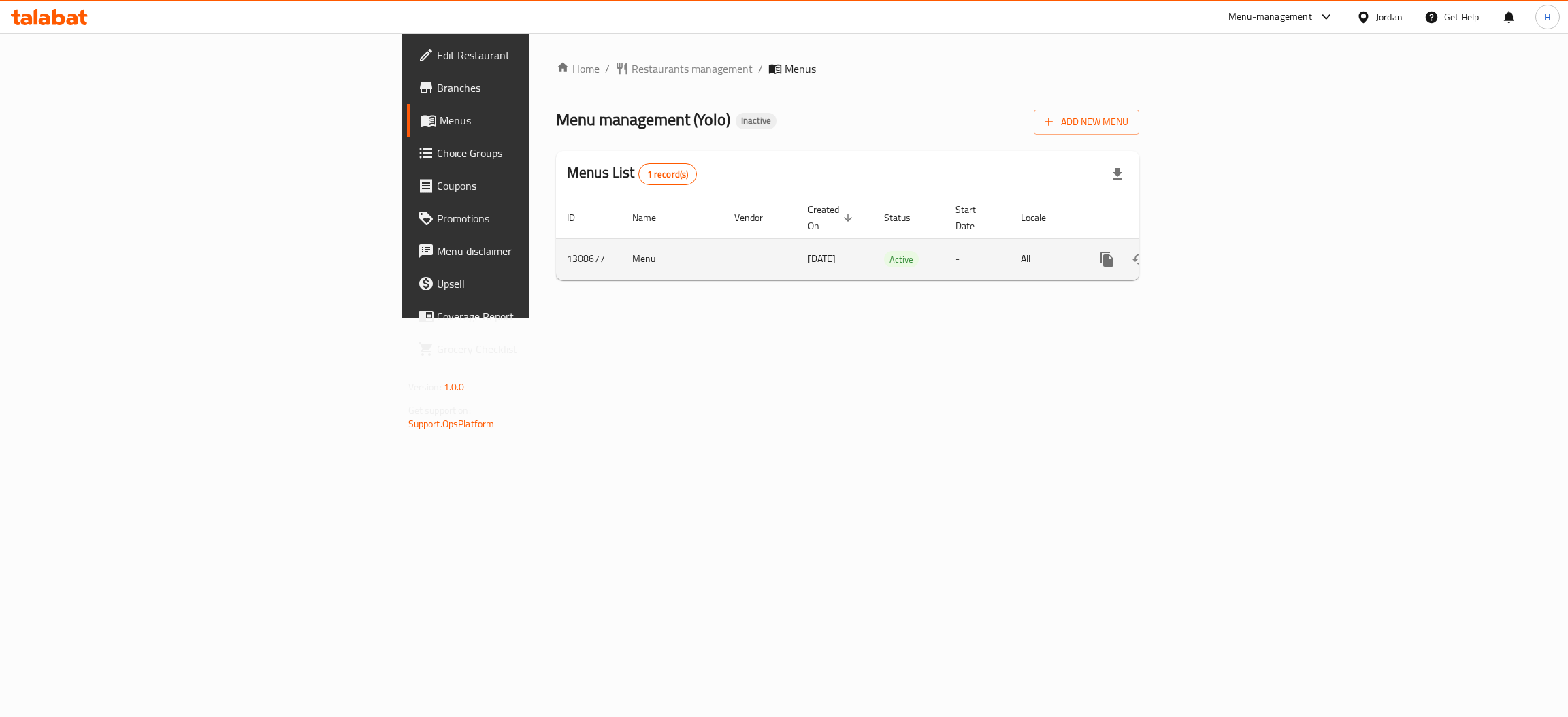
click at [1212, 253] on icon "enhanced table" at bounding box center [1205, 259] width 12 height 12
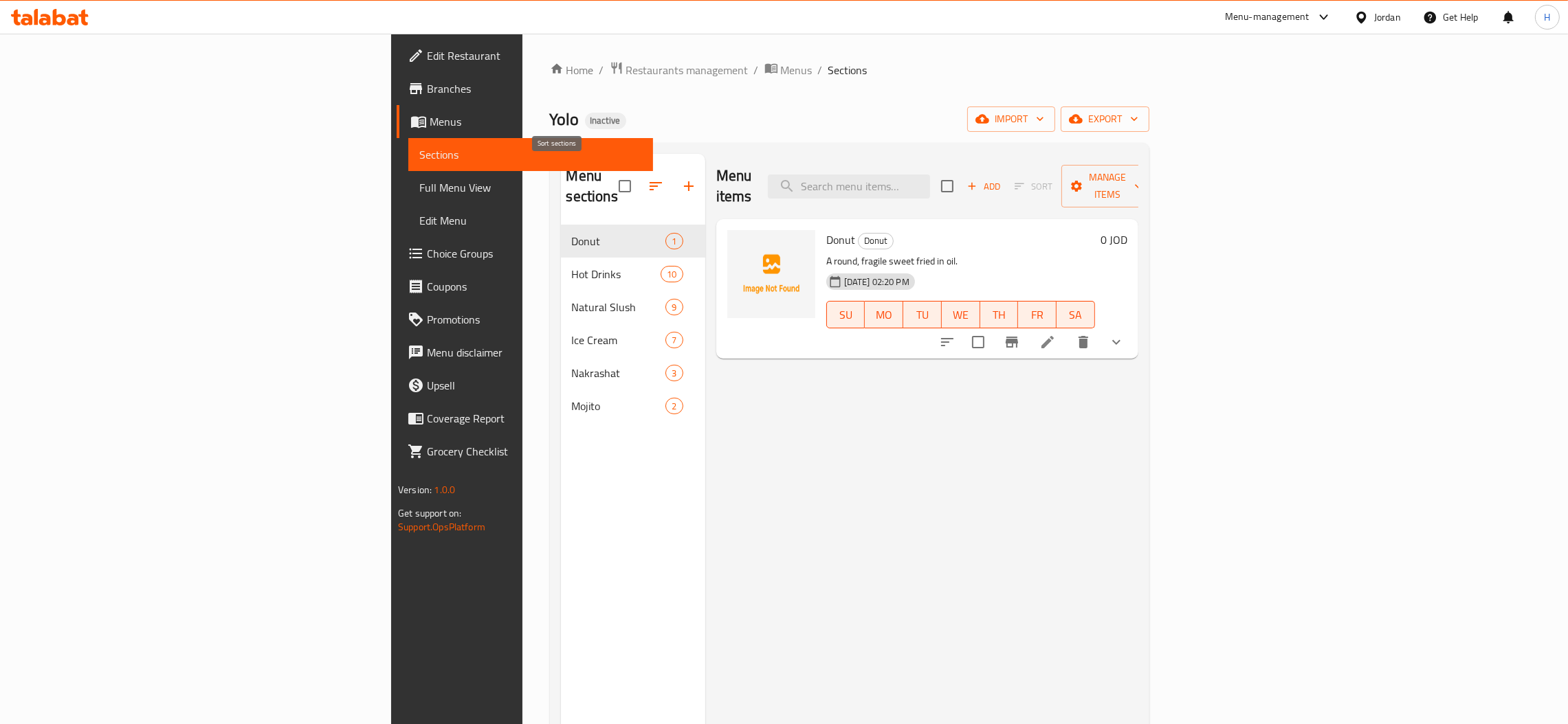
click at [648, 180] on icon "button" at bounding box center [656, 186] width 16 height 16
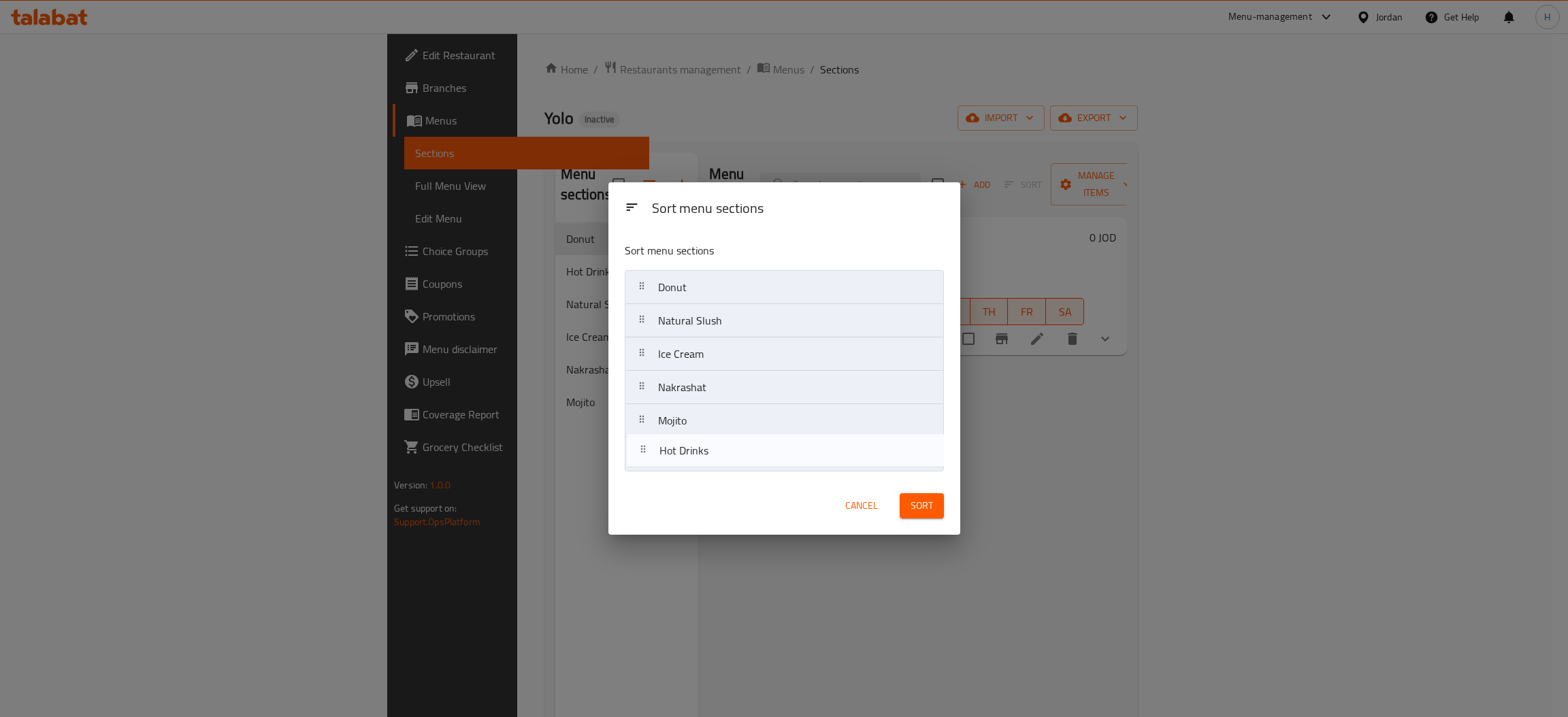
drag, startPoint x: 720, startPoint y: 325, endPoint x: 722, endPoint y: 459, distance: 134.0
click at [722, 459] on nav "Donut Hot Drinks Natural Slush Ice Cream Nakrashat Mojito" at bounding box center [784, 371] width 320 height 202
drag, startPoint x: 717, startPoint y: 360, endPoint x: 717, endPoint y: 339, distance: 21.0
click at [717, 339] on nav "Donut Natural Slush Ice Cream Nakrashat Mojito Hot Drinks" at bounding box center [784, 371] width 320 height 202
drag, startPoint x: 711, startPoint y: 394, endPoint x: 711, endPoint y: 329, distance: 65.0
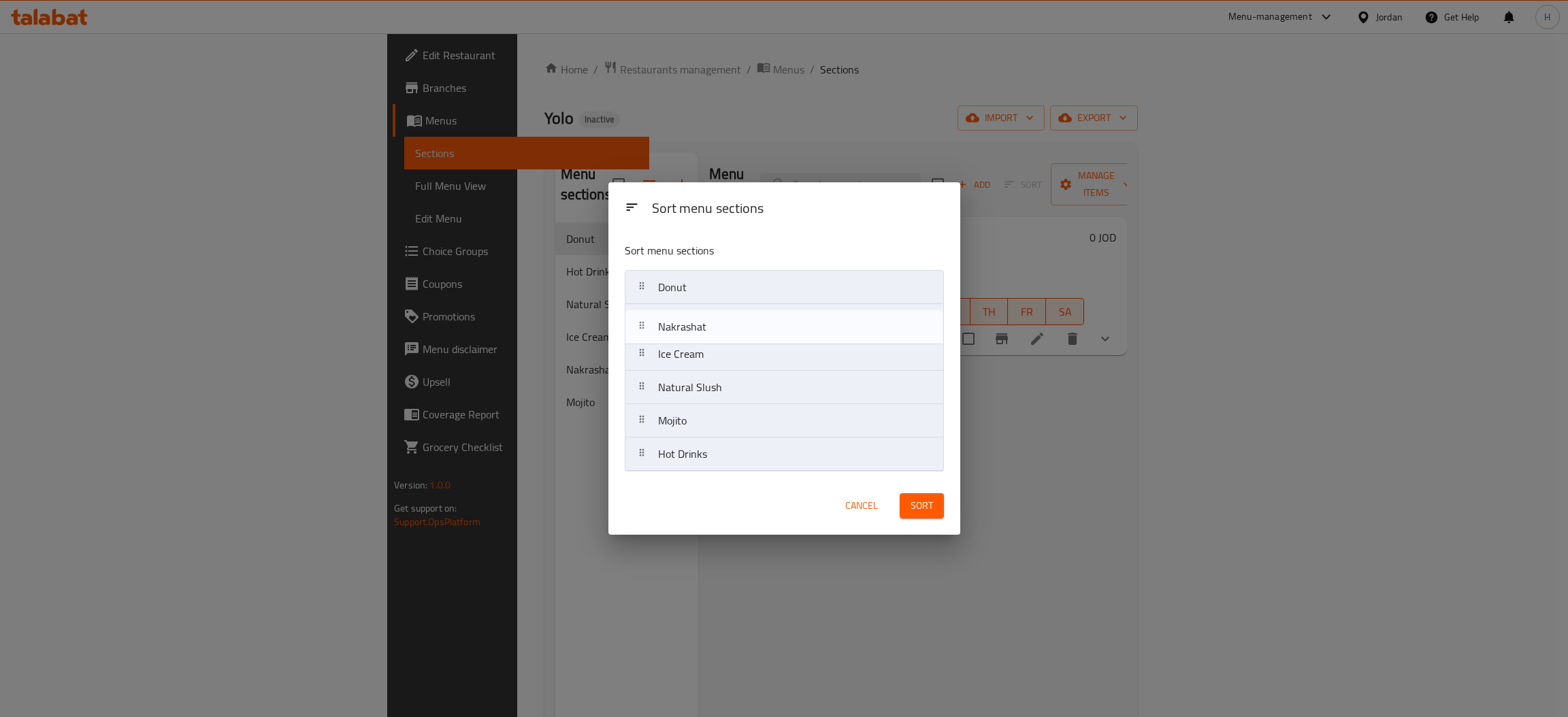
click at [711, 329] on nav "Donut Ice Cream Natural Slush Nakrashat Mojito Hot Drinks" at bounding box center [784, 371] width 320 height 202
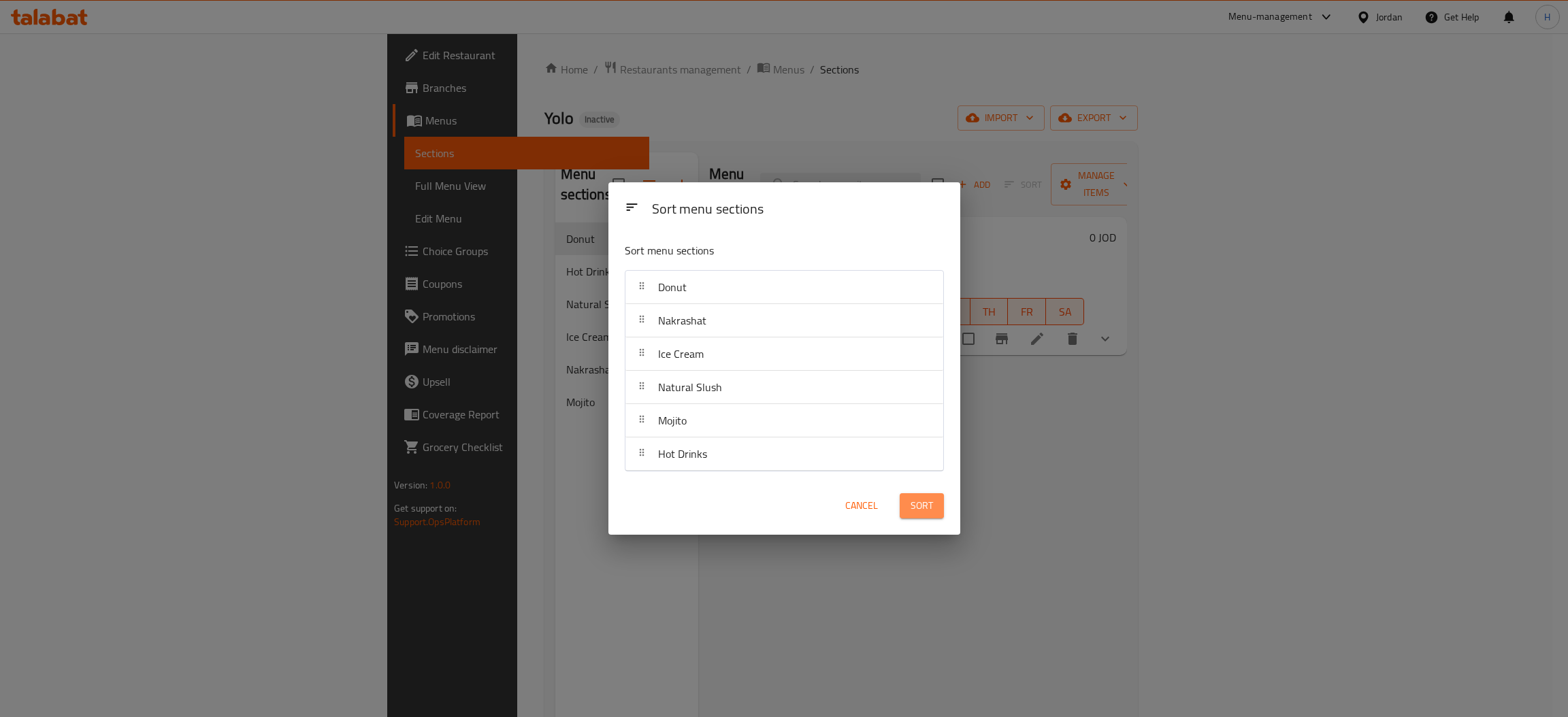
click at [917, 508] on span "Sort" at bounding box center [922, 506] width 22 height 17
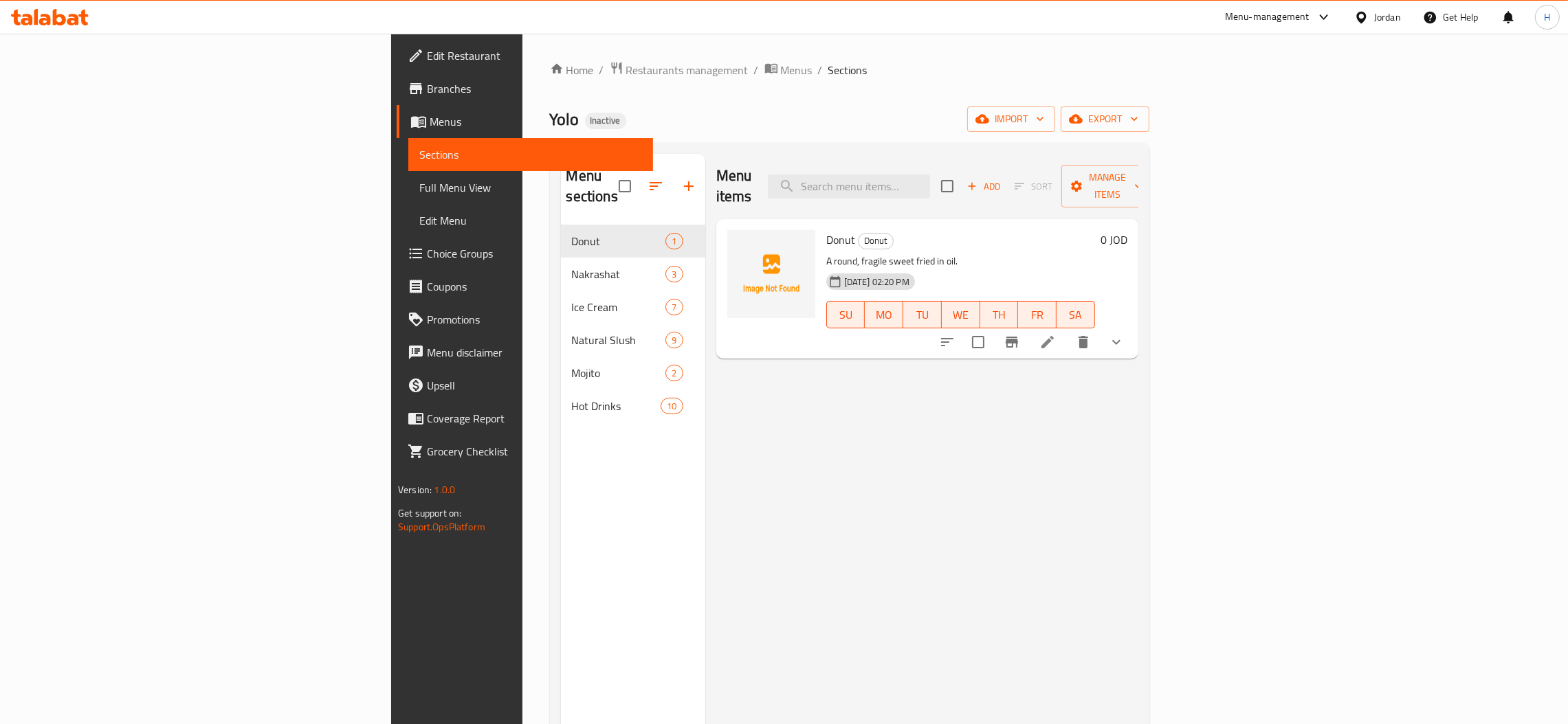
click at [63, 12] on icon at bounding box center [50, 17] width 78 height 16
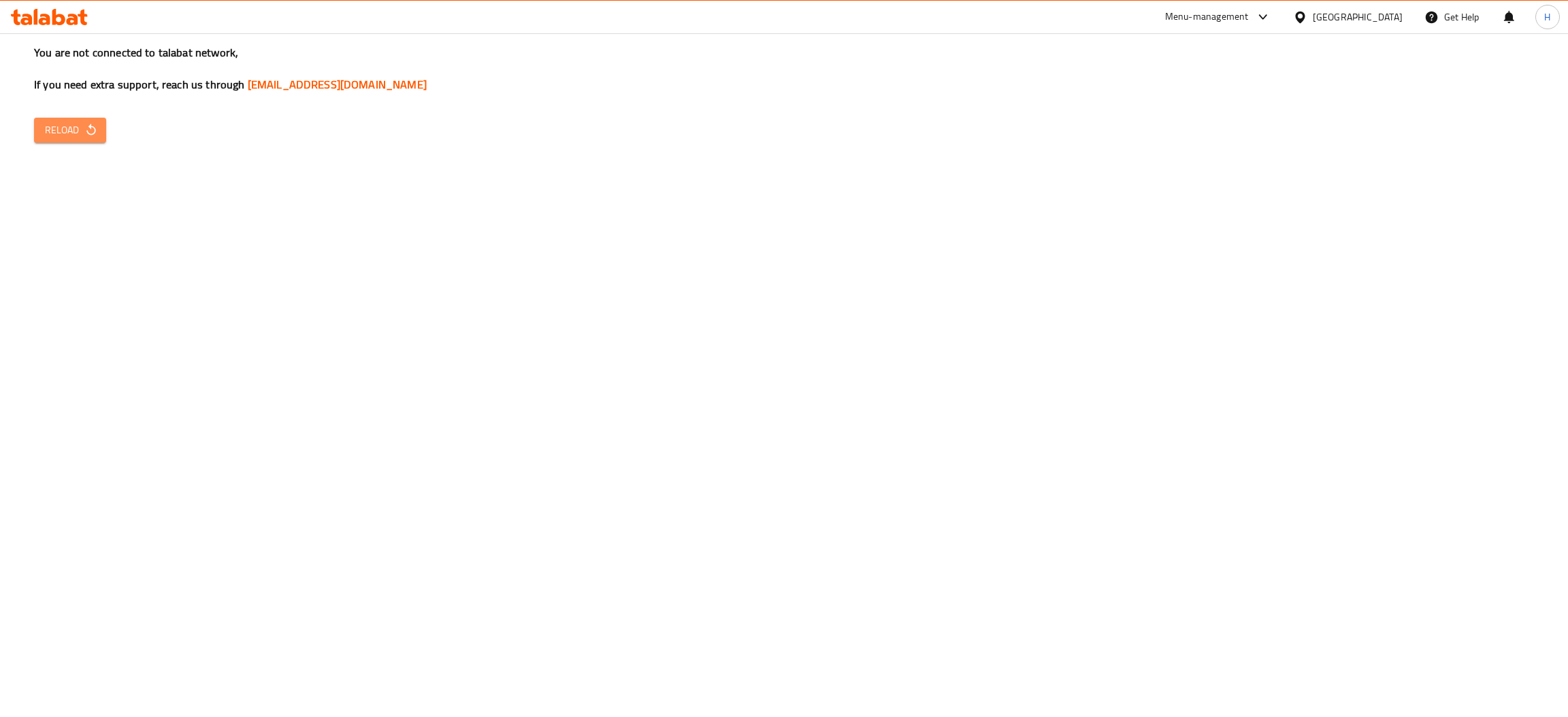
click at [59, 136] on span "Reload" at bounding box center [70, 130] width 51 height 17
click at [63, 125] on span "Reload" at bounding box center [70, 130] width 51 height 17
click at [60, 126] on span "Reload" at bounding box center [70, 130] width 51 height 17
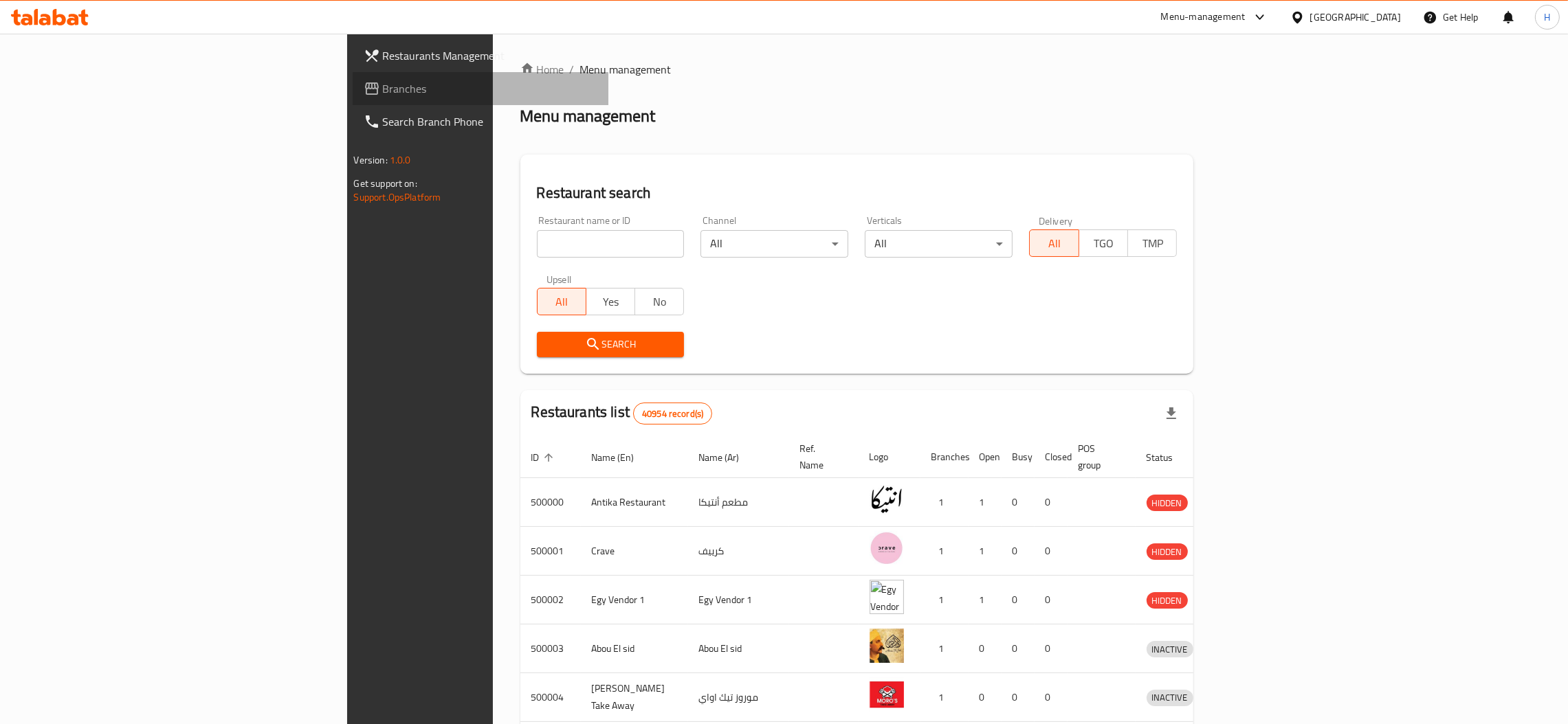
click at [383, 81] on span "Branches" at bounding box center [490, 88] width 215 height 16
